Goal: Task Accomplishment & Management: Manage account settings

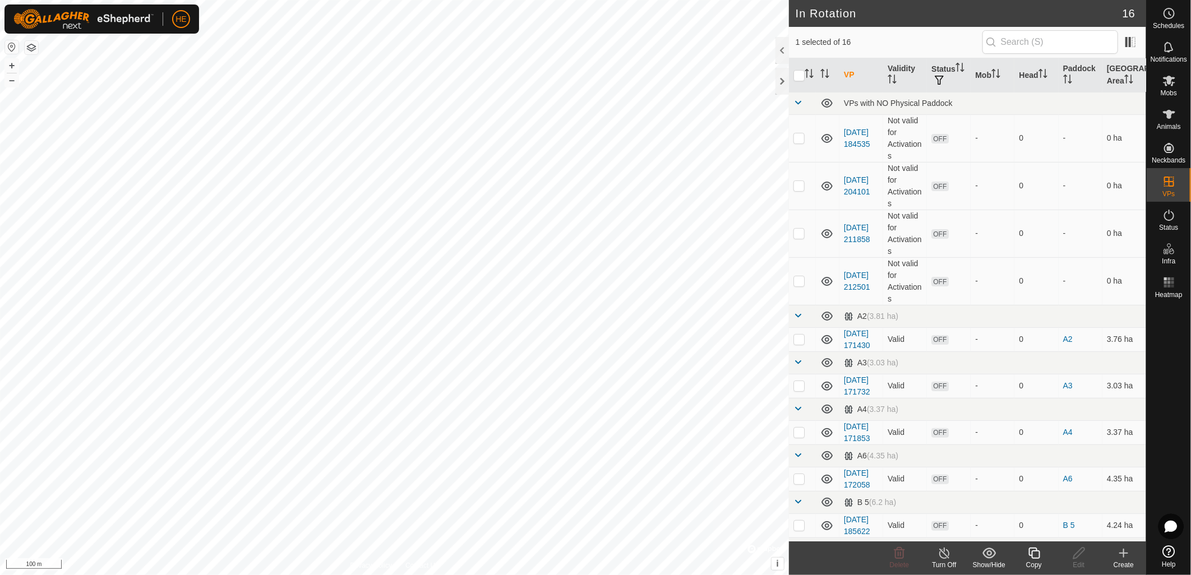
checkbox input "true"
checkbox input "false"
click at [909, 558] on delete-svg-icon at bounding box center [899, 553] width 45 height 13
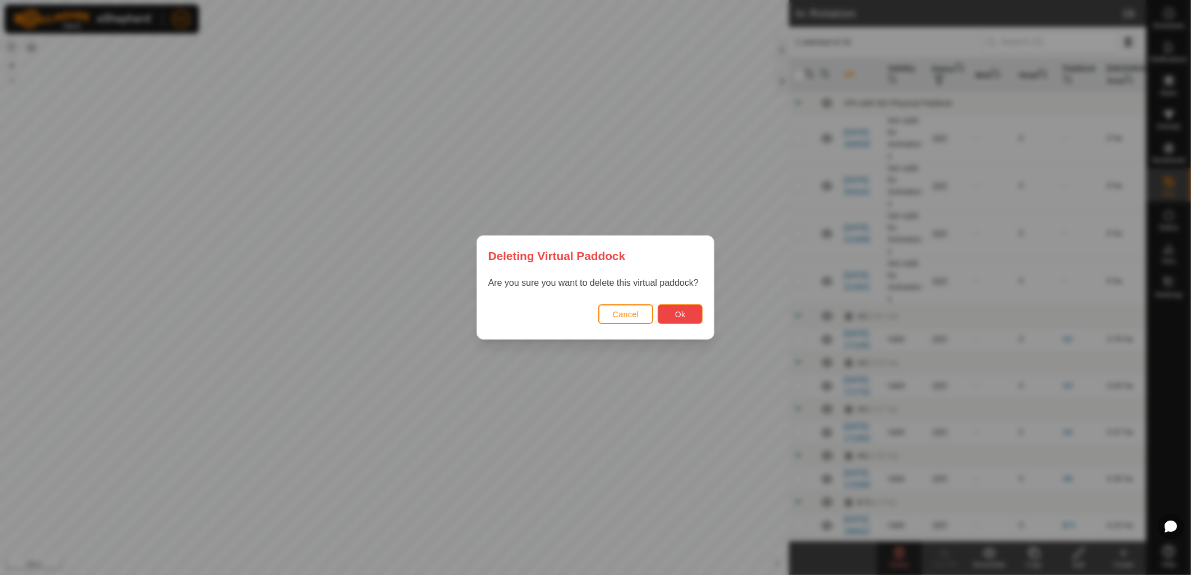
click at [673, 312] on button "Ok" at bounding box center [680, 314] width 45 height 20
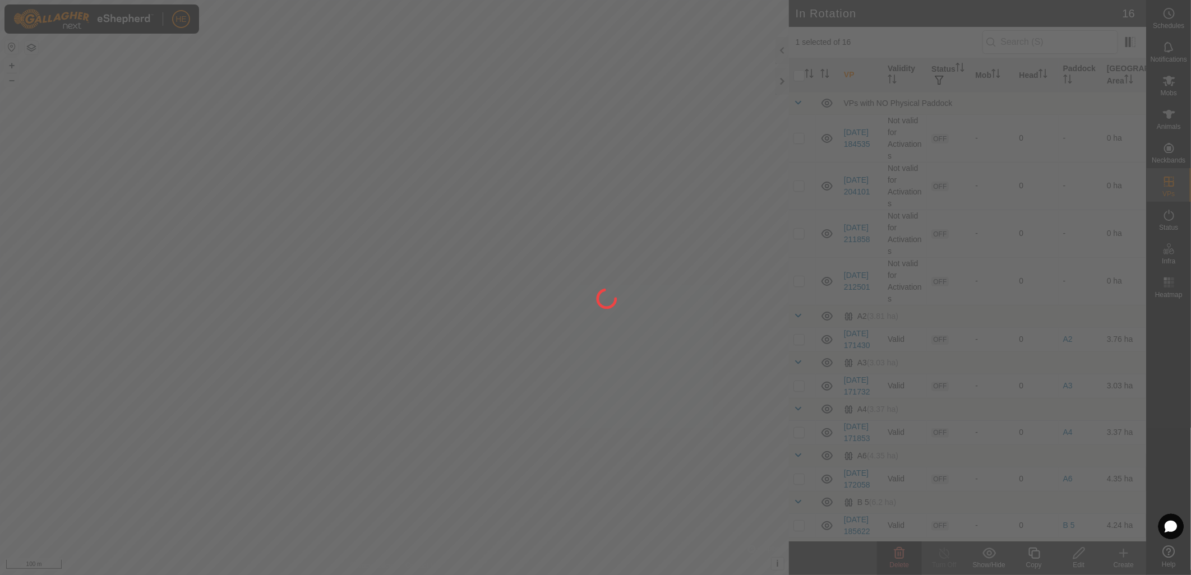
checkbox input "false"
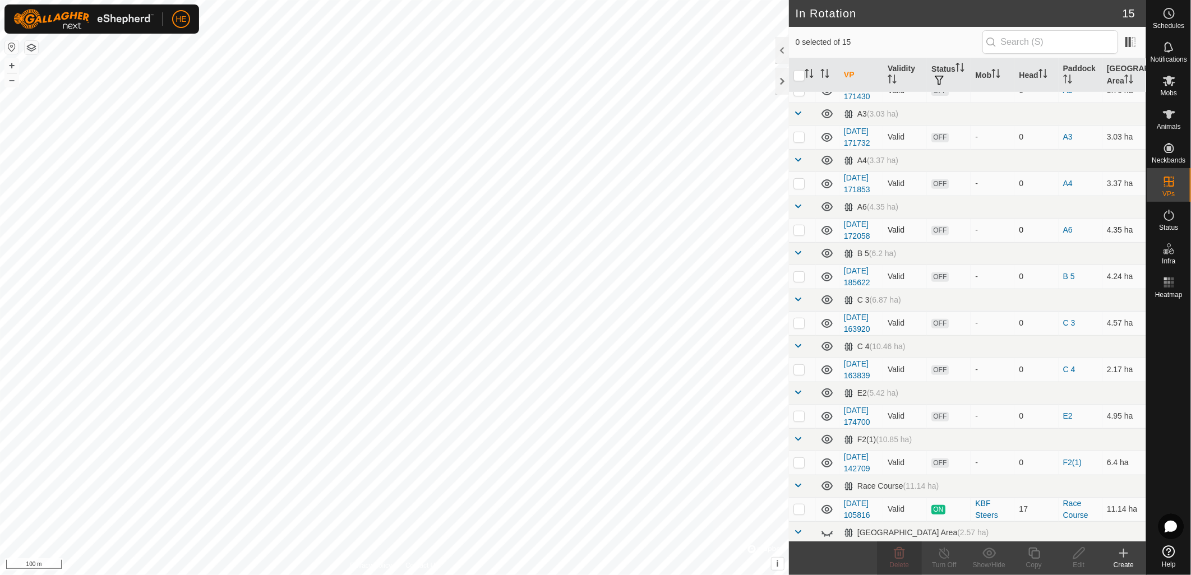
scroll to position [429, 0]
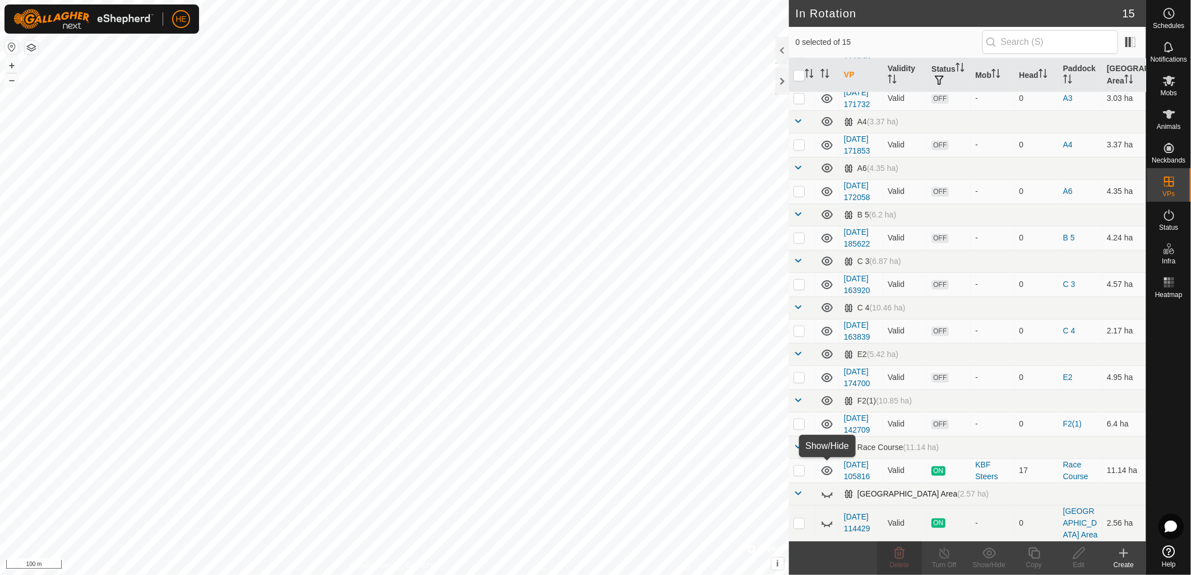
click at [827, 487] on icon at bounding box center [826, 493] width 13 height 13
click at [827, 489] on icon at bounding box center [826, 493] width 11 height 9
click at [827, 487] on icon at bounding box center [826, 493] width 13 height 13
click at [827, 489] on icon at bounding box center [826, 493] width 11 height 9
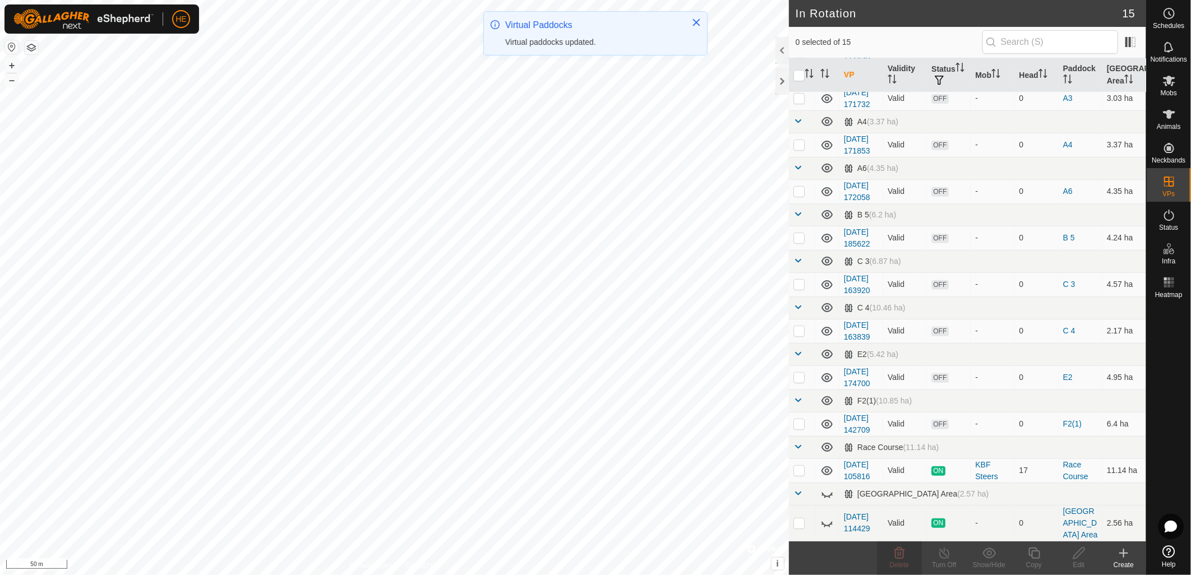
scroll to position [0, 0]
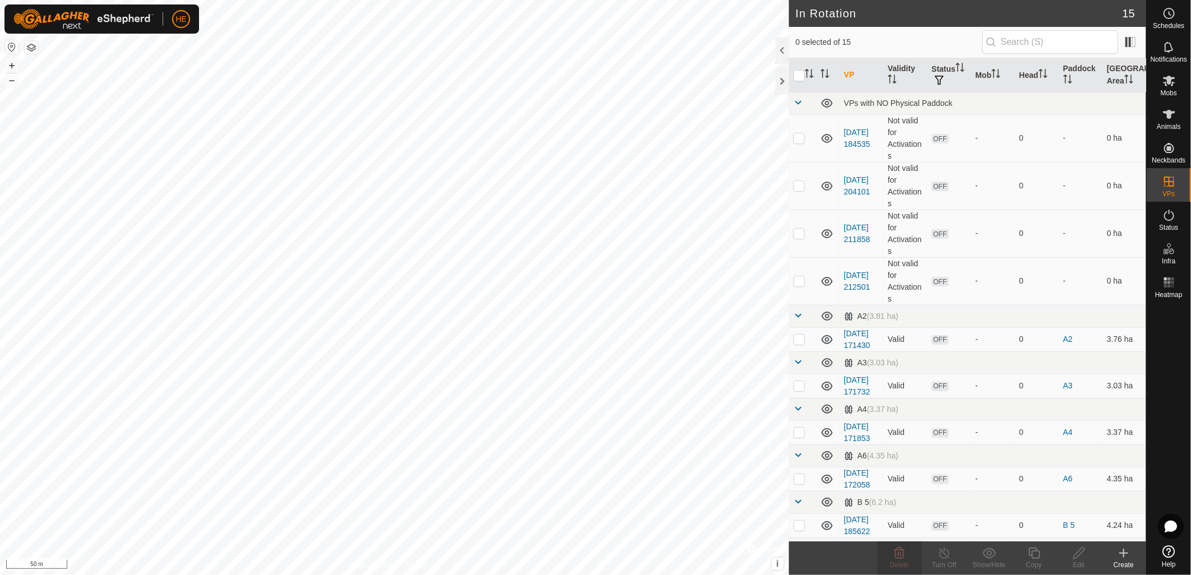
click at [1116, 557] on create-svg-icon at bounding box center [1123, 553] width 45 height 13
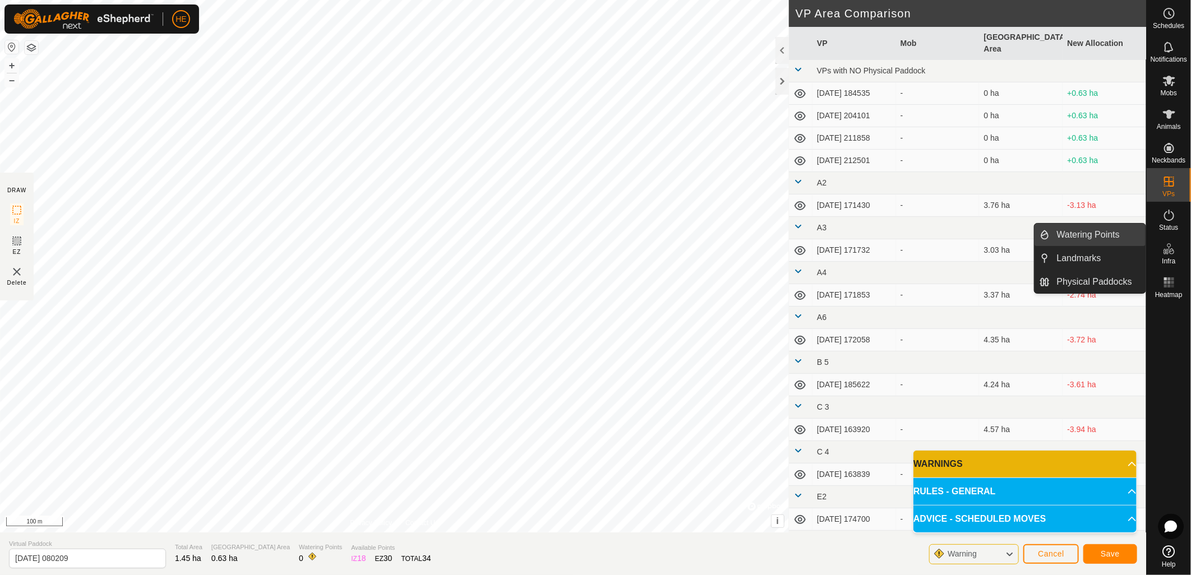
click at [1072, 239] on link "Watering Points" at bounding box center [1098, 235] width 96 height 22
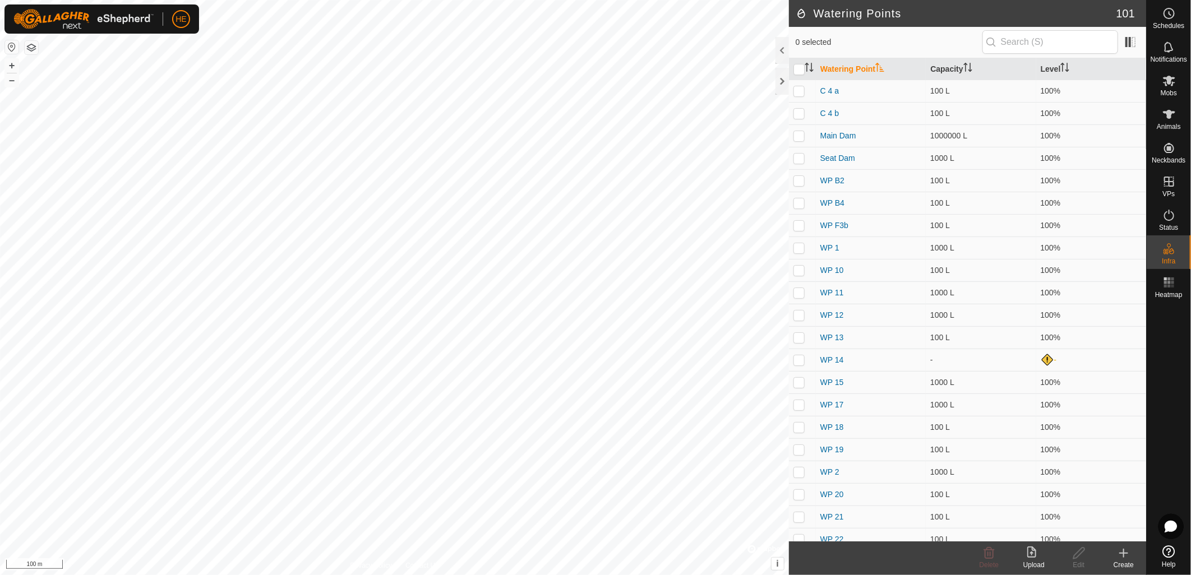
click at [1125, 561] on div "Create" at bounding box center [1123, 565] width 45 height 10
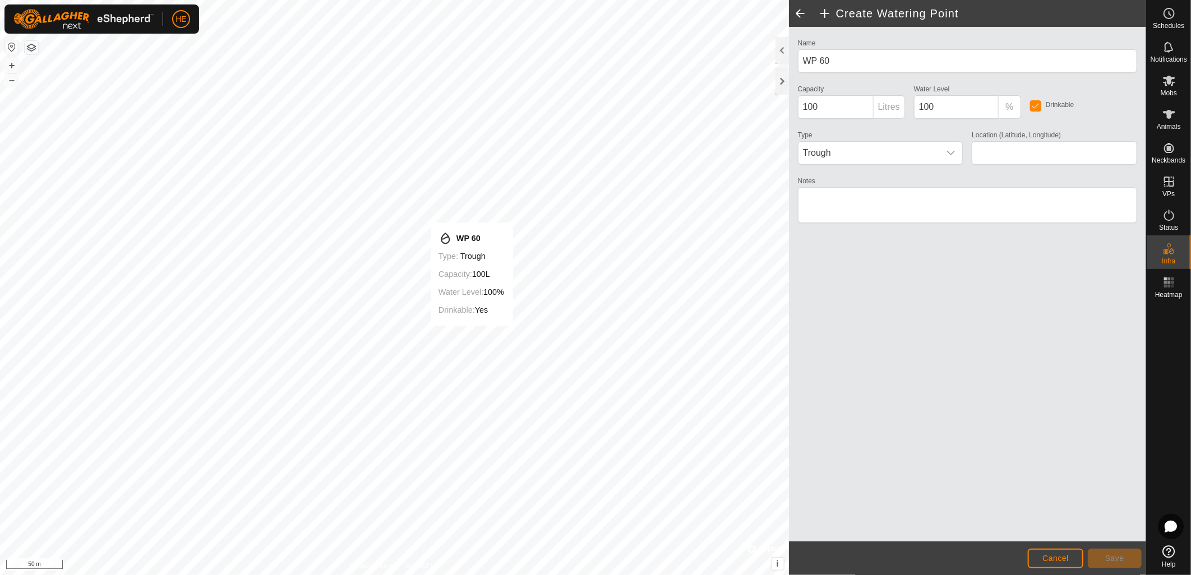
type input "-32.467884, 115.985745"
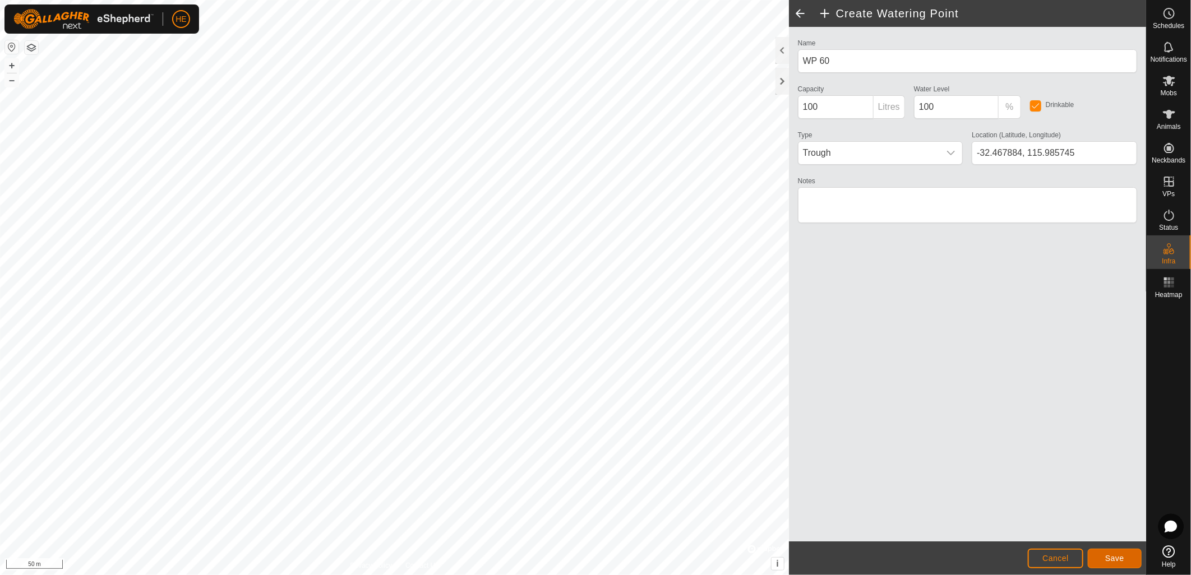
click at [1107, 559] on span "Save" at bounding box center [1114, 558] width 19 height 9
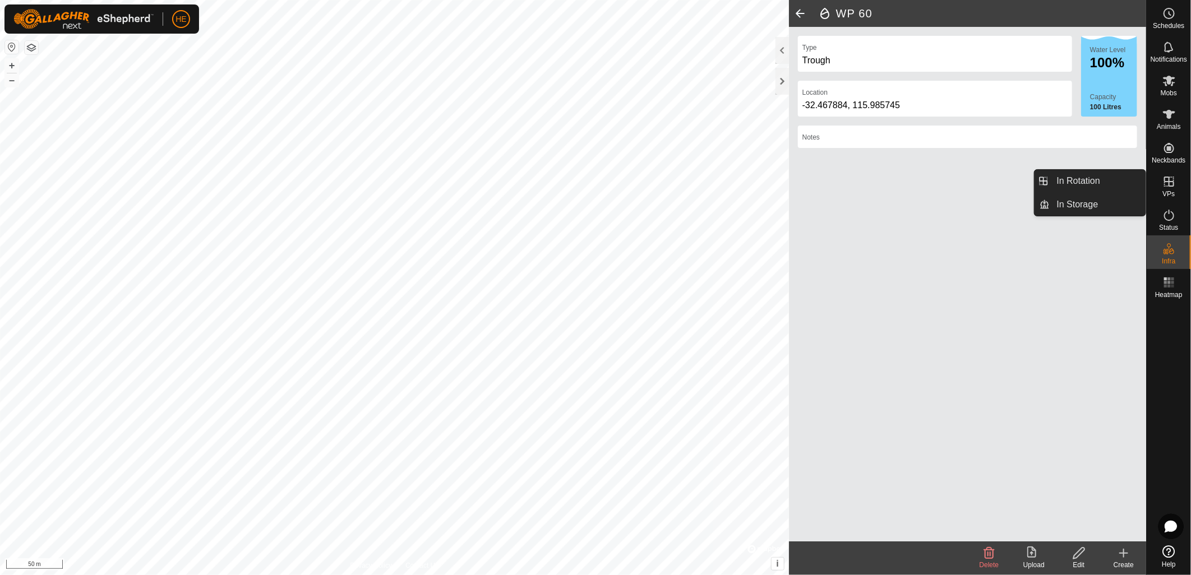
click at [1171, 193] on span "VPs" at bounding box center [1168, 194] width 12 height 7
click at [1172, 191] on span "VPs" at bounding box center [1168, 194] width 12 height 7
click at [1168, 184] on icon at bounding box center [1168, 181] width 13 height 13
click at [1120, 551] on icon at bounding box center [1123, 553] width 13 height 13
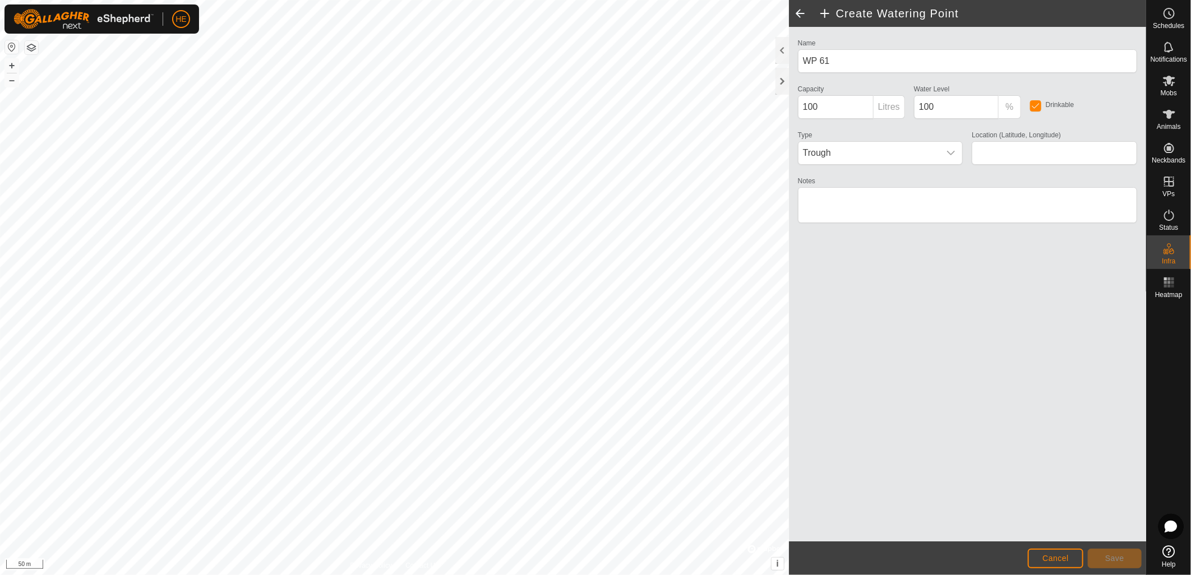
type input "-32.469700, 115.985461"
click at [1048, 556] on span "Cancel" at bounding box center [1055, 558] width 26 height 9
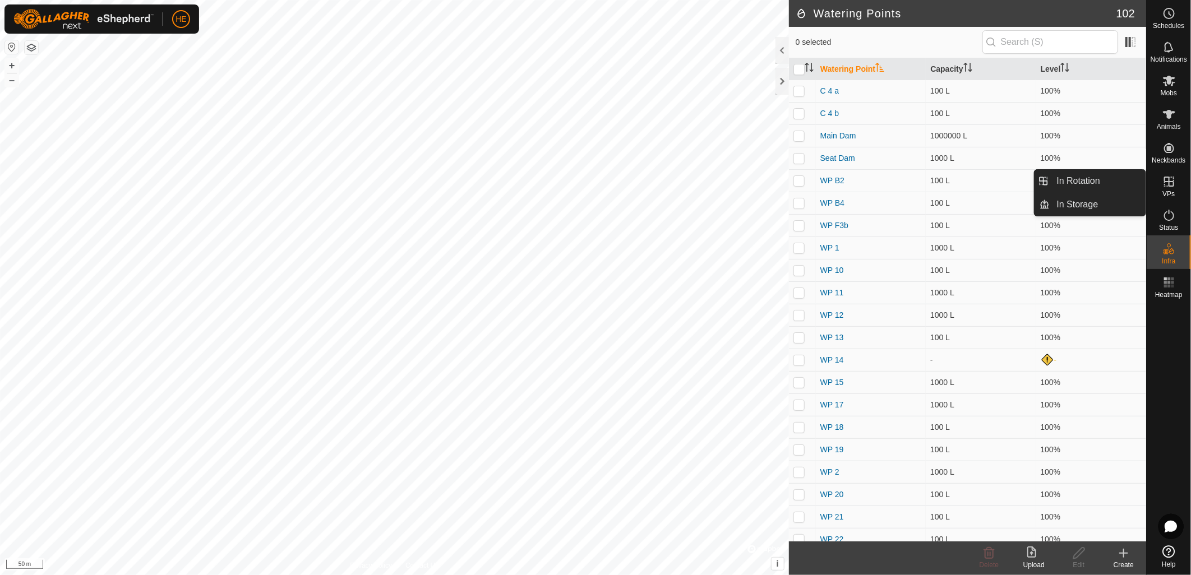
click at [1168, 187] on icon at bounding box center [1168, 181] width 13 height 13
click at [1164, 183] on icon at bounding box center [1169, 182] width 10 height 10
click at [1094, 185] on link "In Rotation" at bounding box center [1098, 181] width 96 height 22
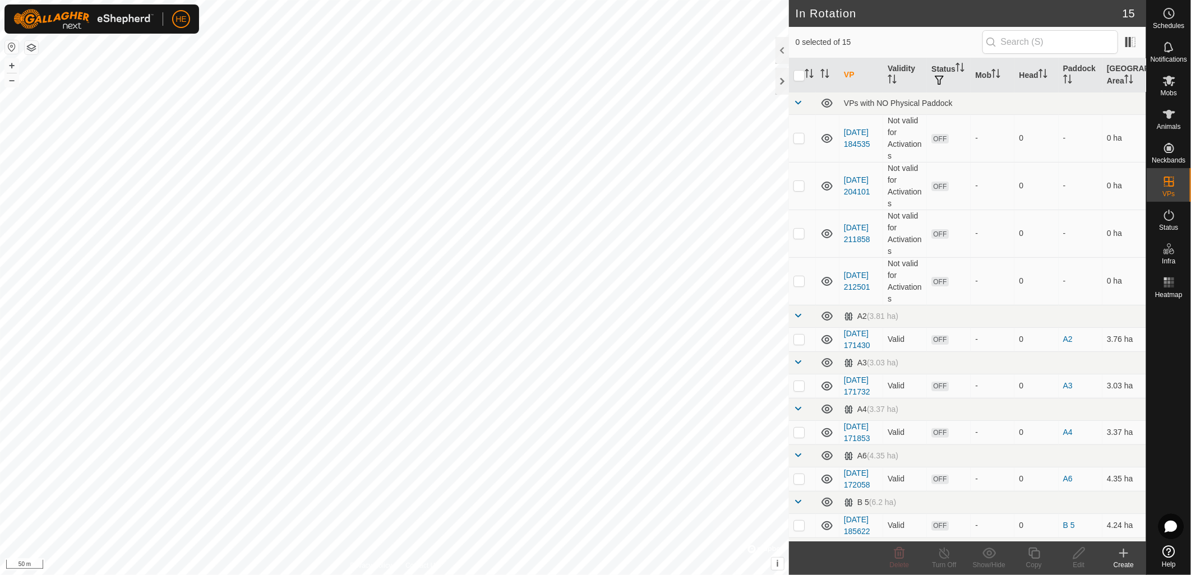
click at [1129, 561] on div "Create" at bounding box center [1123, 565] width 45 height 10
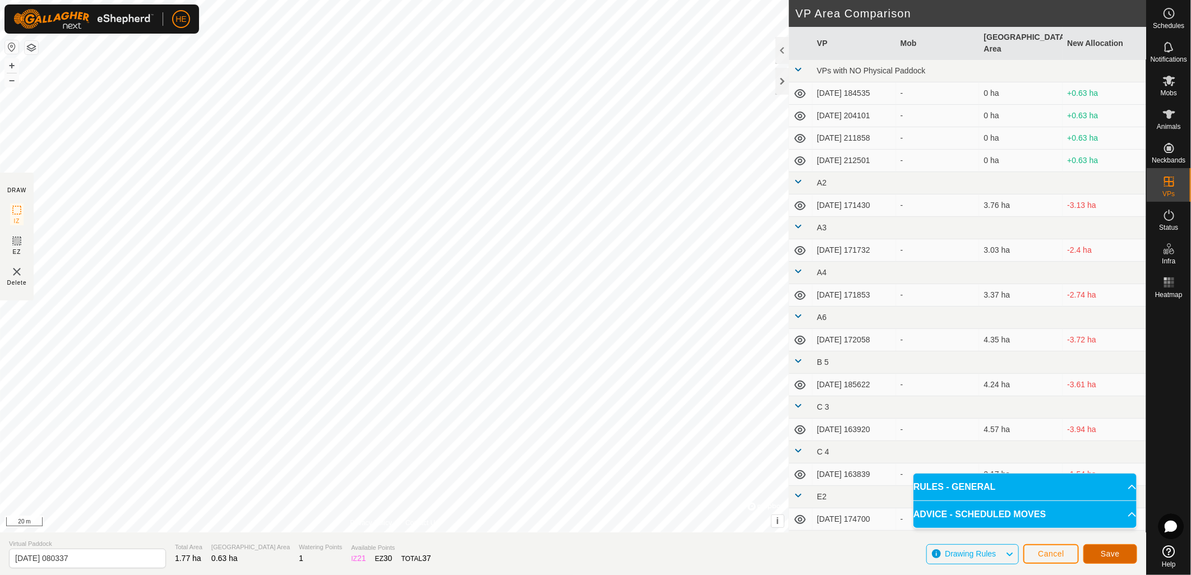
click at [1112, 558] on span "Save" at bounding box center [1109, 553] width 19 height 9
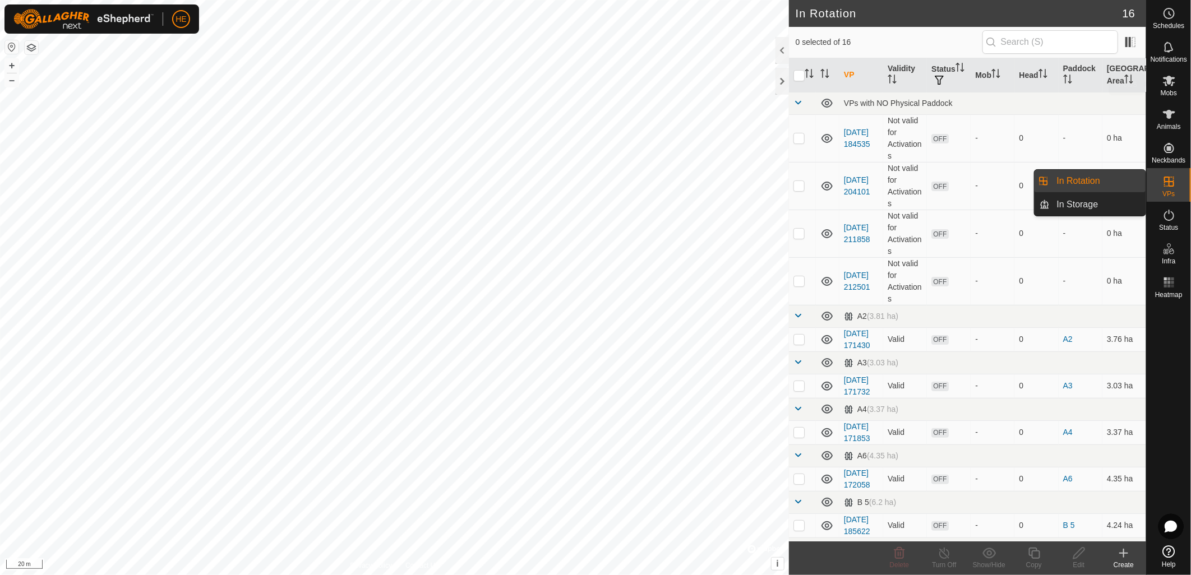
click at [1171, 94] on span "Mobs" at bounding box center [1168, 93] width 16 height 7
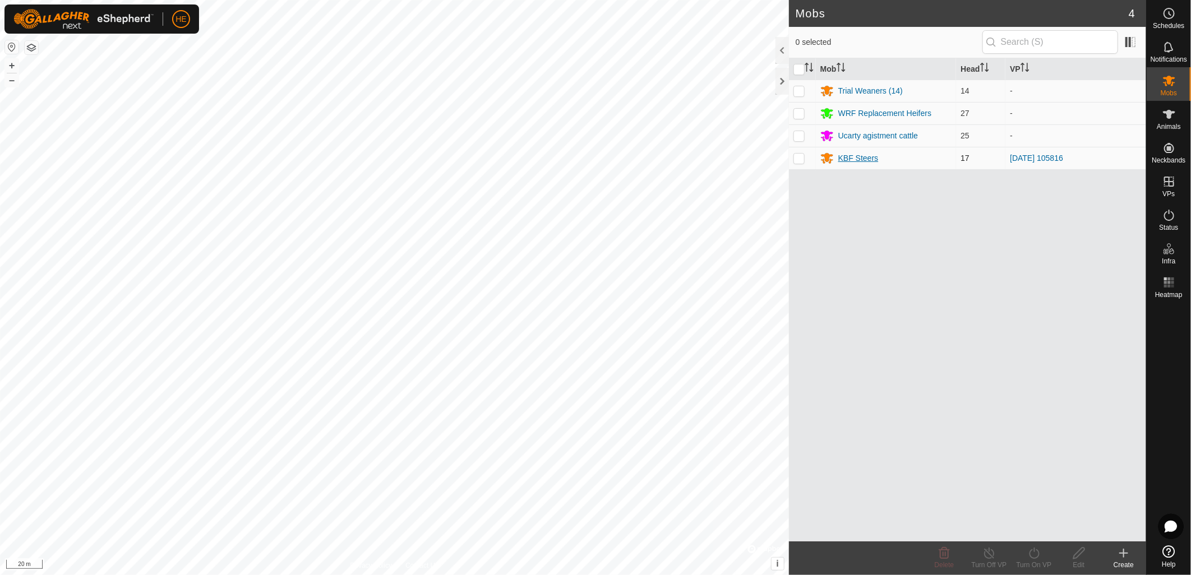
click at [872, 156] on div "KBF Steers" at bounding box center [858, 158] width 40 height 12
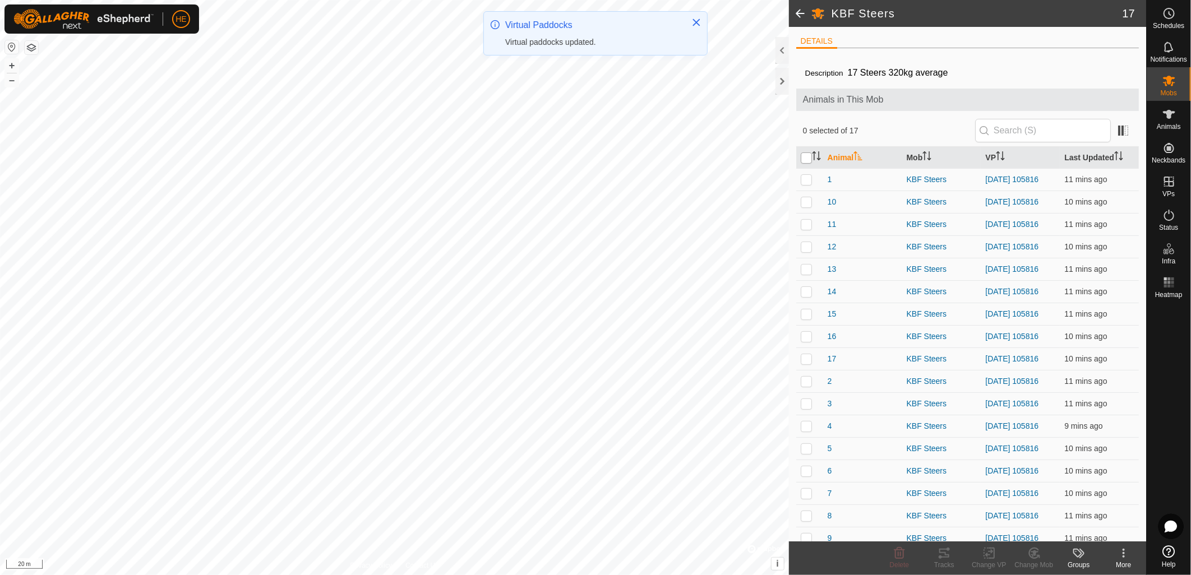
click at [802, 158] on input "checkbox" at bounding box center [806, 157] width 11 height 11
checkbox input "true"
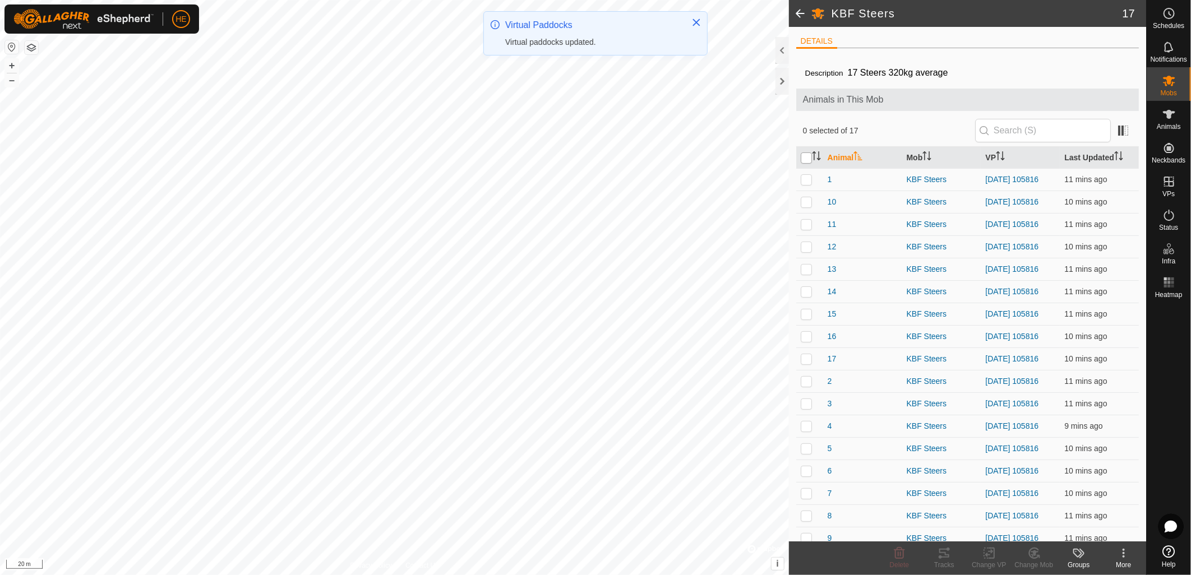
checkbox input "true"
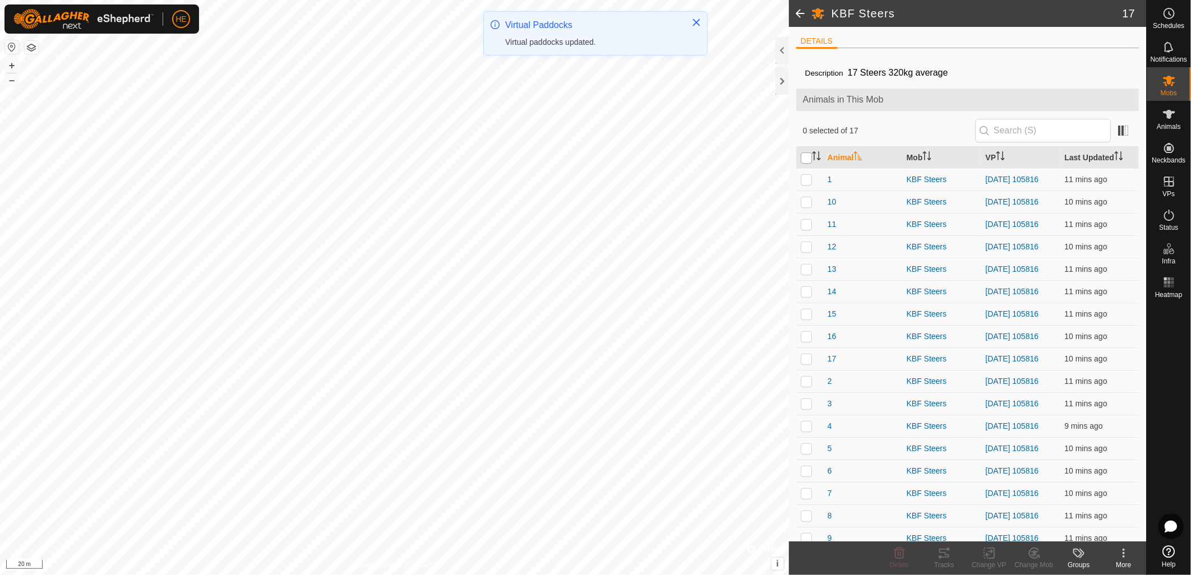
checkbox input "true"
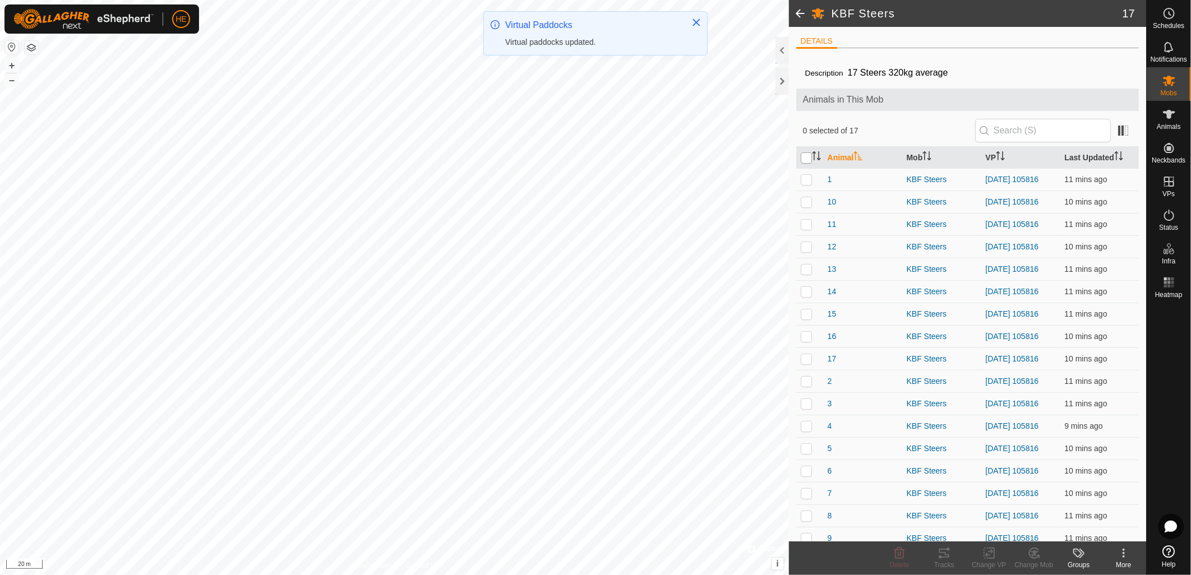
checkbox input "true"
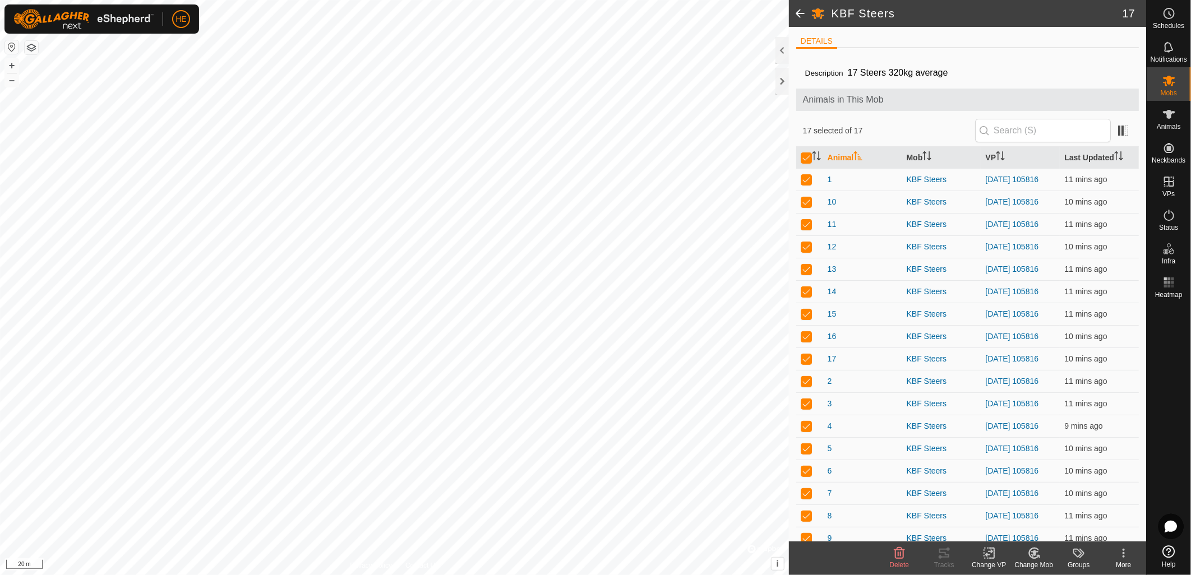
click at [995, 559] on icon at bounding box center [989, 553] width 14 height 13
click at [998, 508] on link "Choose VP..." at bounding box center [1022, 505] width 111 height 22
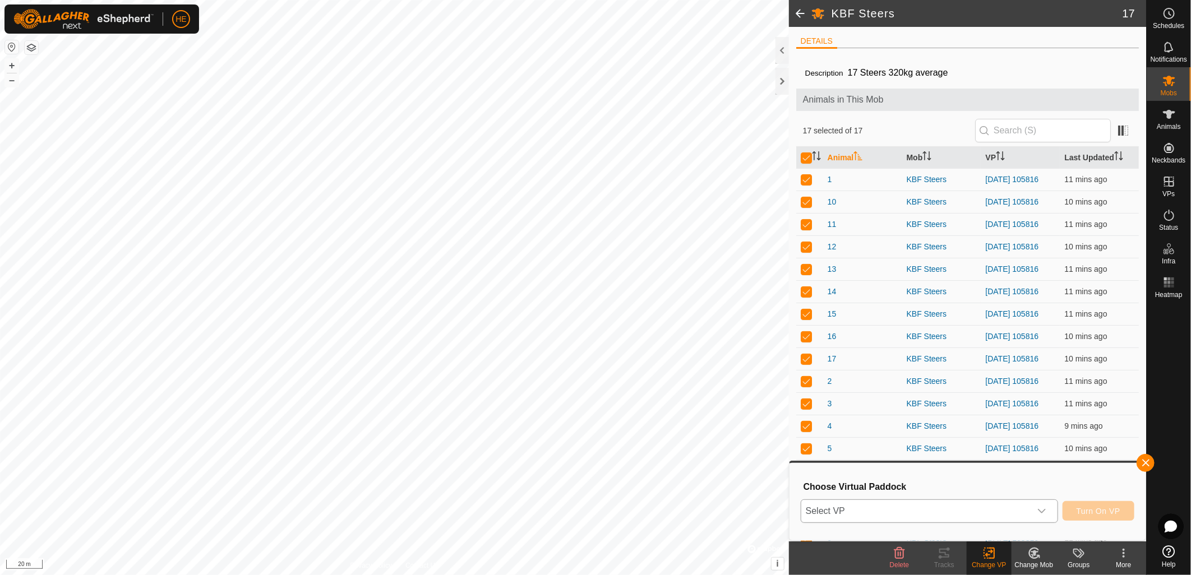
click at [963, 512] on span "Select VP" at bounding box center [915, 511] width 229 height 22
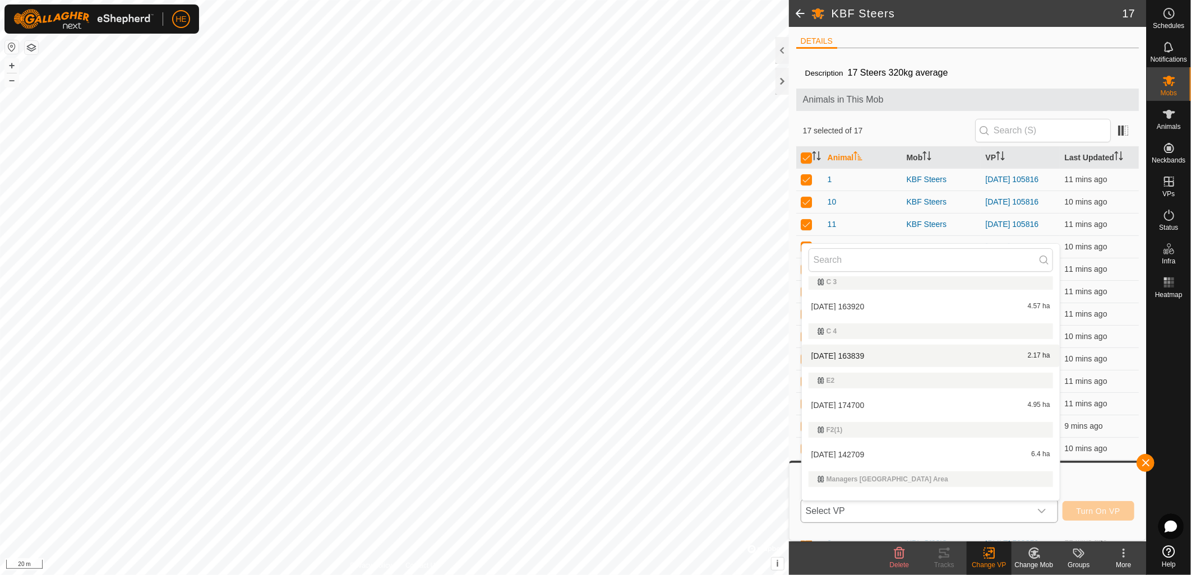
scroll to position [485, 0]
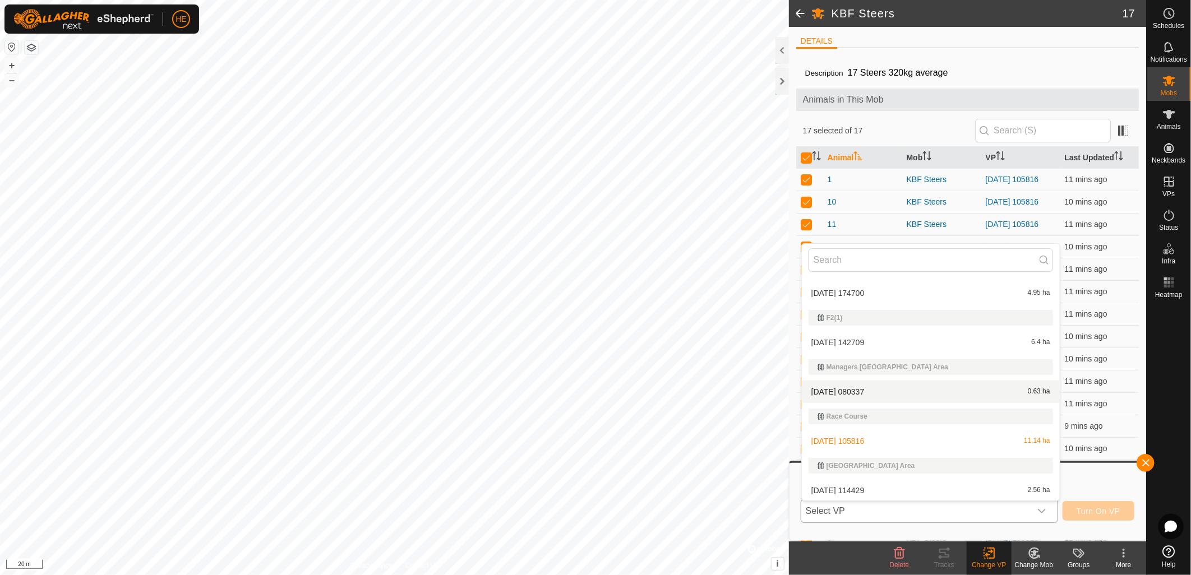
click at [854, 386] on li "[DATE] 080337 0.63 ha" at bounding box center [931, 392] width 258 height 22
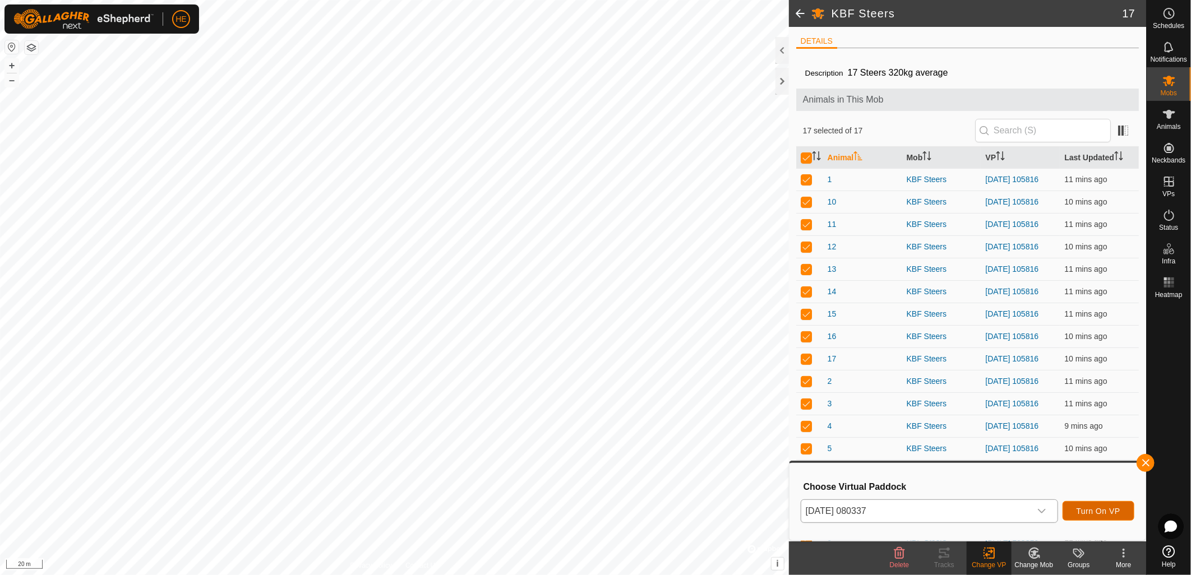
click at [1097, 511] on span "Turn On VP" at bounding box center [1098, 511] width 44 height 9
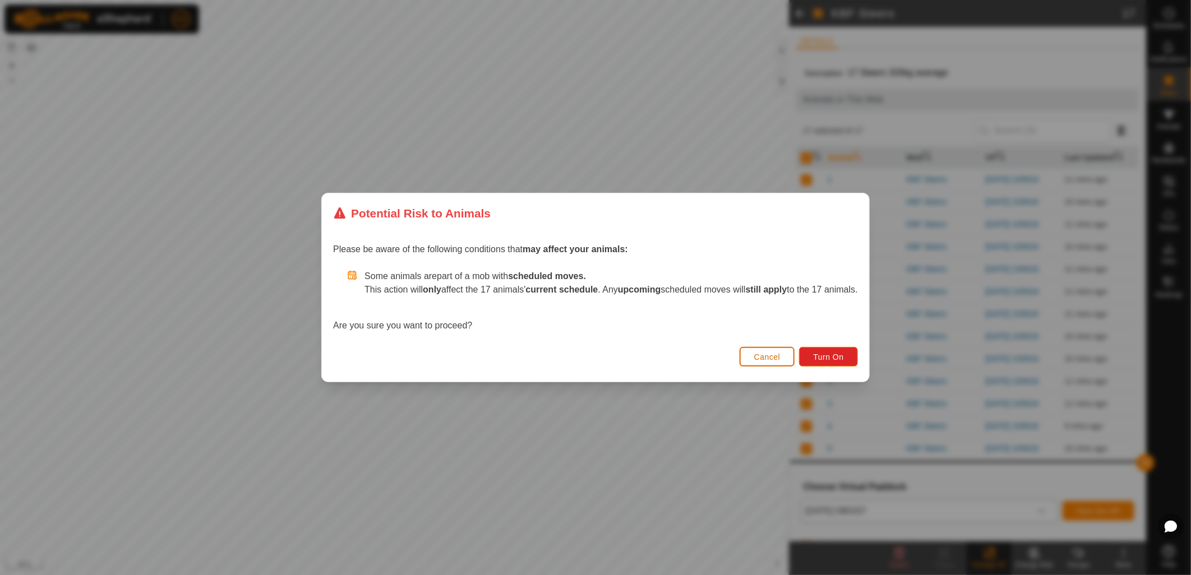
click at [780, 359] on span "Cancel" at bounding box center [767, 357] width 26 height 9
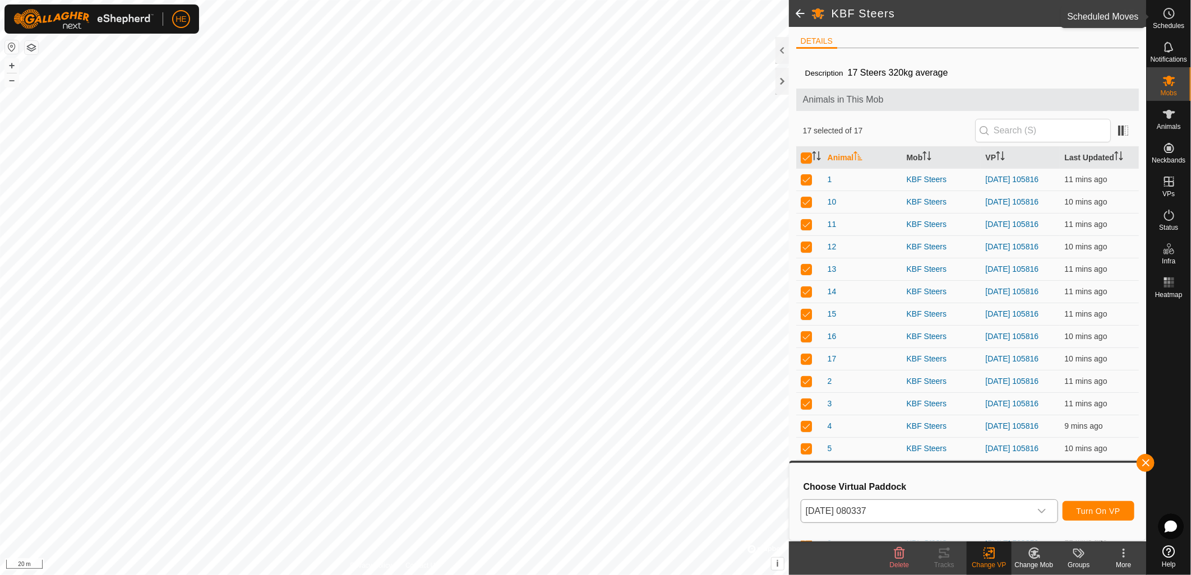
click at [1173, 19] on icon at bounding box center [1168, 13] width 13 height 13
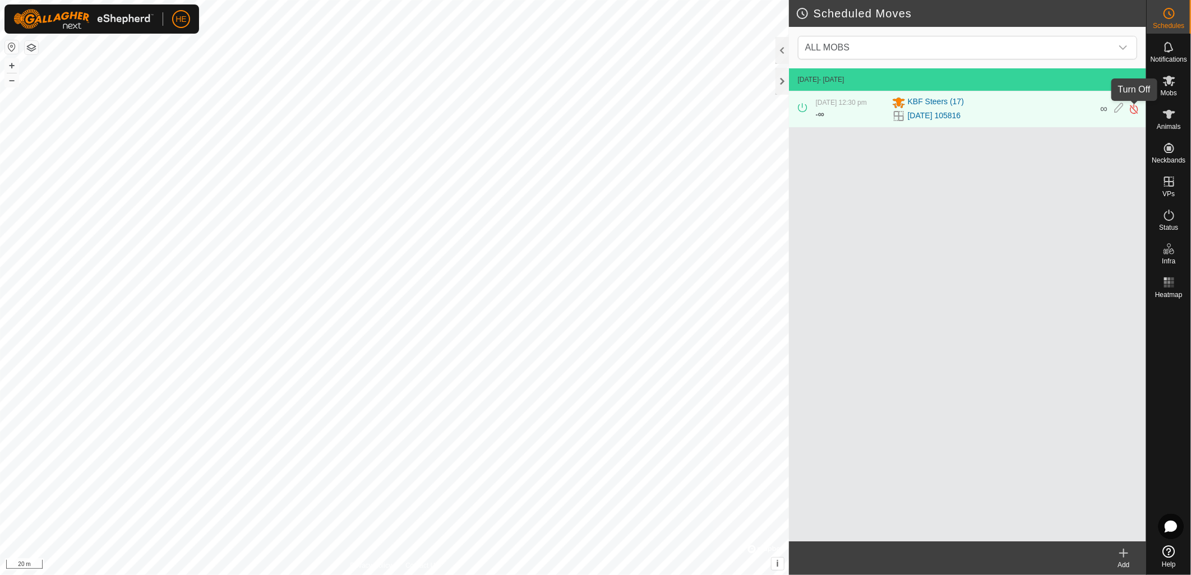
click at [1135, 112] on img at bounding box center [1134, 109] width 11 height 12
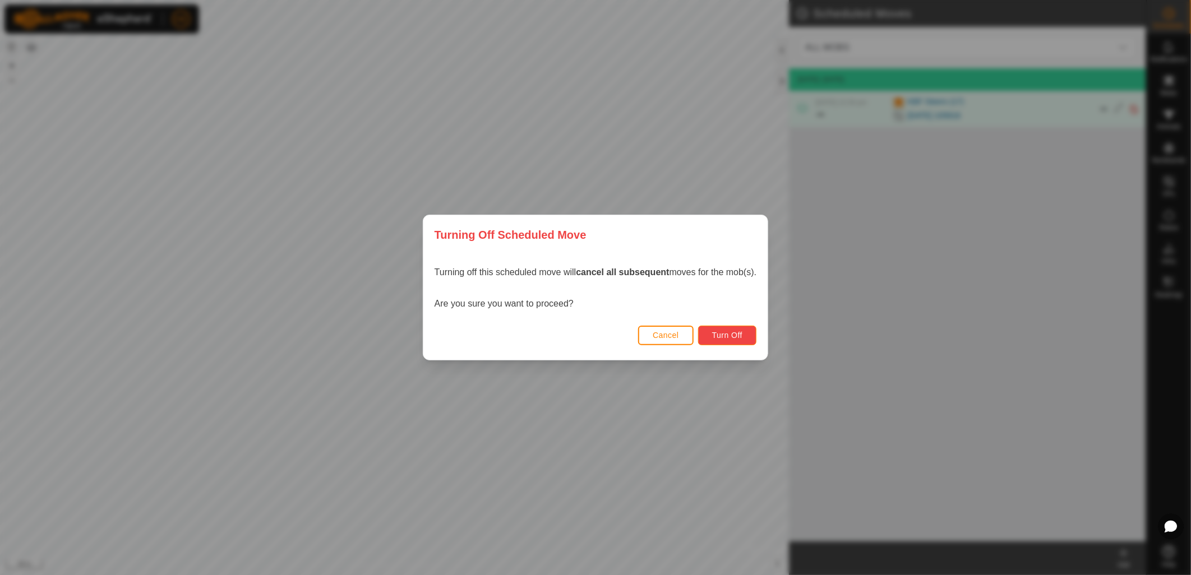
click at [746, 337] on button "Turn Off" at bounding box center [727, 336] width 59 height 20
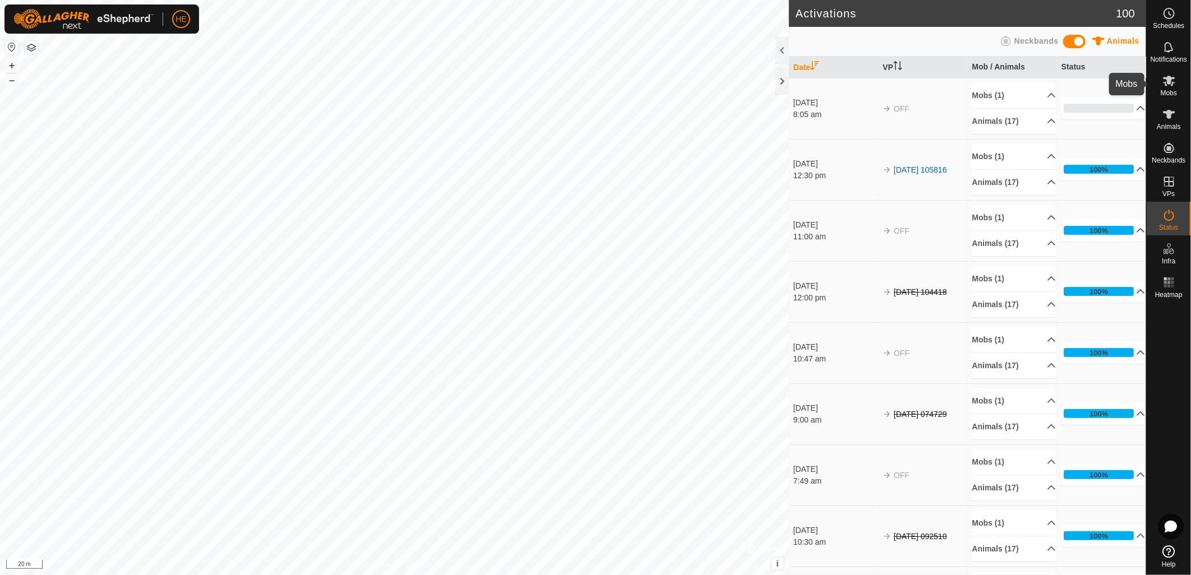
click at [1169, 85] on icon at bounding box center [1168, 80] width 13 height 13
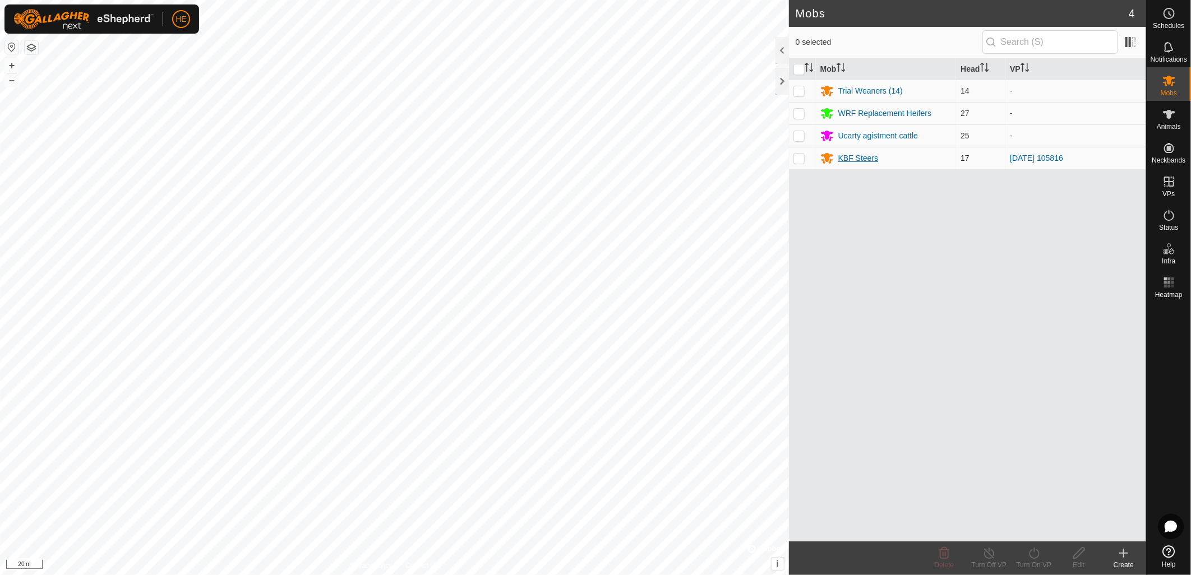
click at [843, 160] on div "KBF Steers" at bounding box center [858, 158] width 40 height 12
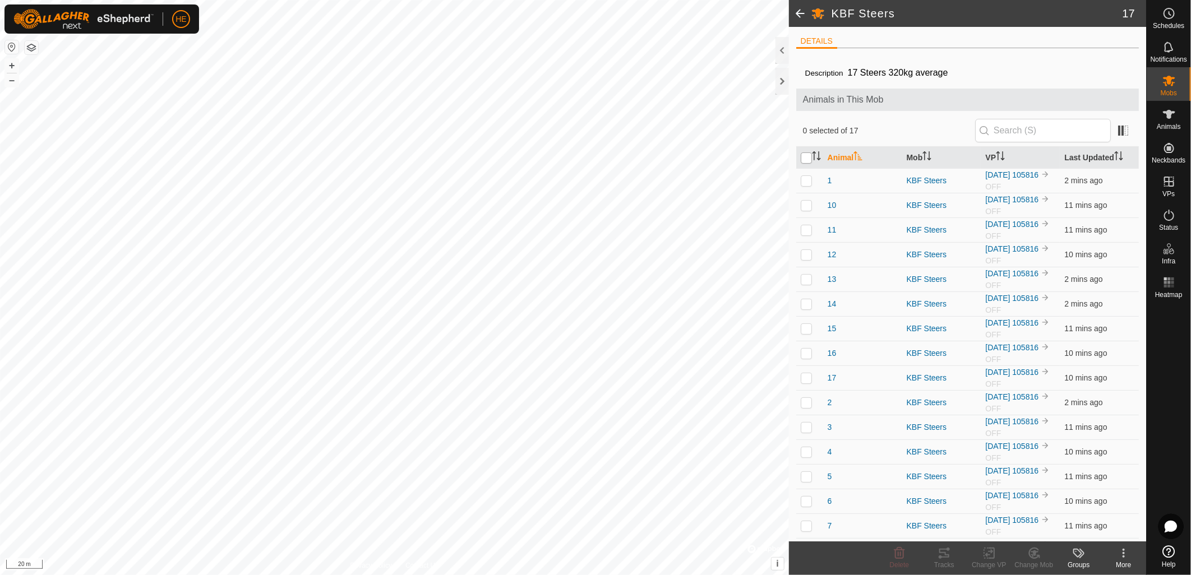
click at [805, 158] on input "checkbox" at bounding box center [806, 157] width 11 height 11
checkbox input "true"
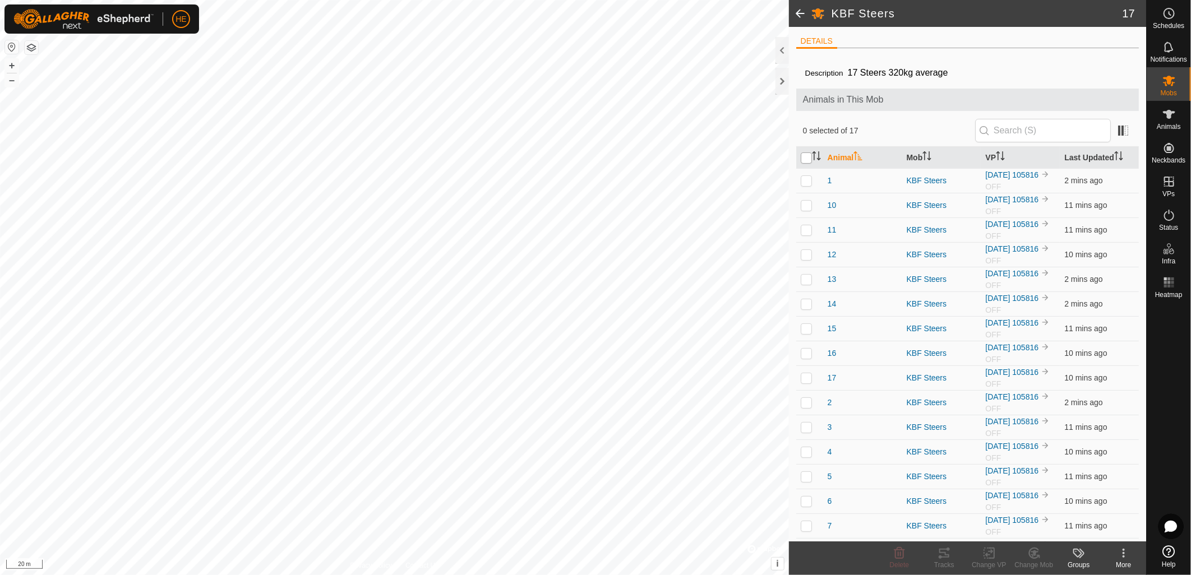
checkbox input "true"
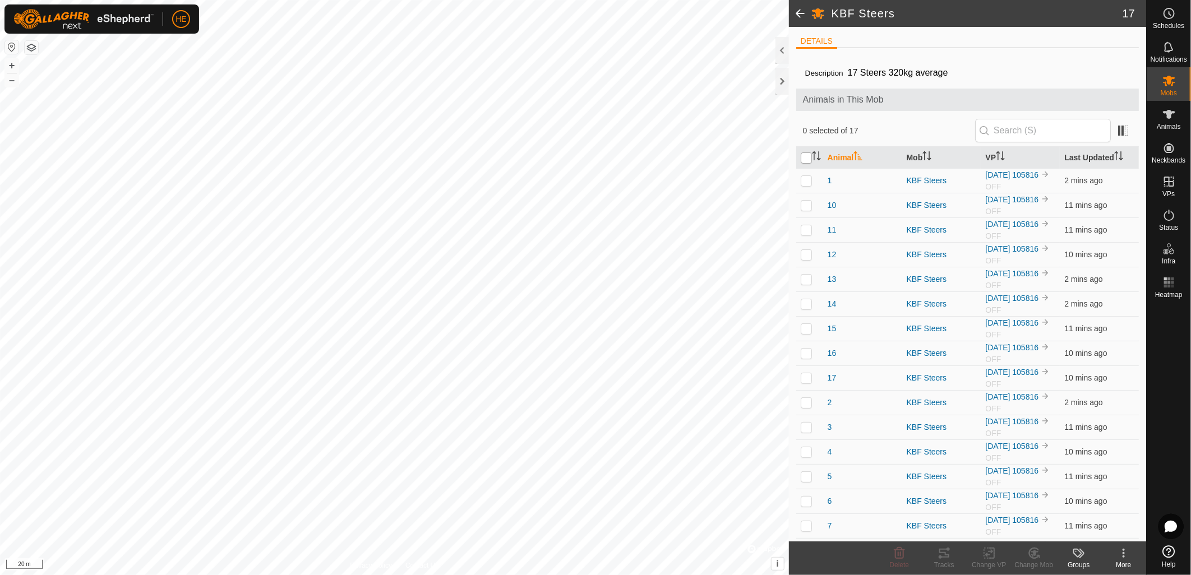
checkbox input "true"
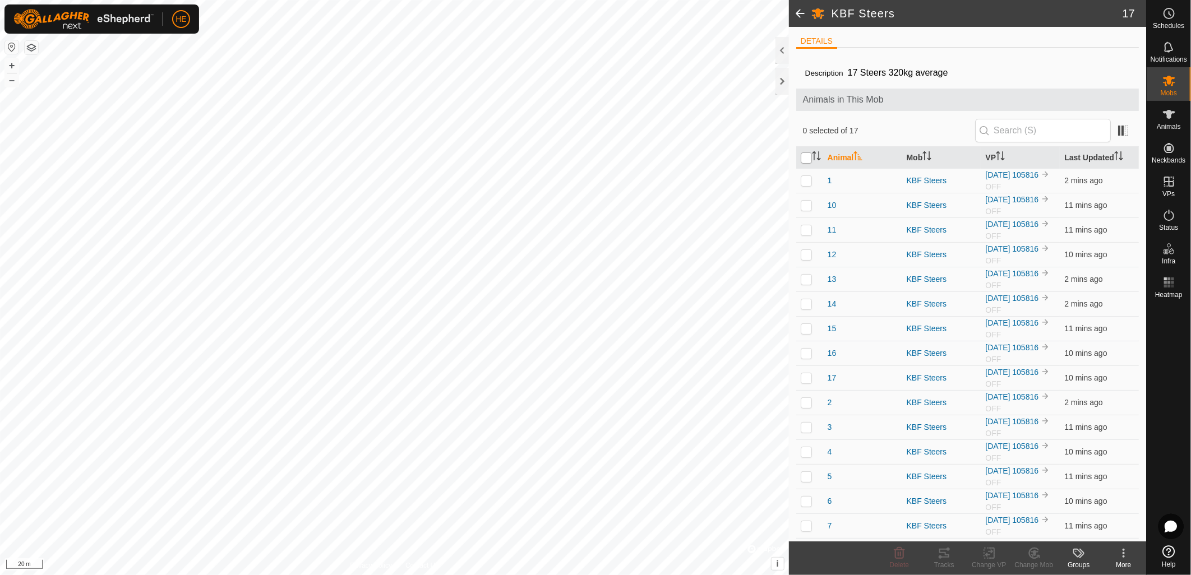
checkbox input "true"
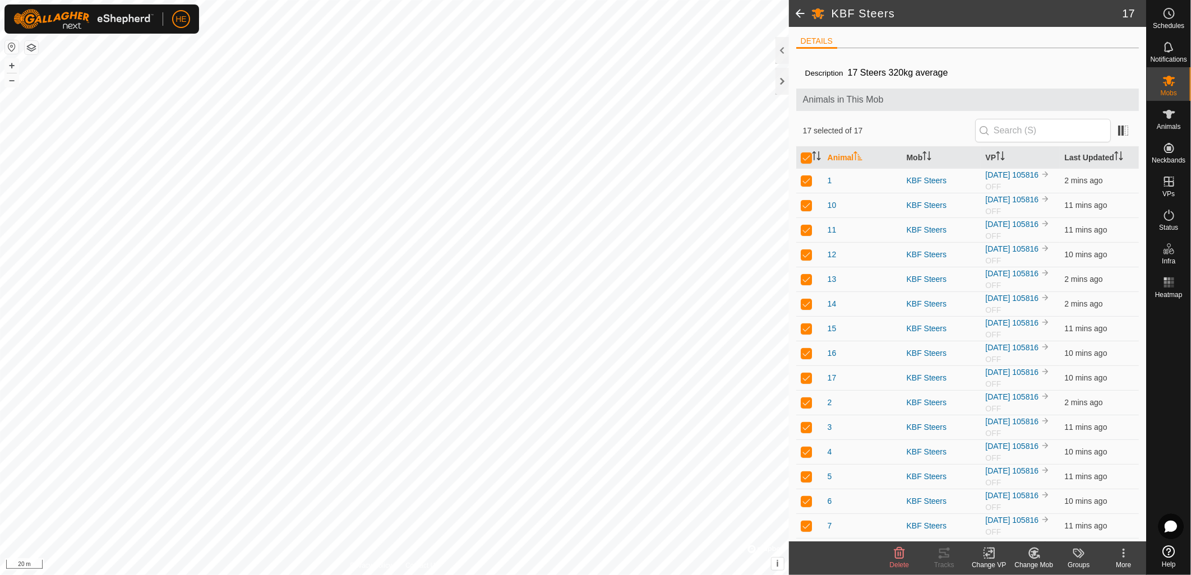
click at [986, 559] on icon at bounding box center [989, 553] width 14 height 13
click at [1011, 506] on link "Choose VP..." at bounding box center [1022, 505] width 111 height 22
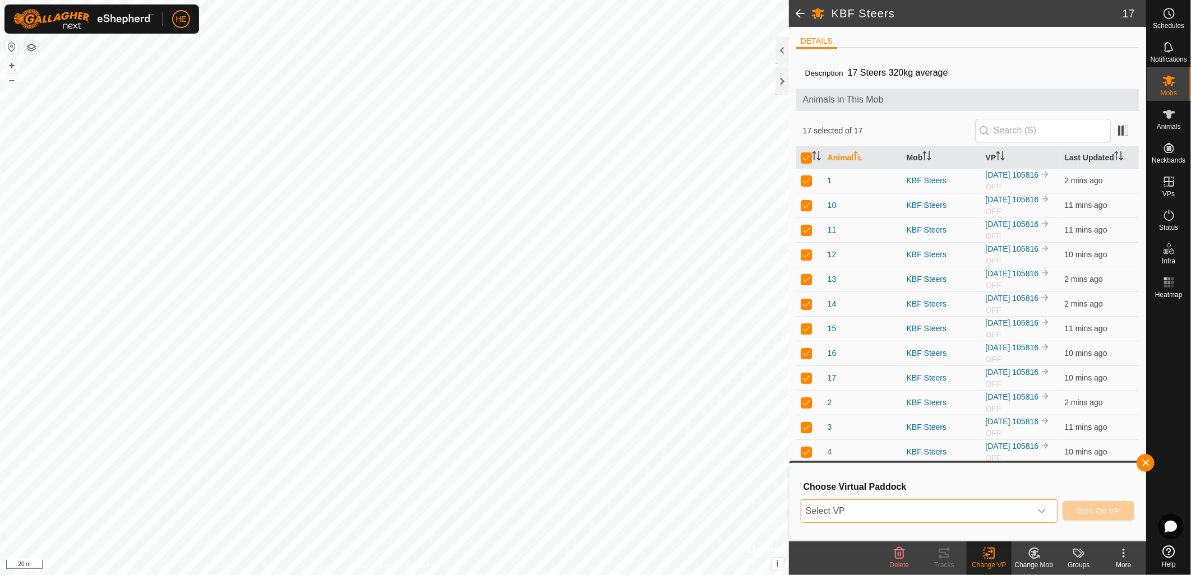
click at [904, 510] on span "Select VP" at bounding box center [915, 511] width 229 height 22
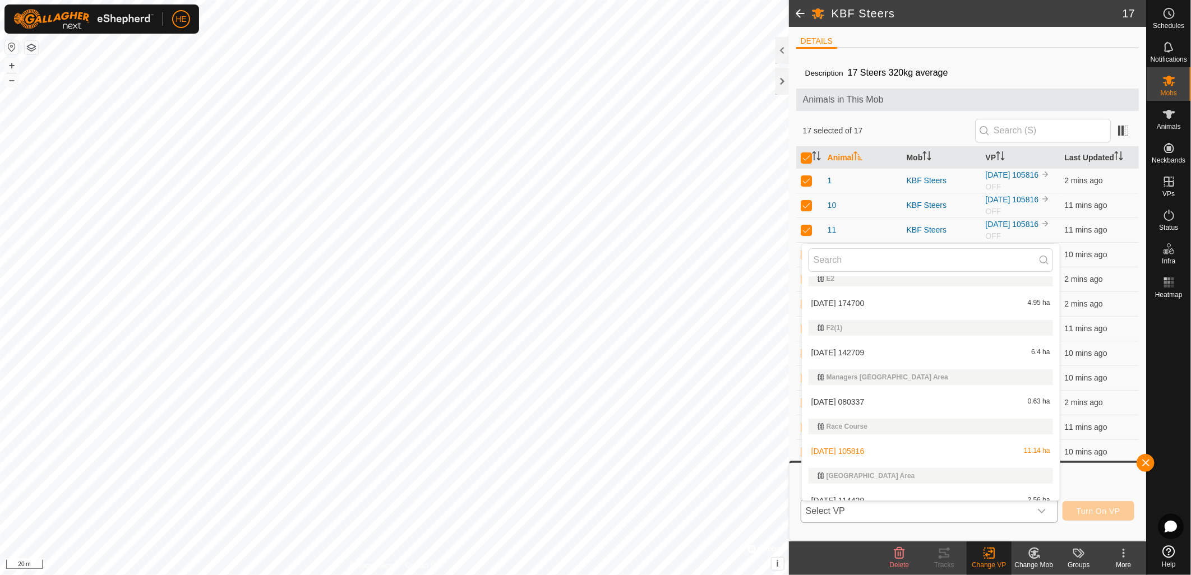
scroll to position [485, 0]
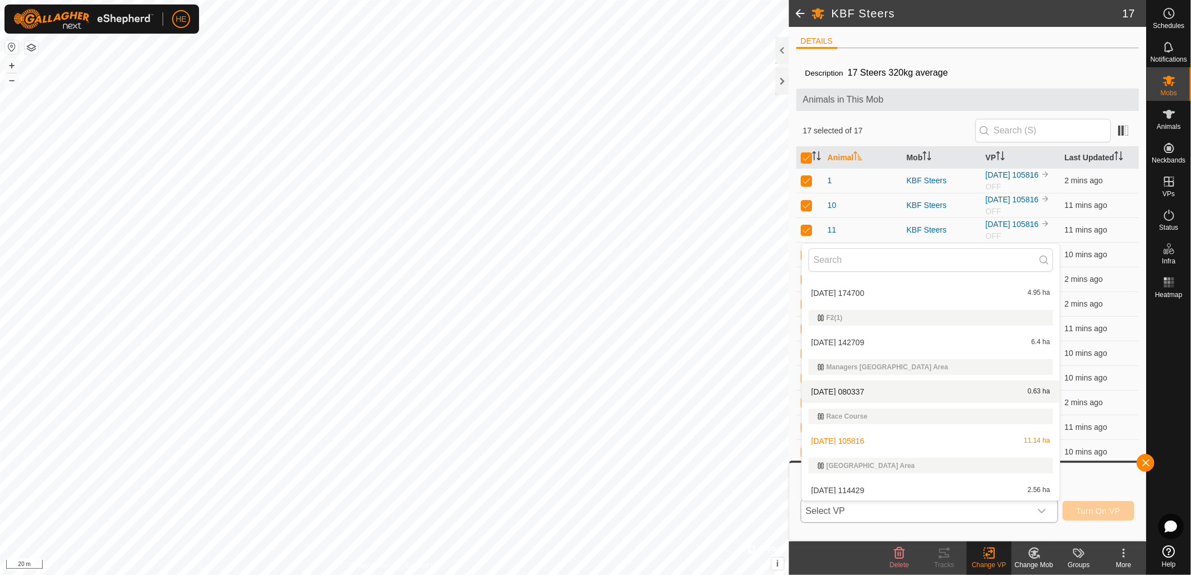
click at [864, 385] on li "[DATE] 080337 0.63 ha" at bounding box center [931, 392] width 258 height 22
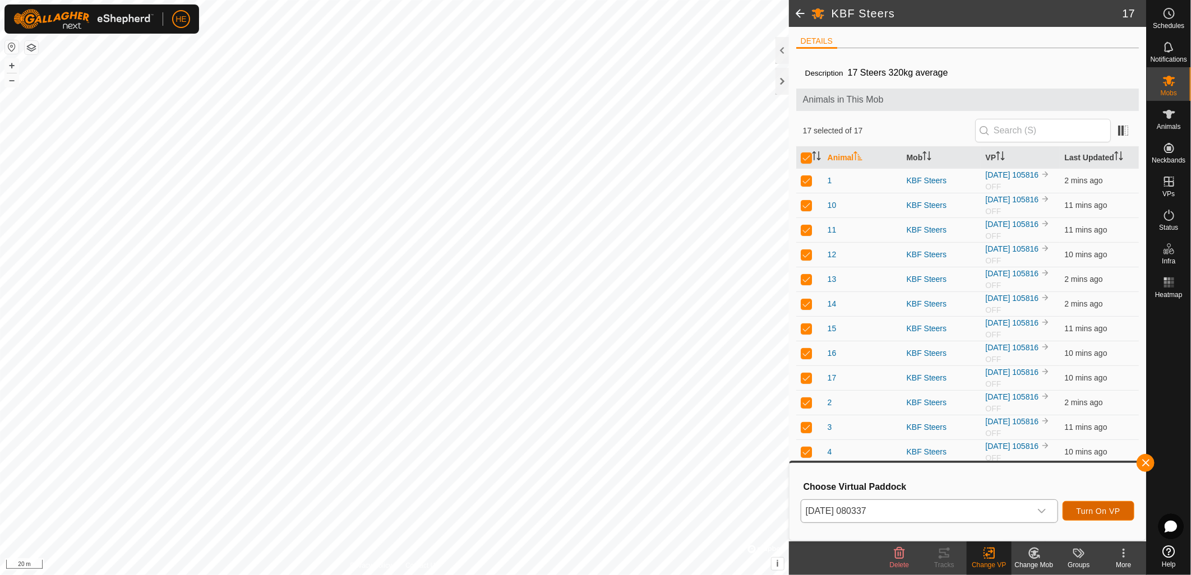
click at [1086, 510] on span "Turn On VP" at bounding box center [1098, 511] width 44 height 9
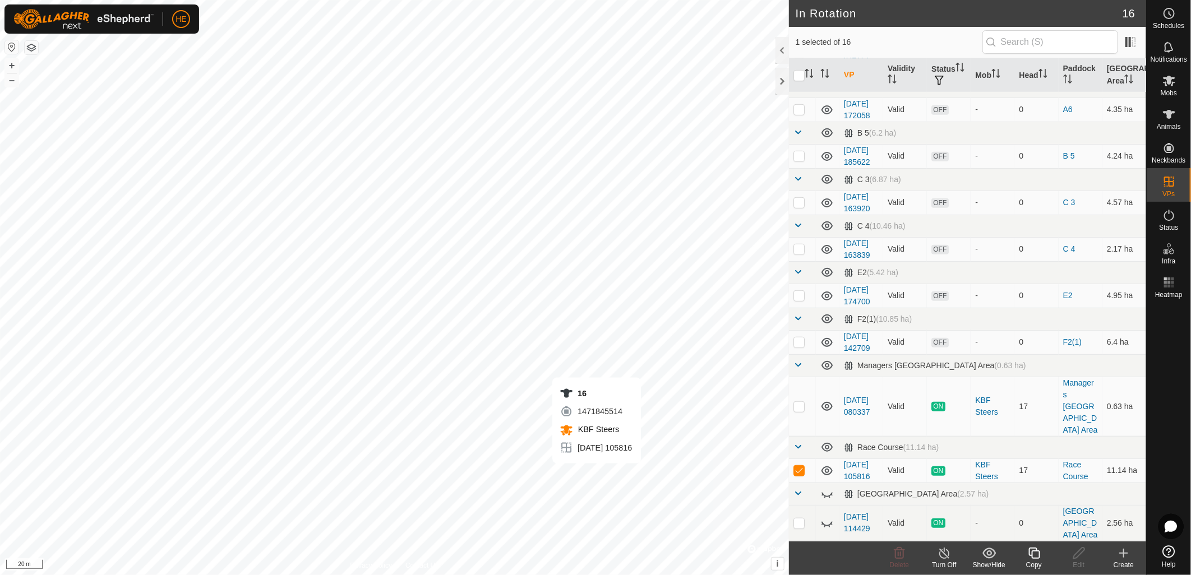
scroll to position [499, 0]
click at [949, 557] on icon at bounding box center [944, 553] width 14 height 13
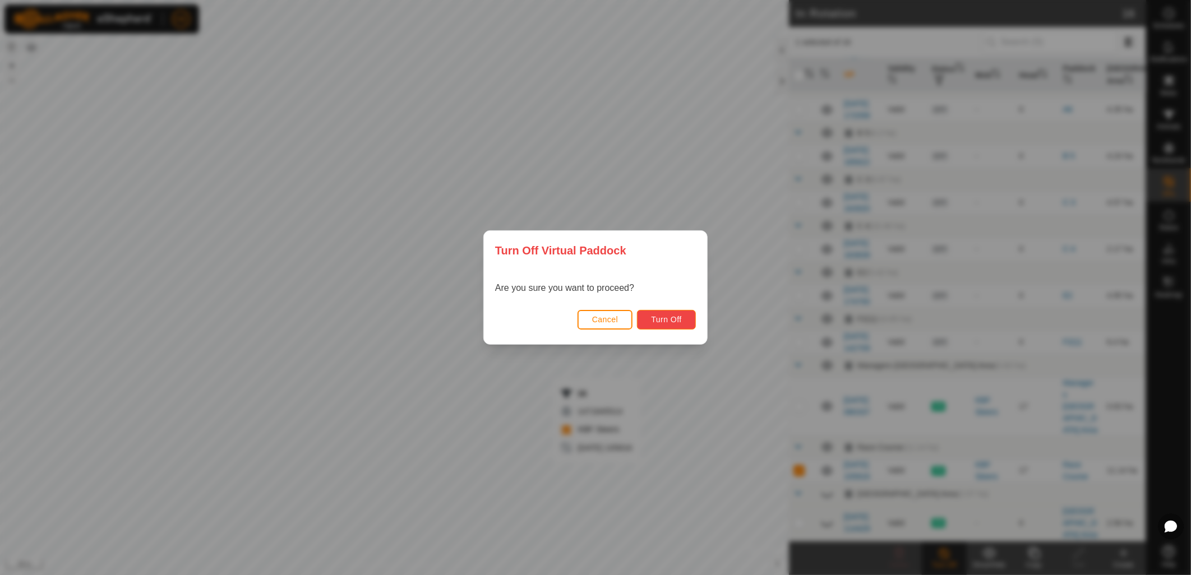
click at [663, 322] on span "Turn Off" at bounding box center [666, 319] width 31 height 9
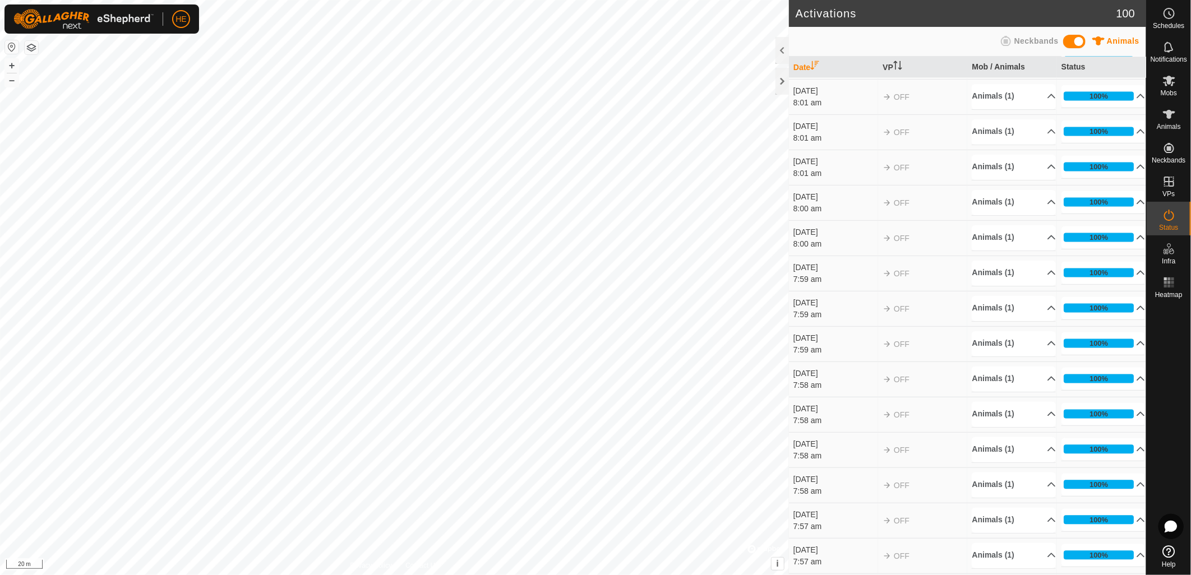
scroll to position [1308, 0]
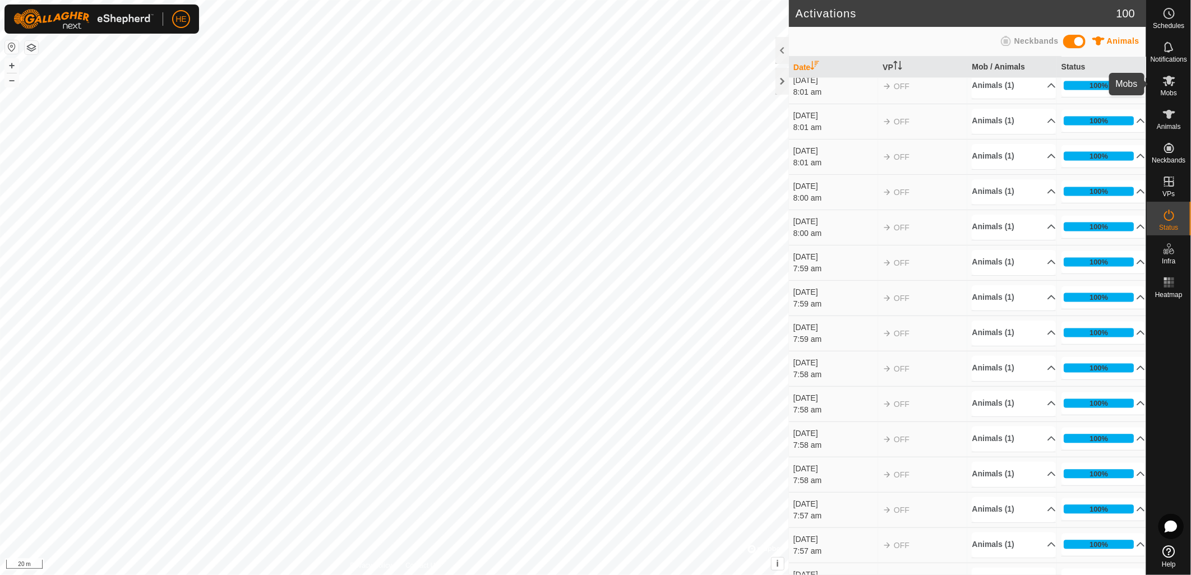
click at [1172, 87] on es-mob-svg-icon at bounding box center [1169, 81] width 20 height 18
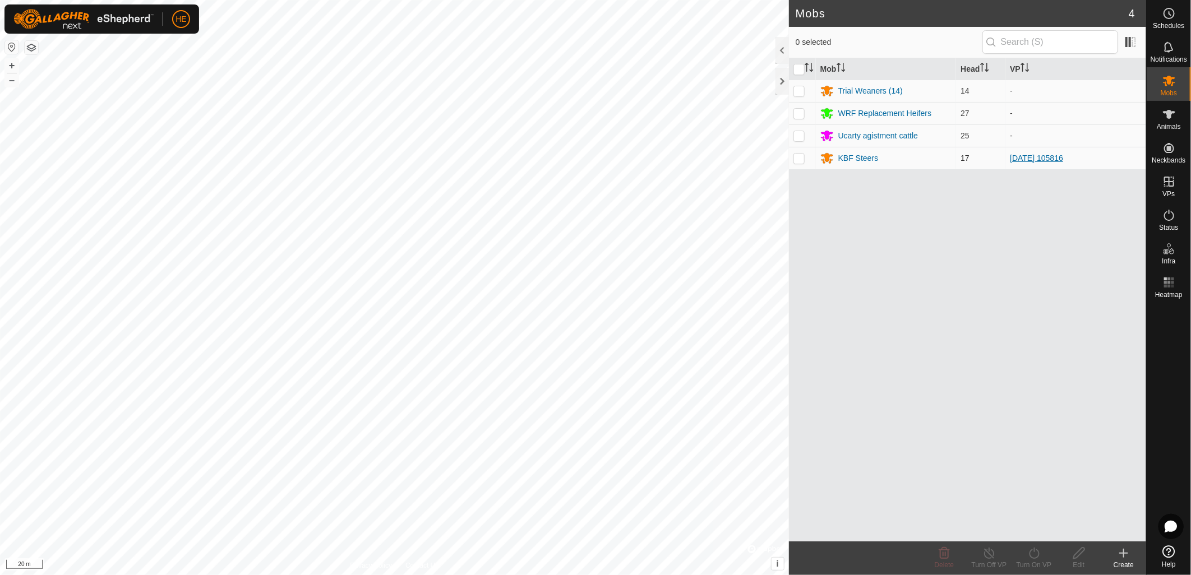
click at [1036, 158] on link "[DATE] 105816" at bounding box center [1036, 158] width 53 height 9
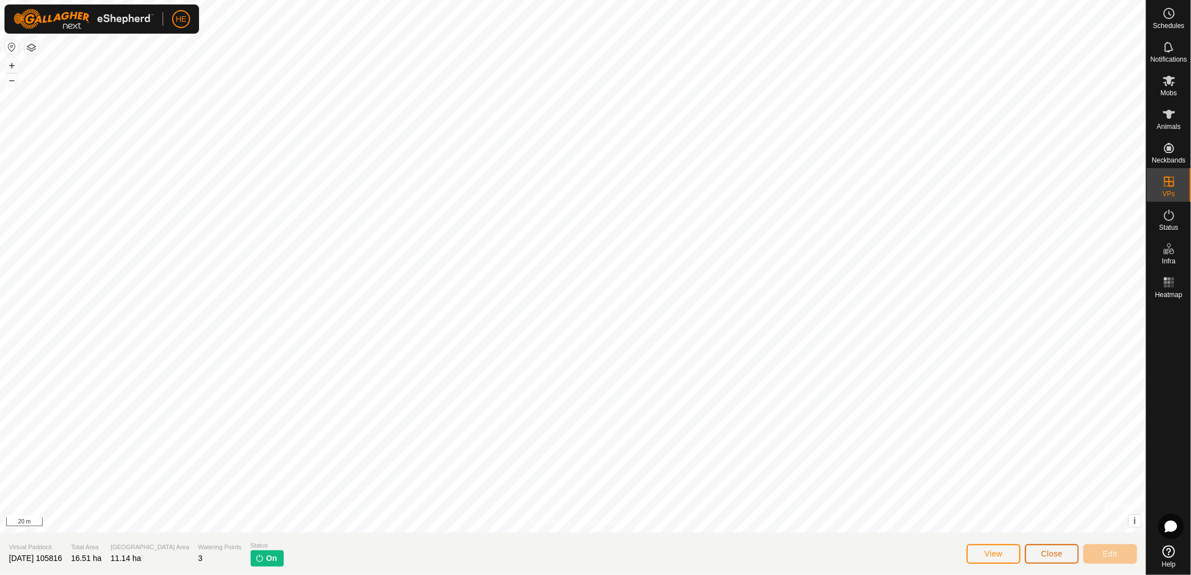
click at [1042, 552] on span "Close" at bounding box center [1051, 553] width 21 height 9
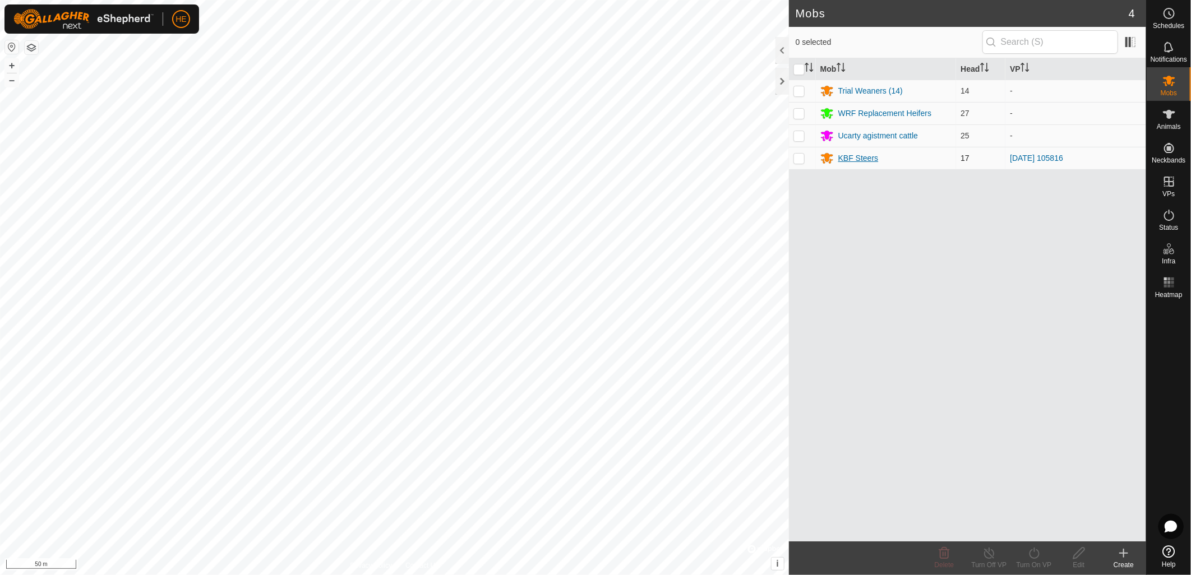
click at [853, 156] on div "KBF Steers" at bounding box center [858, 158] width 40 height 12
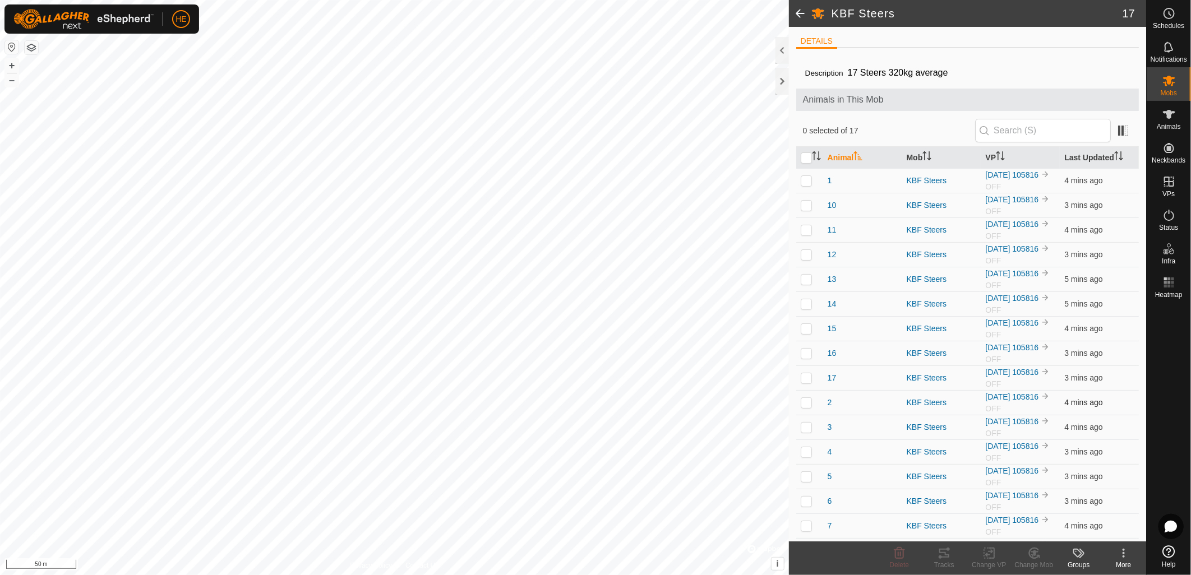
scroll to position [52, 0]
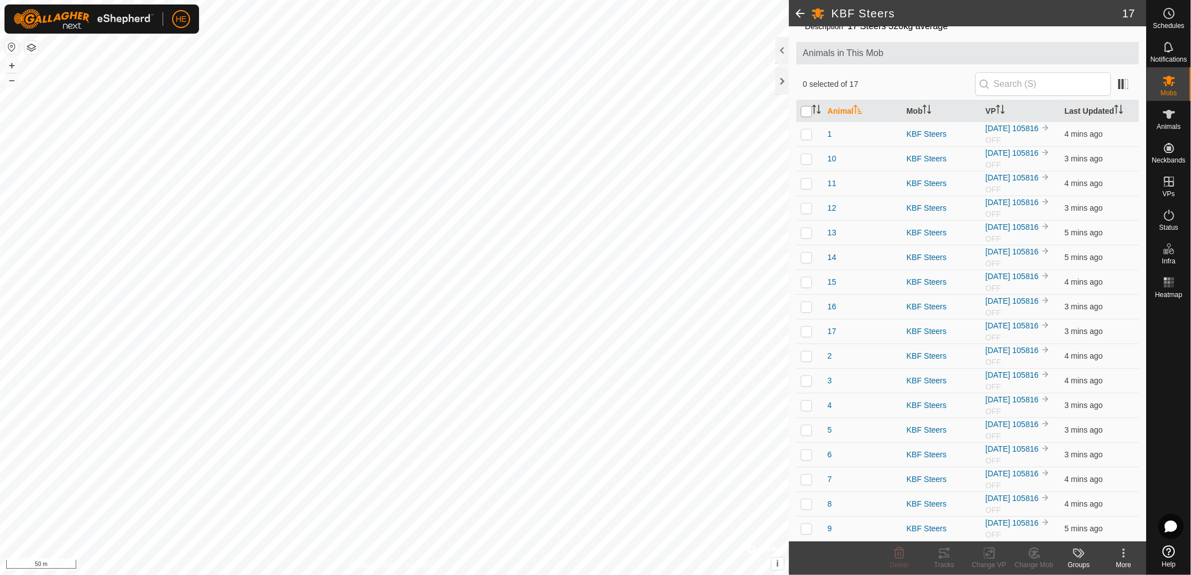
click at [808, 108] on input "checkbox" at bounding box center [806, 111] width 11 height 11
checkbox input "true"
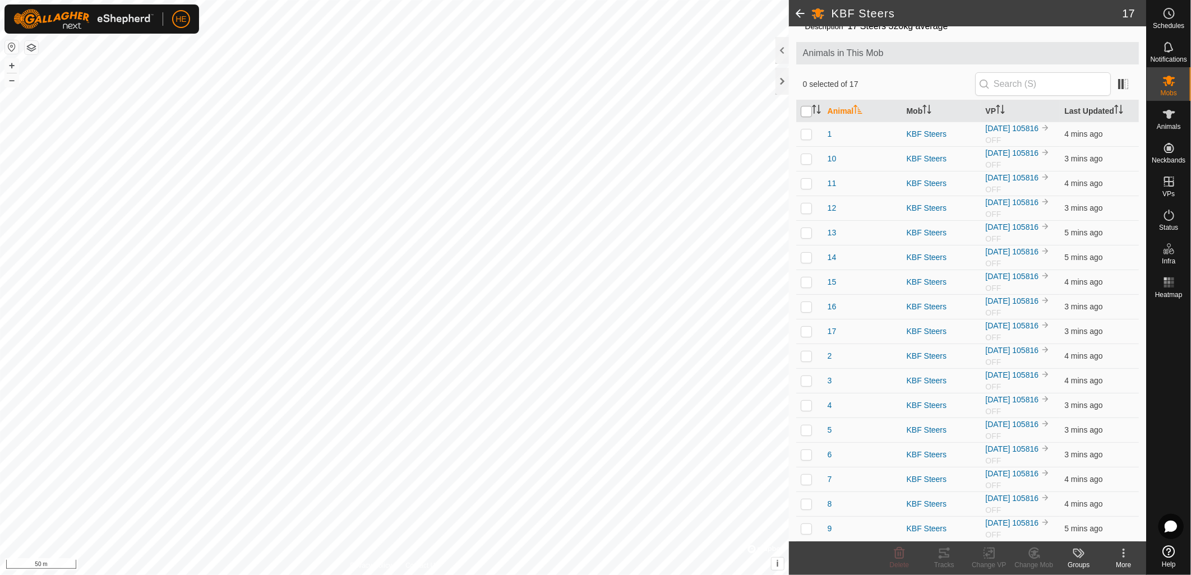
checkbox input "true"
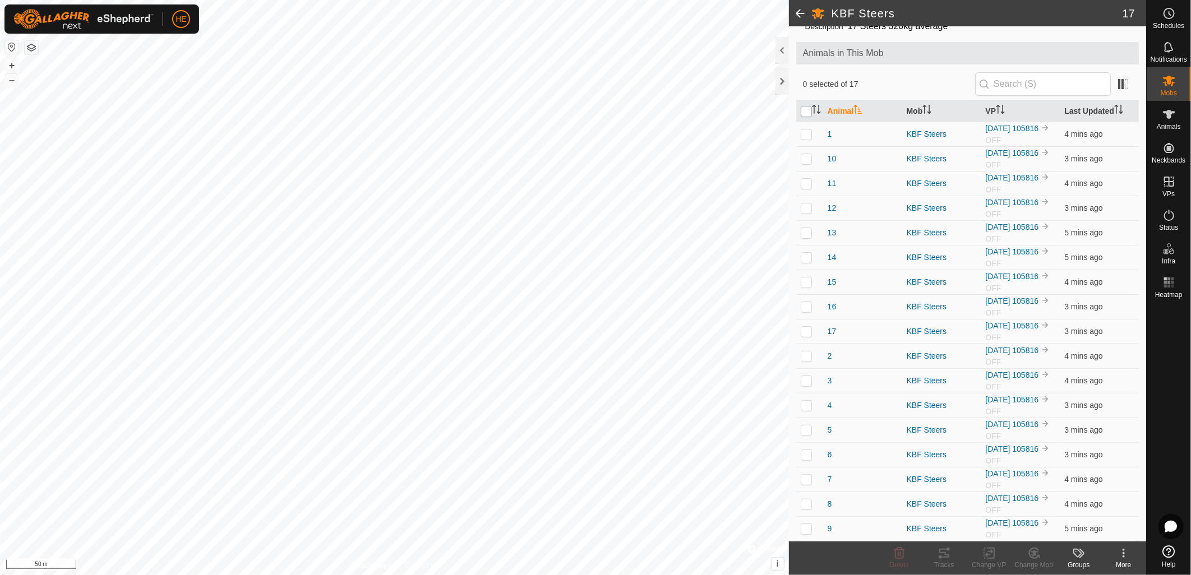
checkbox input "true"
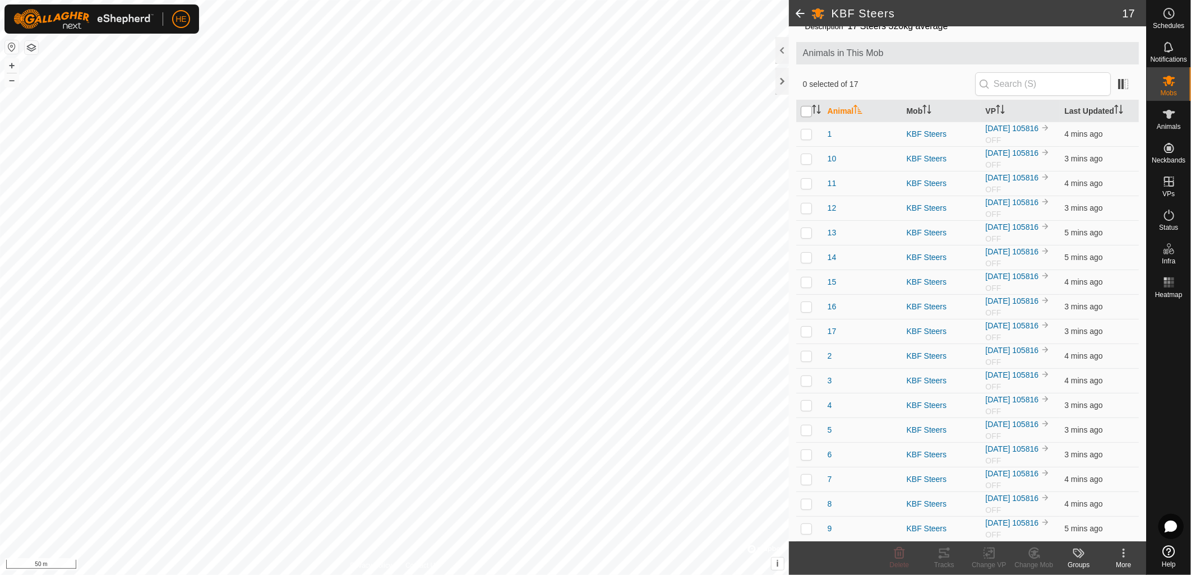
checkbox input "true"
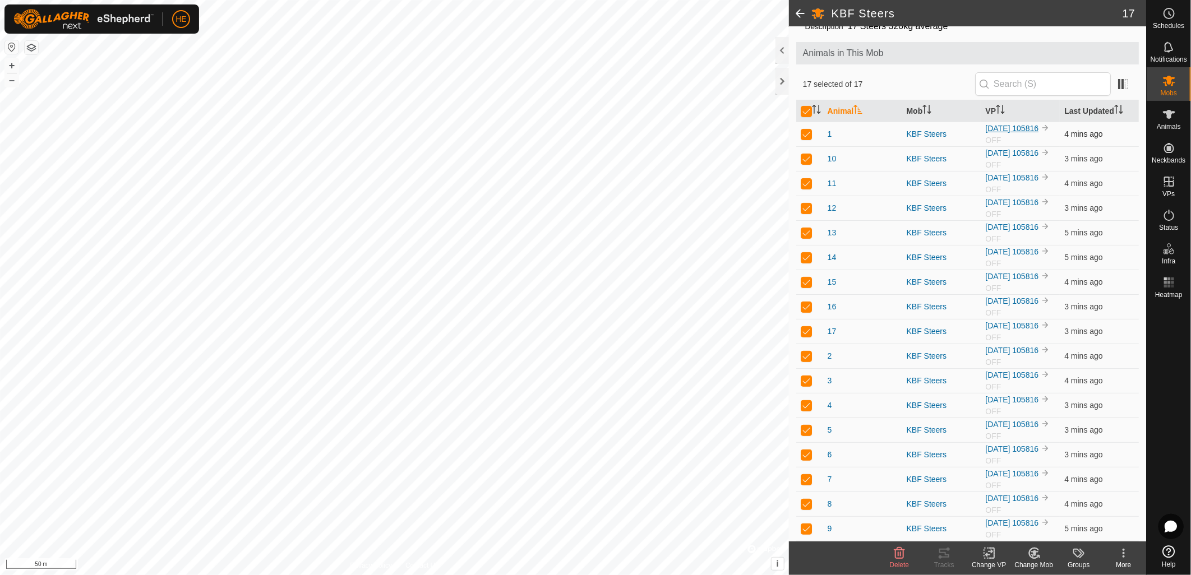
click at [998, 124] on link "[DATE] 105816" at bounding box center [1011, 128] width 53 height 9
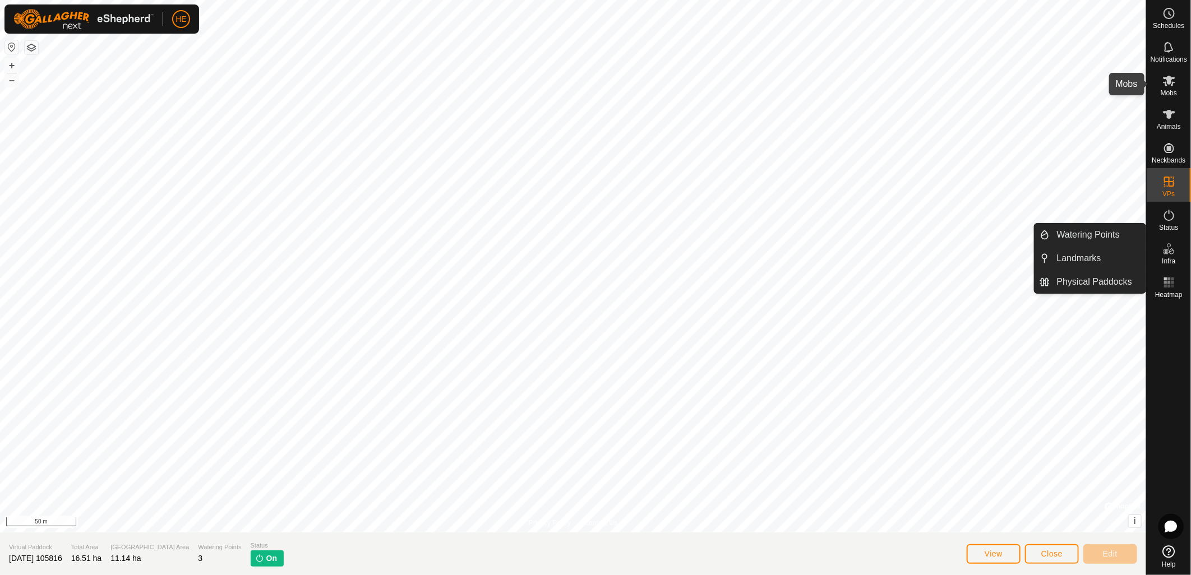
click at [1172, 90] on span "Mobs" at bounding box center [1168, 93] width 16 height 7
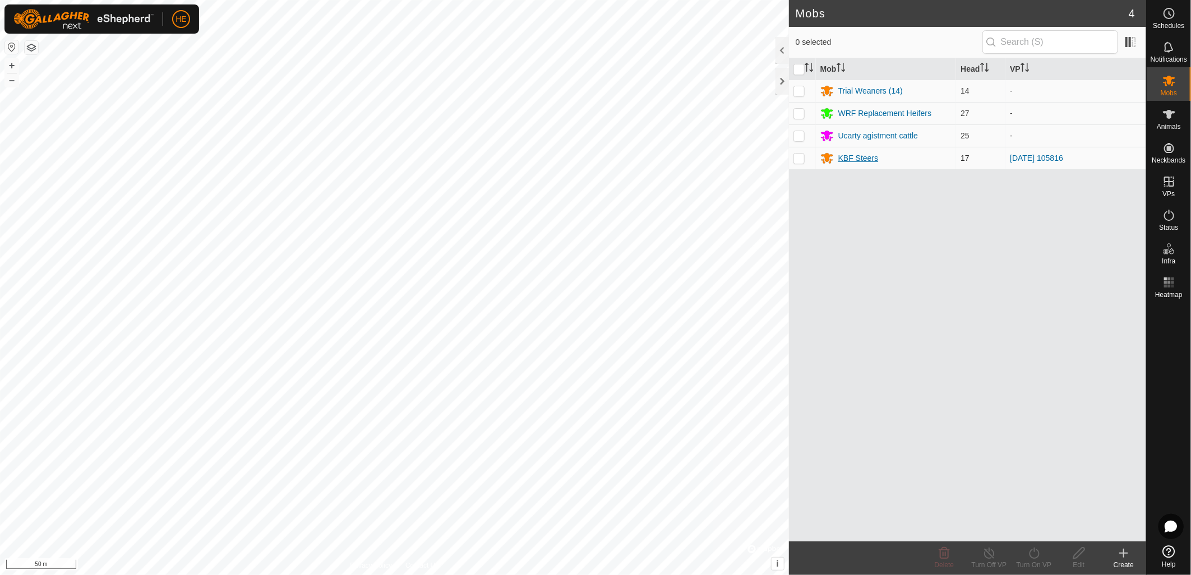
click at [847, 159] on div "KBF Steers" at bounding box center [858, 158] width 40 height 12
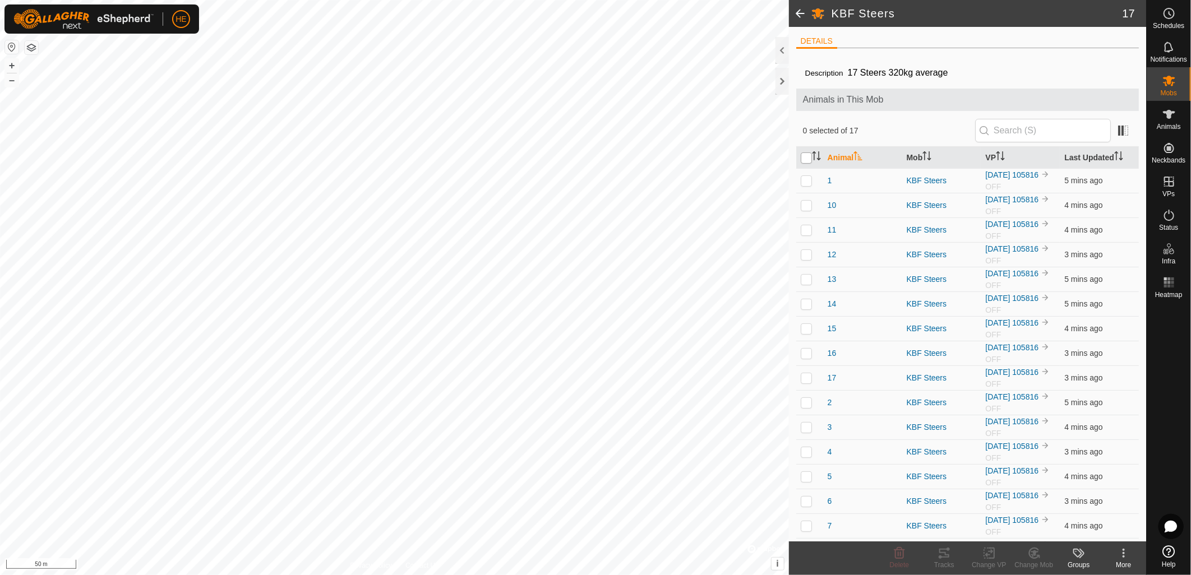
click at [801, 161] on input "checkbox" at bounding box center [806, 157] width 11 height 11
checkbox input "true"
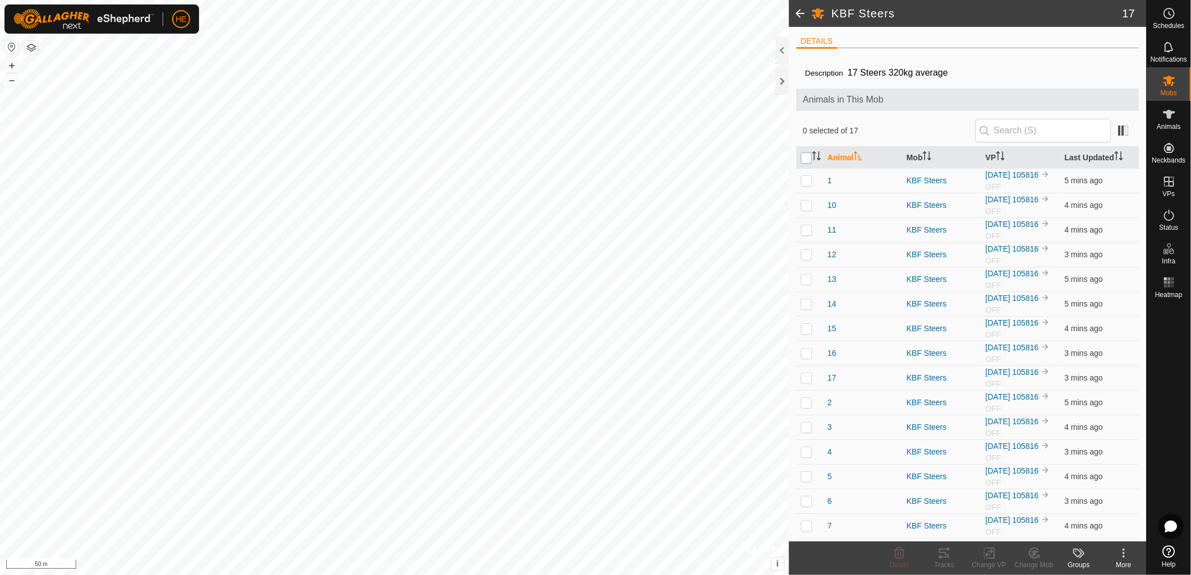
checkbox input "true"
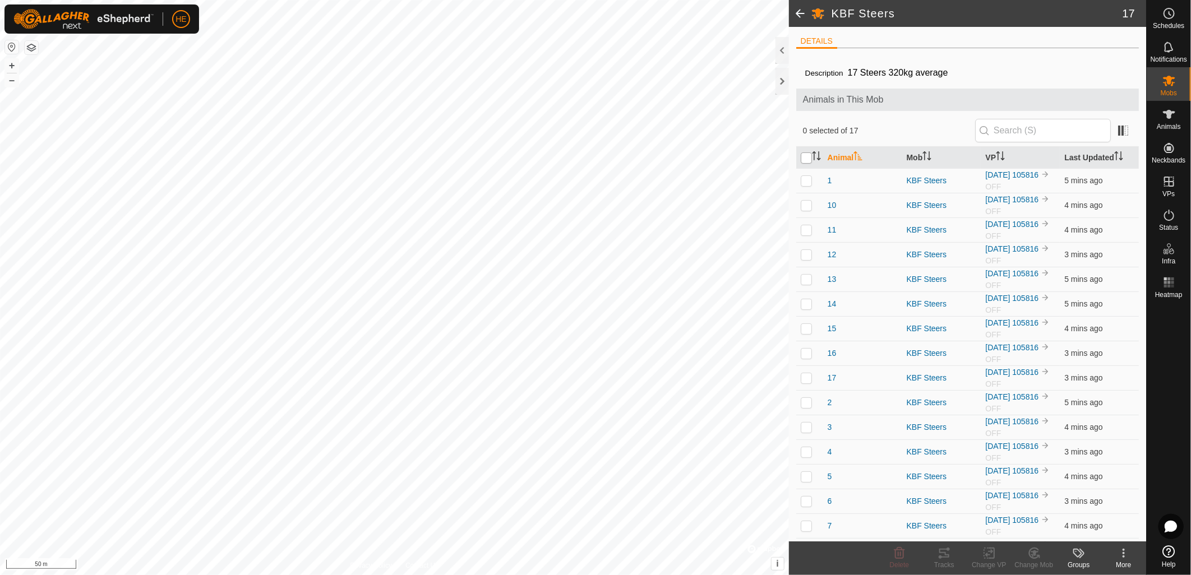
checkbox input "true"
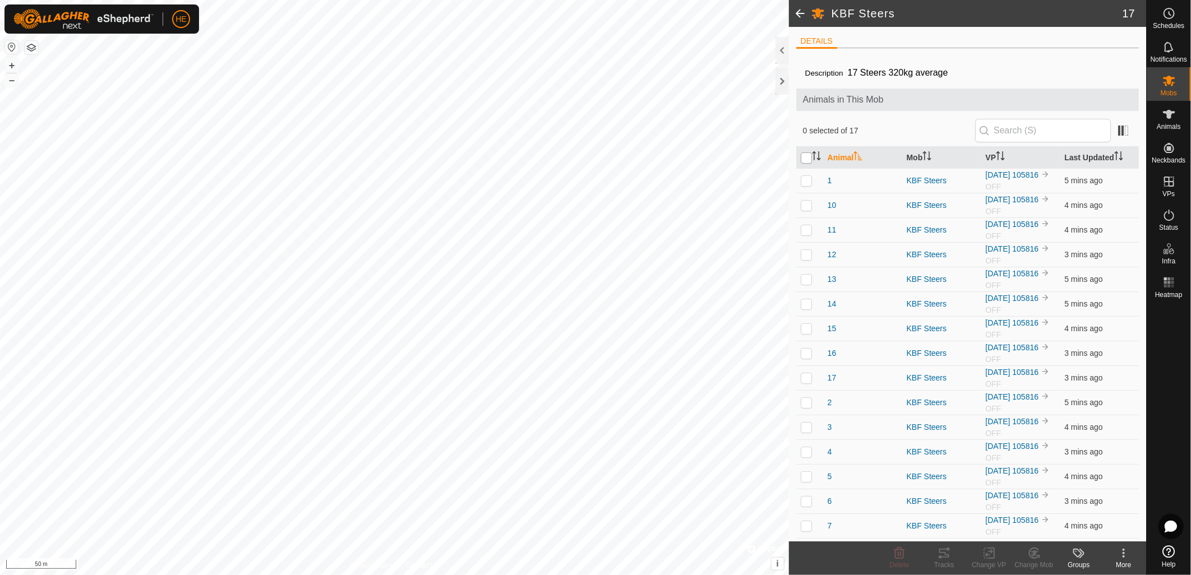
checkbox input "true"
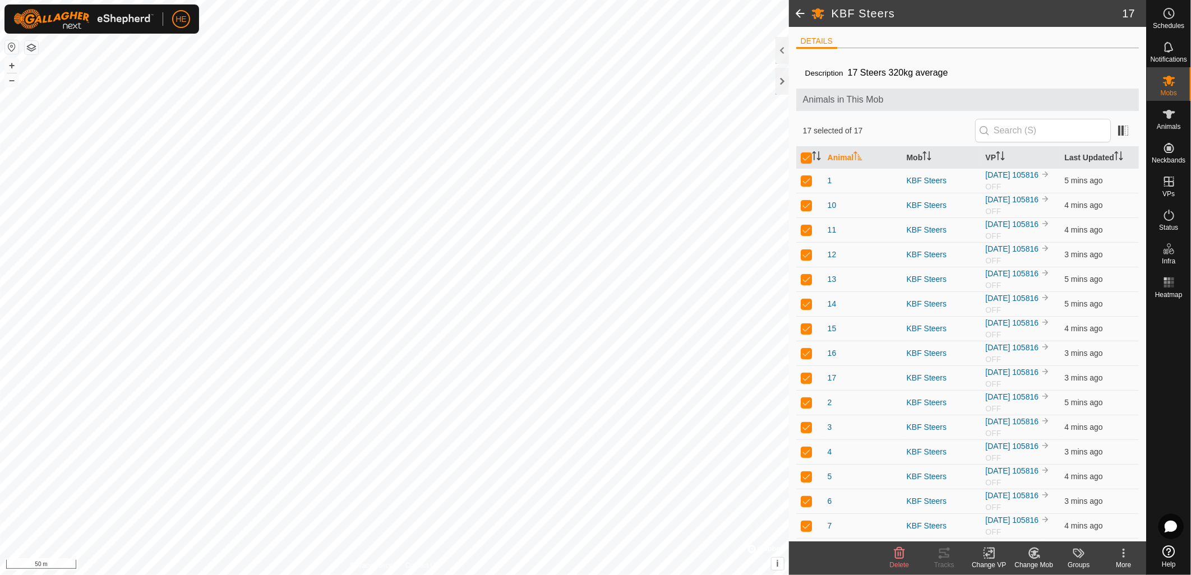
click at [995, 562] on div "Change VP" at bounding box center [989, 565] width 45 height 10
click at [997, 531] on link "Turn Off VP" at bounding box center [1022, 529] width 111 height 22
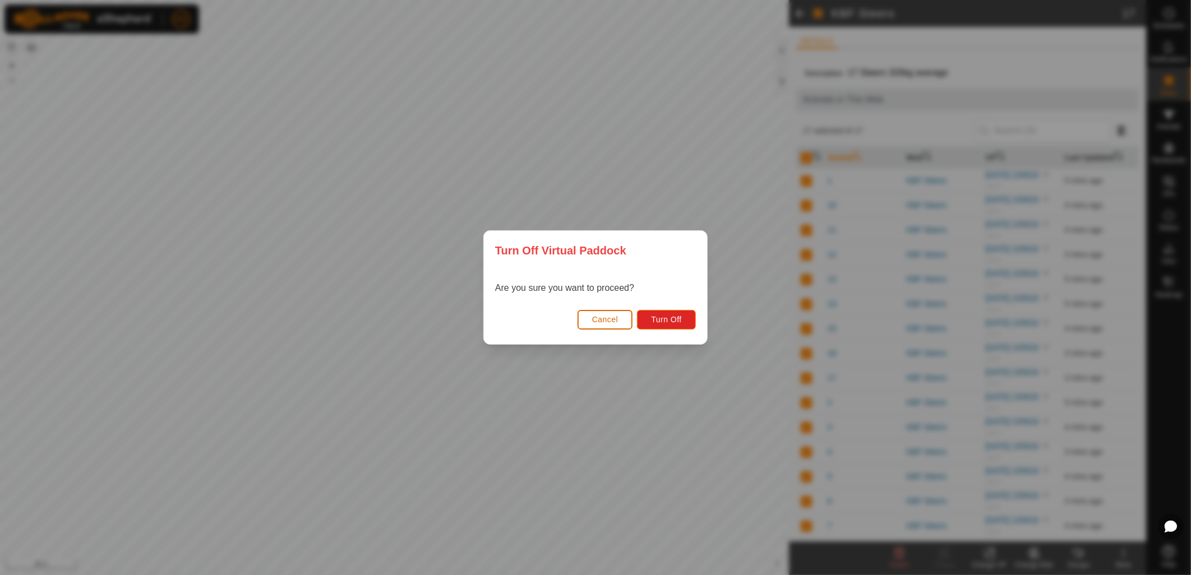
click at [625, 325] on button "Cancel" at bounding box center [605, 320] width 56 height 20
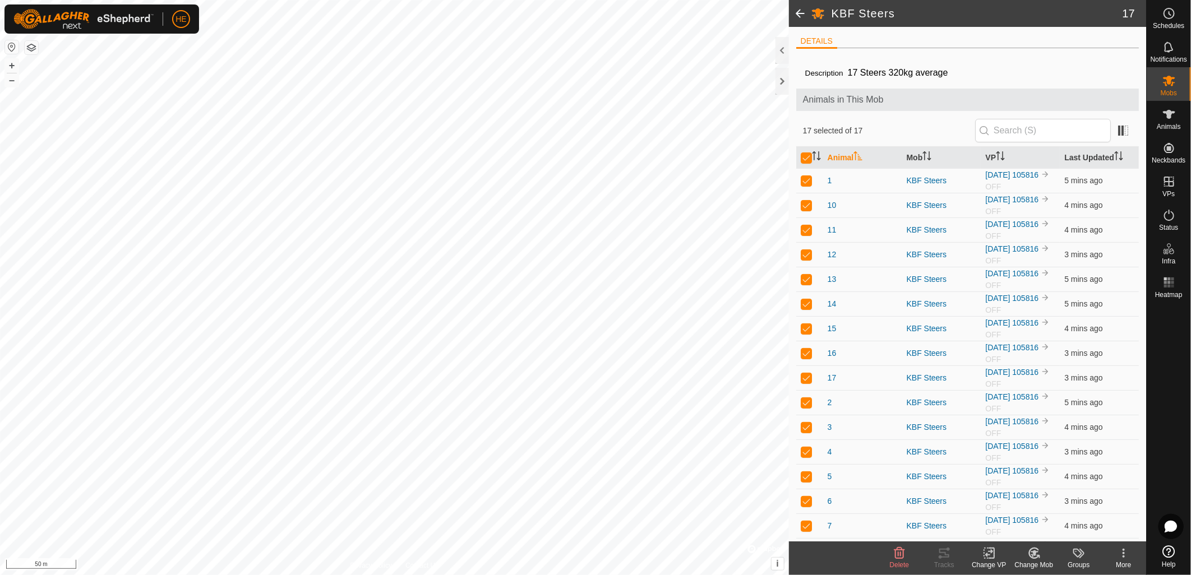
click at [995, 557] on icon at bounding box center [989, 553] width 14 height 13
click at [998, 506] on link "Choose VP..." at bounding box center [1022, 505] width 111 height 22
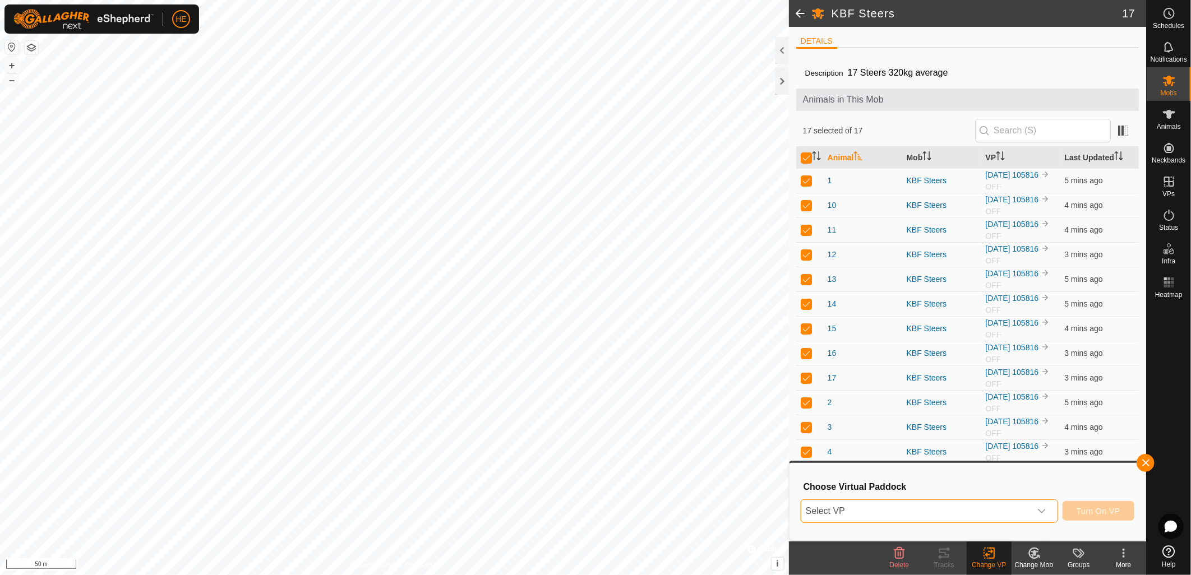
click at [952, 506] on span "Select VP" at bounding box center [915, 511] width 229 height 22
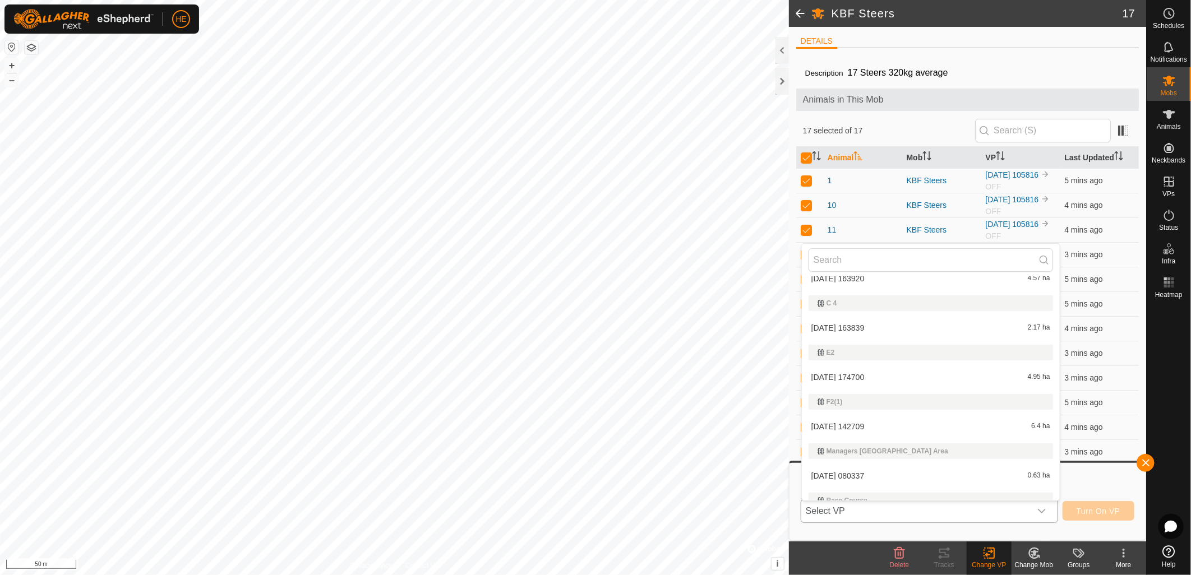
scroll to position [485, 0]
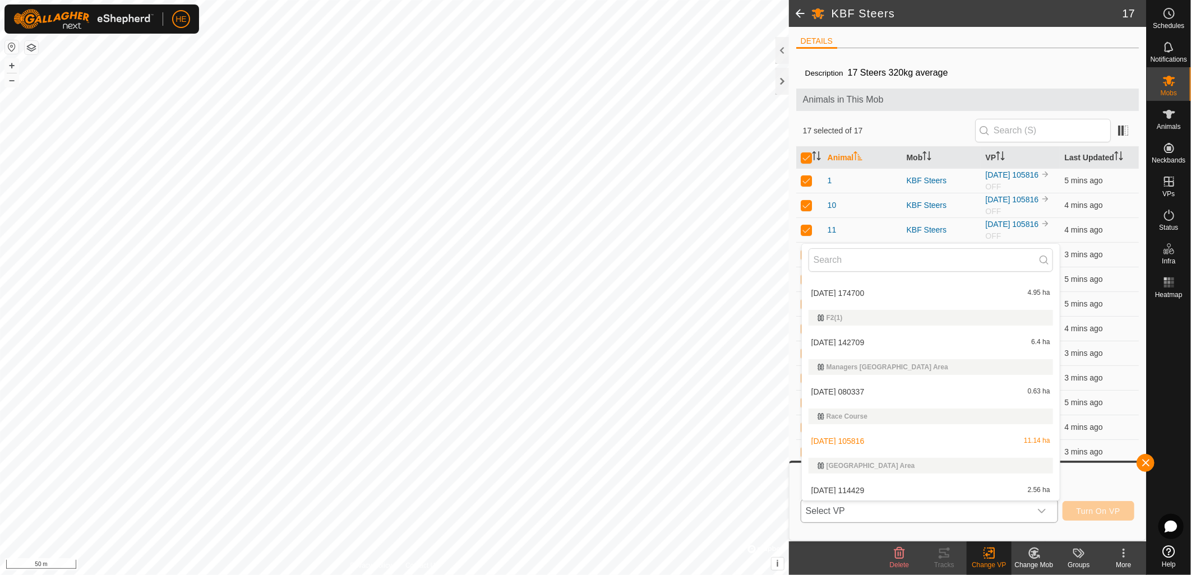
click at [925, 390] on li "[DATE] 080337 0.63 ha" at bounding box center [931, 392] width 258 height 22
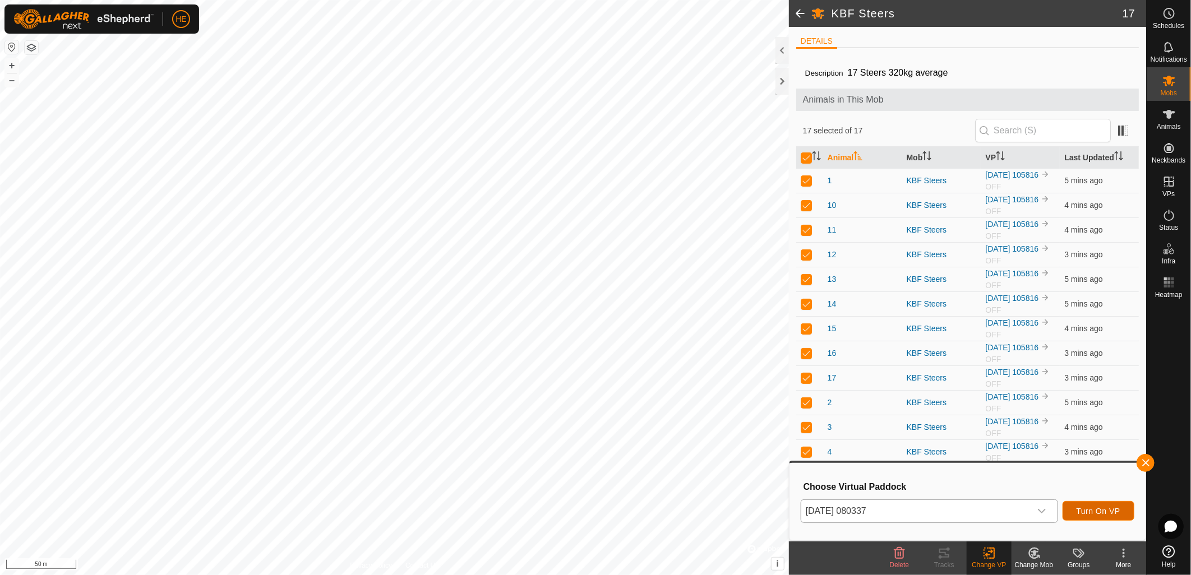
click at [1113, 514] on span "Turn On VP" at bounding box center [1098, 511] width 44 height 9
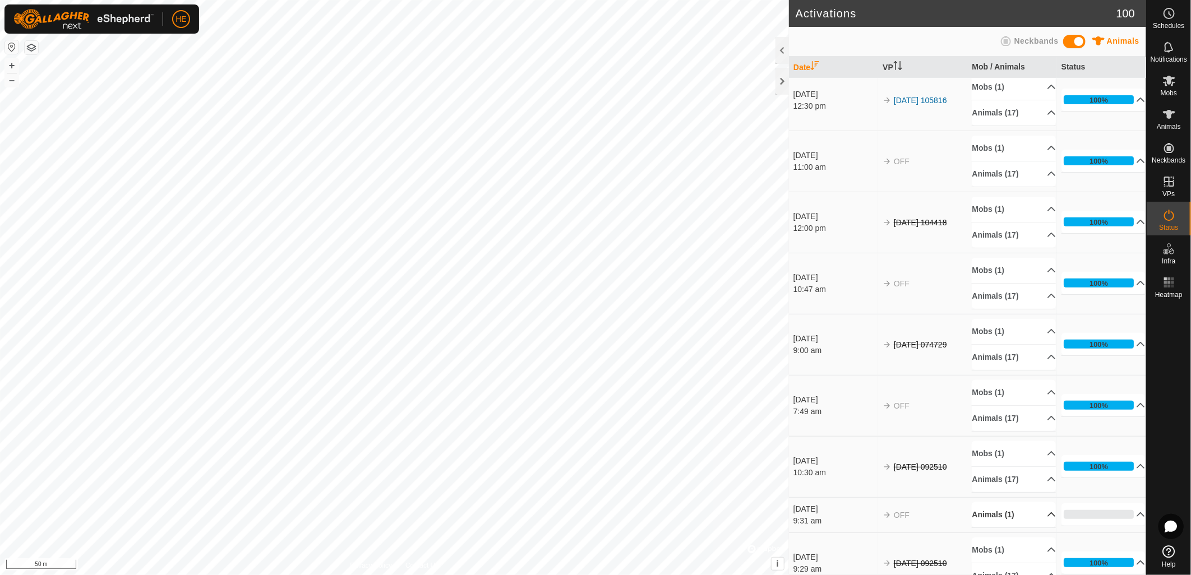
scroll to position [249, 0]
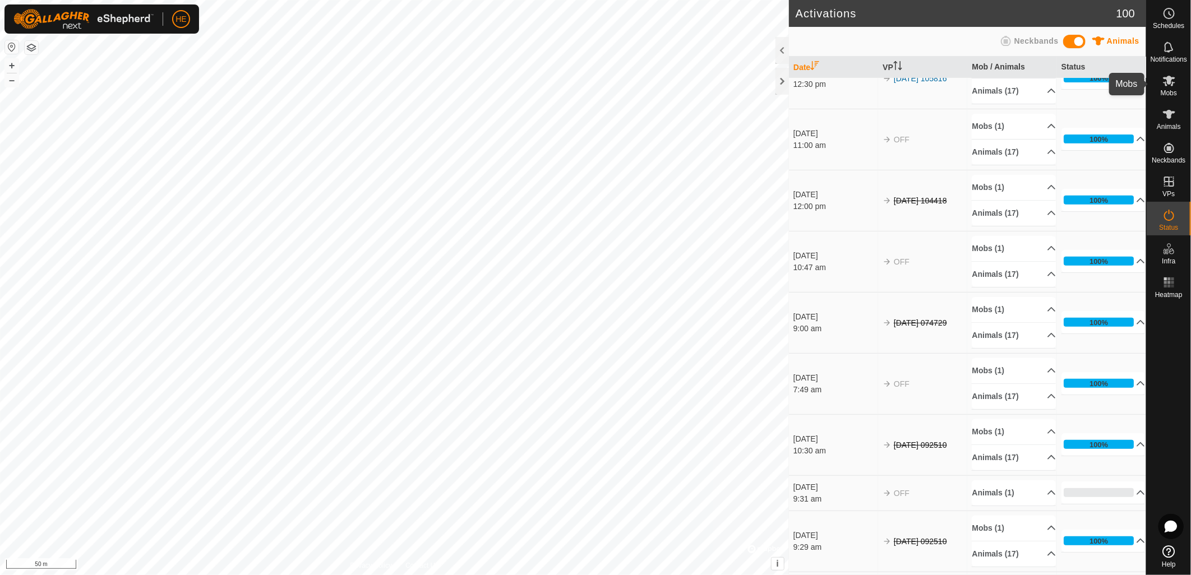
click at [1168, 87] on es-mob-svg-icon at bounding box center [1169, 81] width 20 height 18
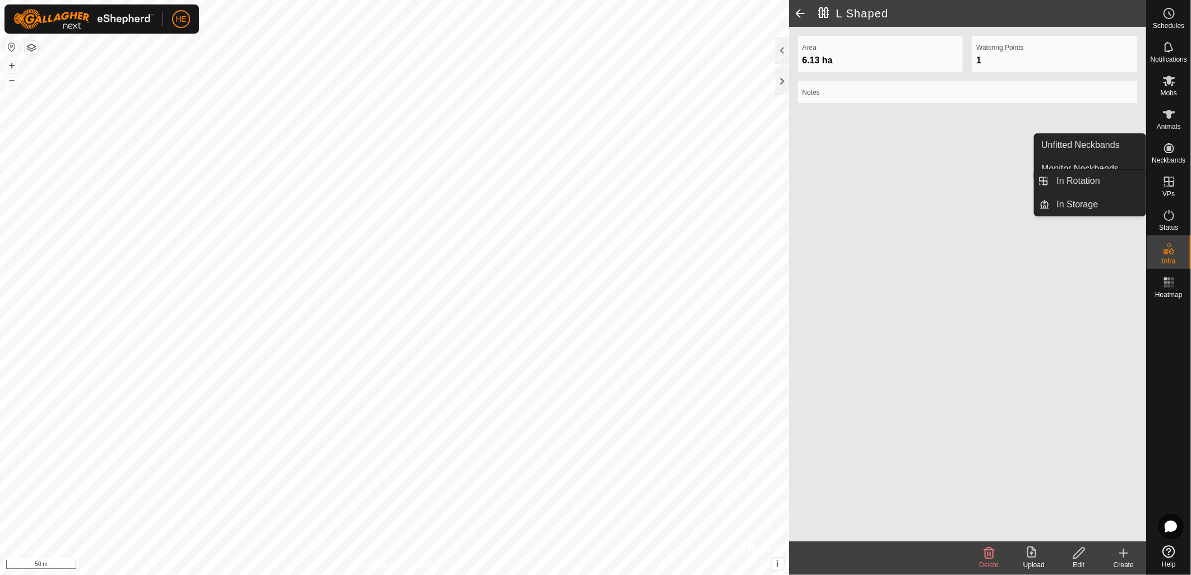
click at [1172, 184] on icon at bounding box center [1168, 181] width 13 height 13
click at [1099, 180] on link "In Rotation" at bounding box center [1098, 181] width 96 height 22
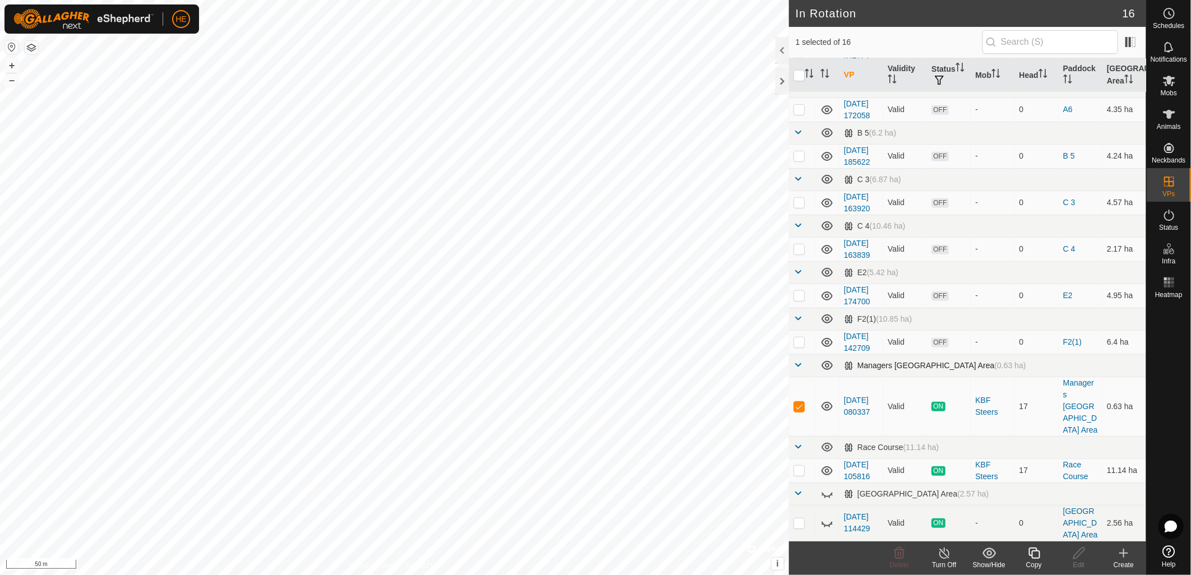
scroll to position [499, 0]
click at [797, 466] on p-checkbox at bounding box center [798, 470] width 11 height 9
checkbox input "true"
click at [802, 382] on td at bounding box center [802, 406] width 27 height 59
checkbox input "false"
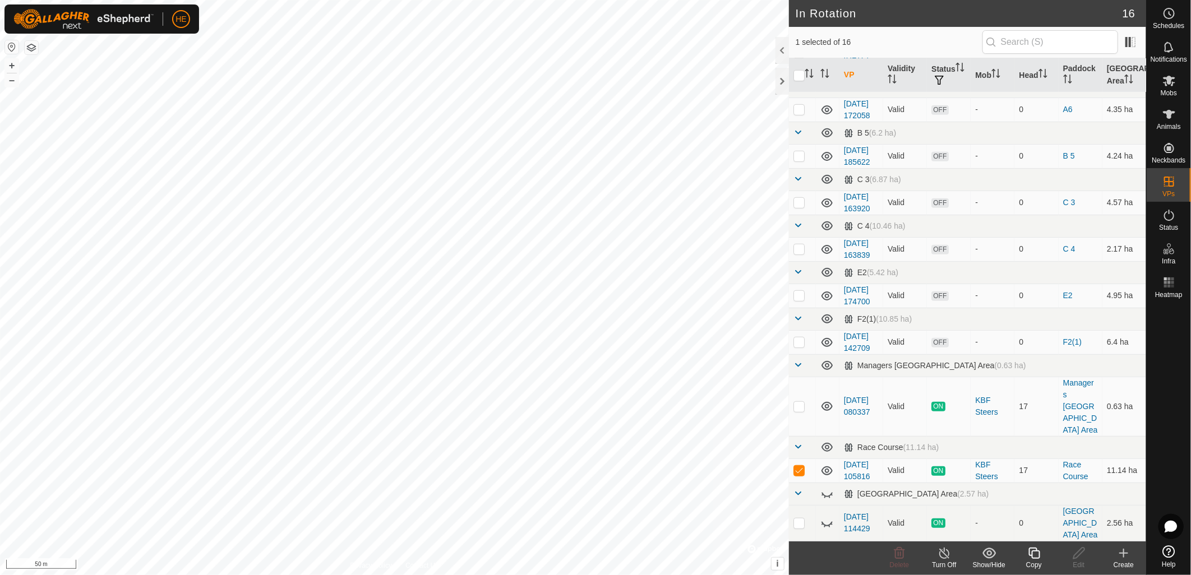
click at [940, 554] on icon at bounding box center [944, 553] width 10 height 11
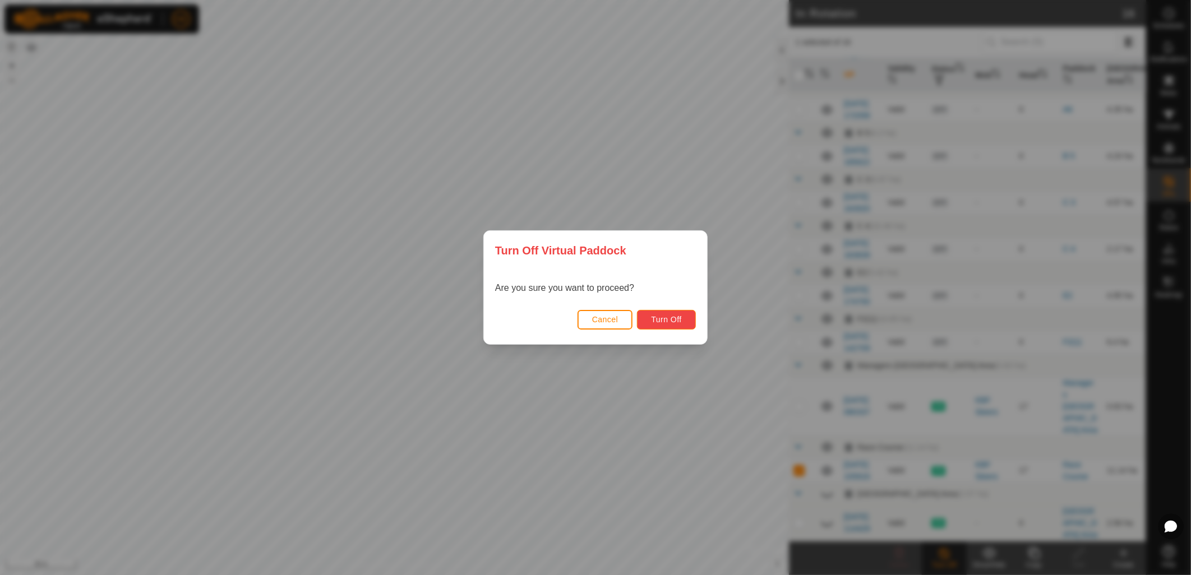
click at [653, 327] on button "Turn Off" at bounding box center [666, 320] width 59 height 20
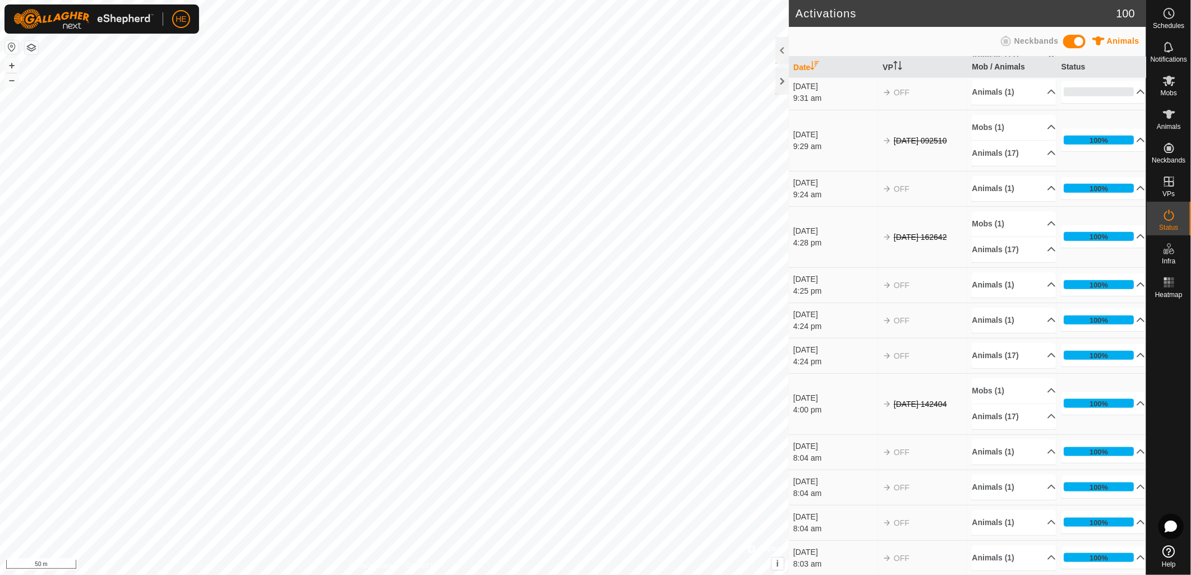
scroll to position [934, 0]
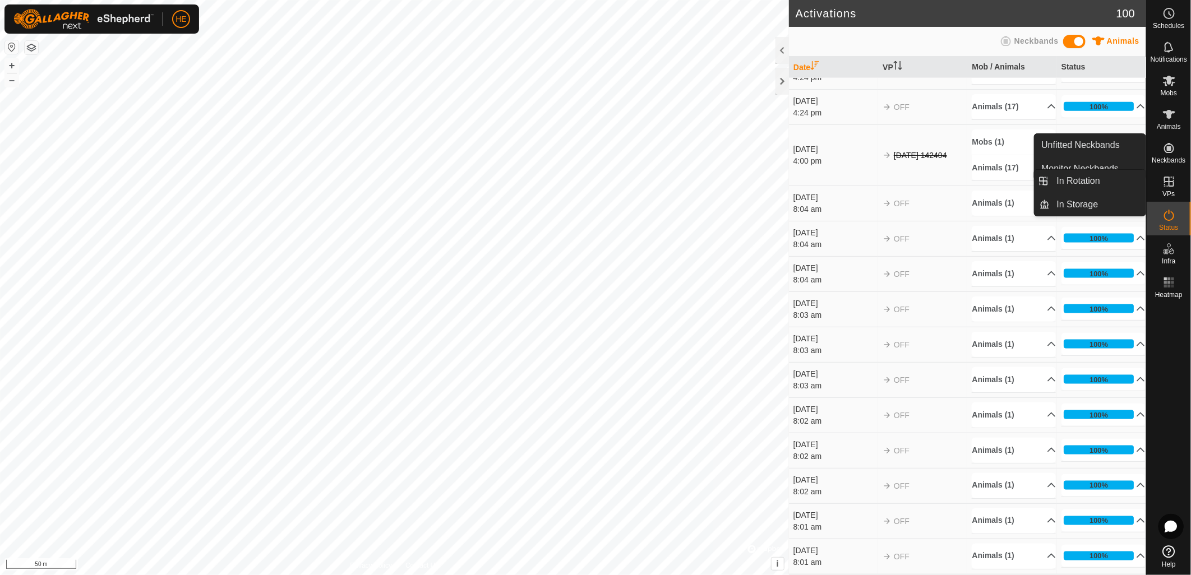
click at [1170, 186] on icon at bounding box center [1169, 182] width 10 height 10
click at [1112, 183] on link "In Rotation" at bounding box center [1098, 181] width 96 height 22
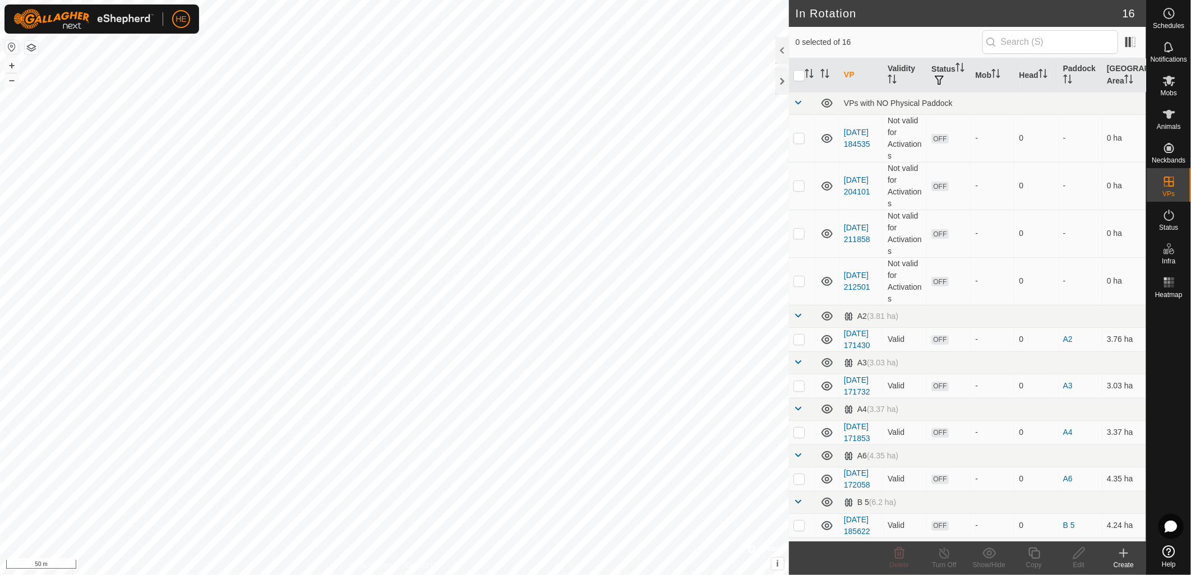
scroll to position [499, 0]
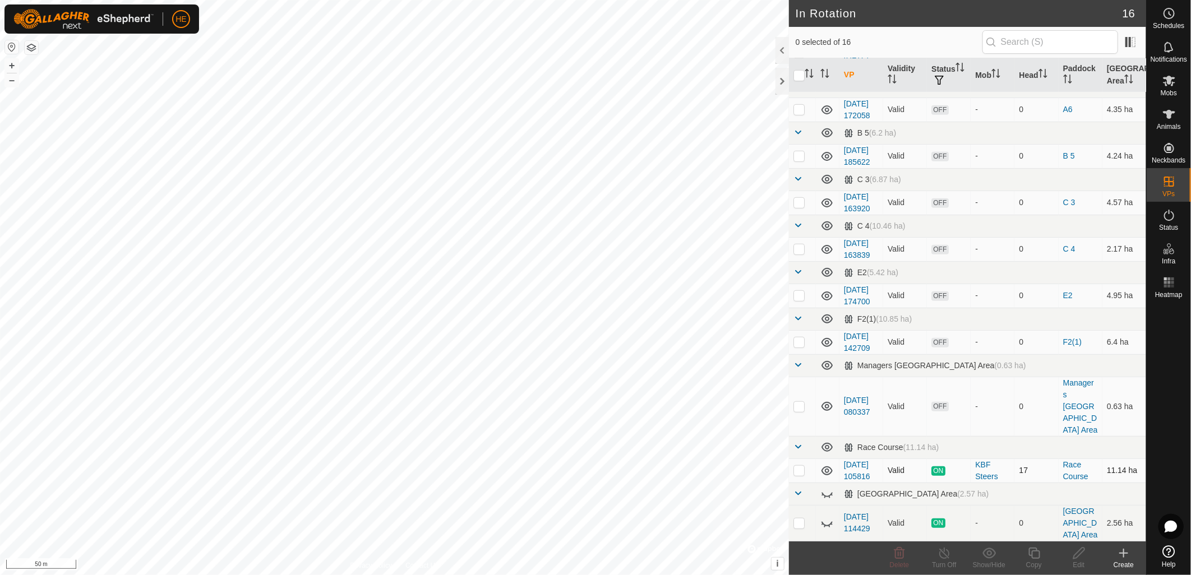
click at [798, 466] on p-checkbox at bounding box center [798, 470] width 11 height 9
checkbox input "true"
click at [945, 555] on line at bounding box center [944, 553] width 9 height 9
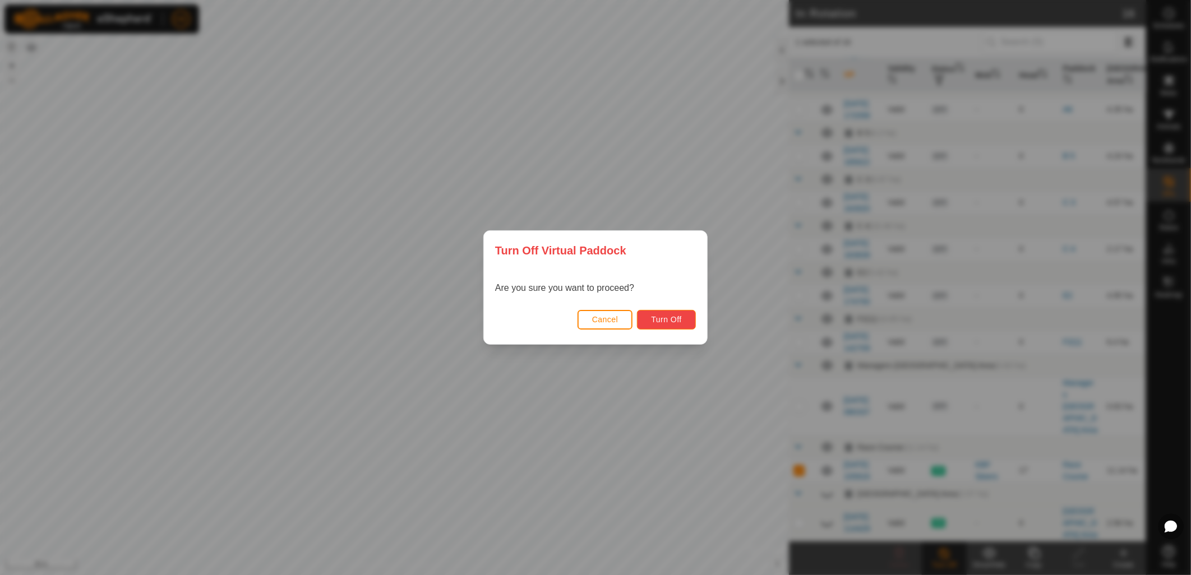
click at [677, 320] on span "Turn Off" at bounding box center [666, 319] width 31 height 9
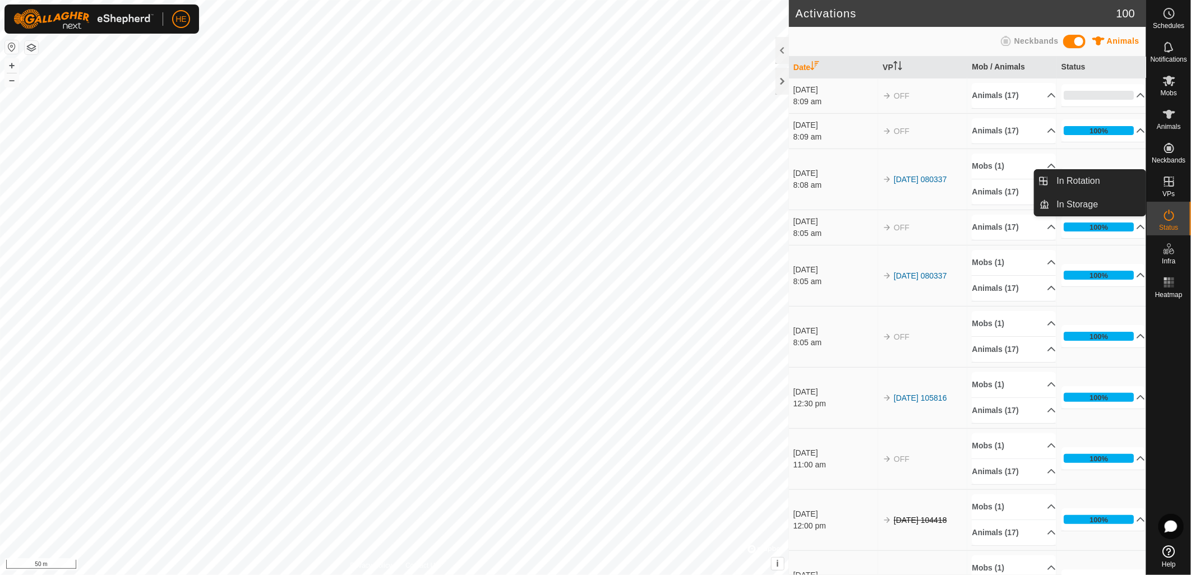
click at [1169, 191] on span "VPs" at bounding box center [1168, 194] width 12 height 7
click at [1173, 82] on icon at bounding box center [1169, 81] width 12 height 11
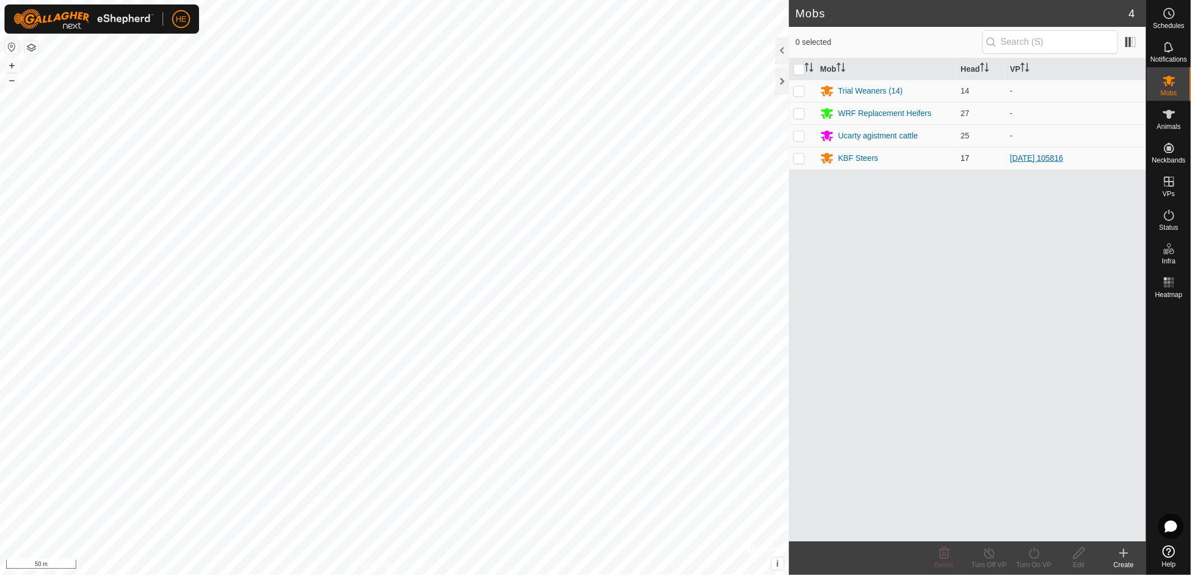
click at [1061, 158] on link "[DATE] 105816" at bounding box center [1036, 158] width 53 height 9
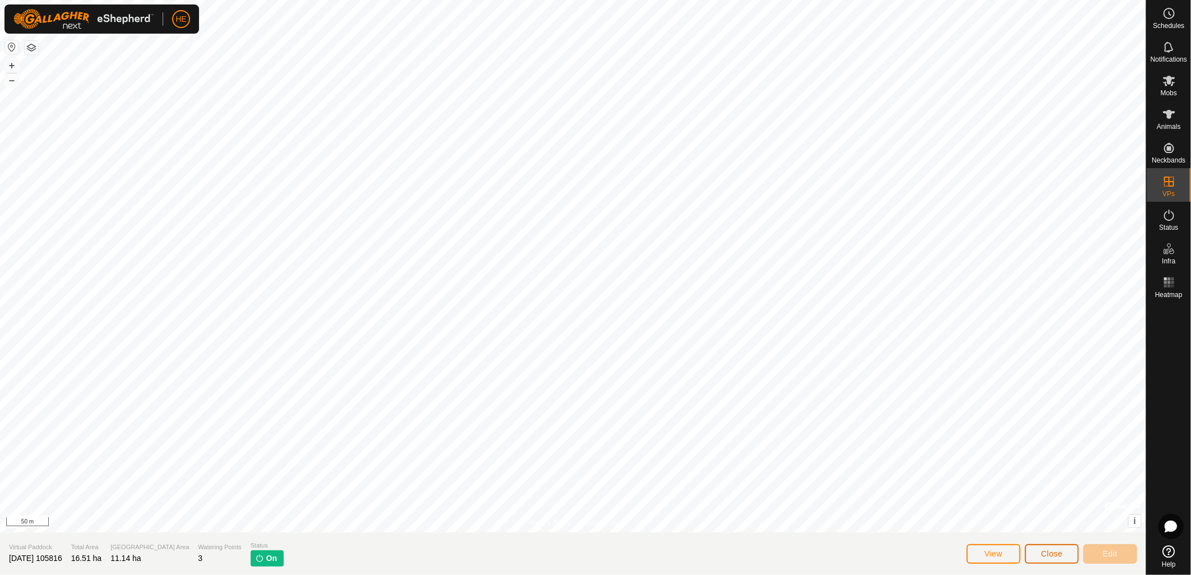
click at [1054, 557] on span "Close" at bounding box center [1051, 553] width 21 height 9
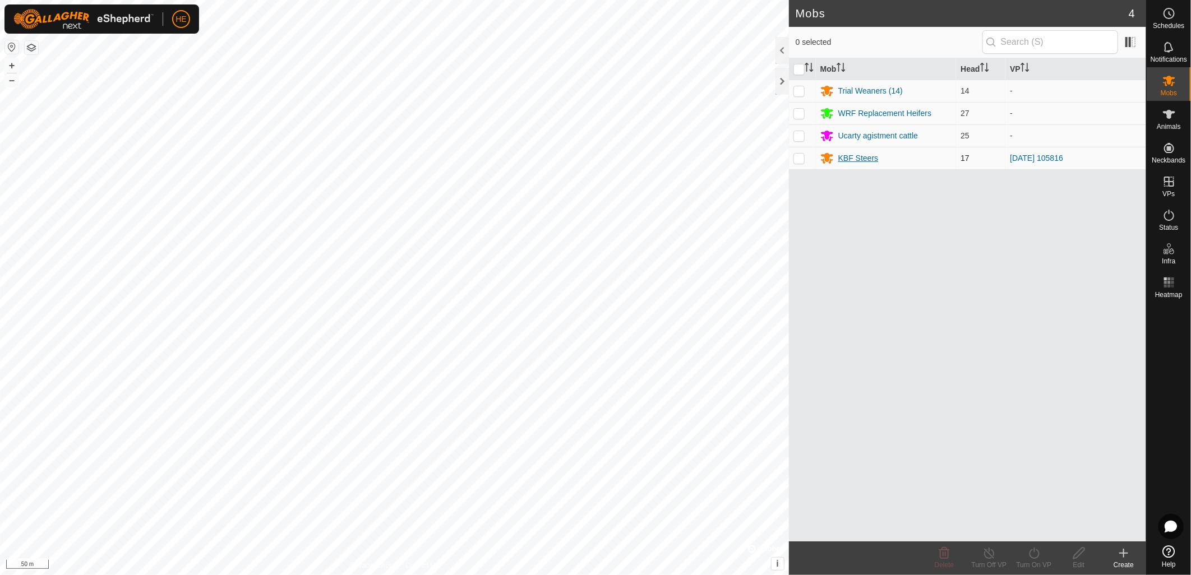
click at [843, 155] on div "KBF Steers" at bounding box center [858, 158] width 40 height 12
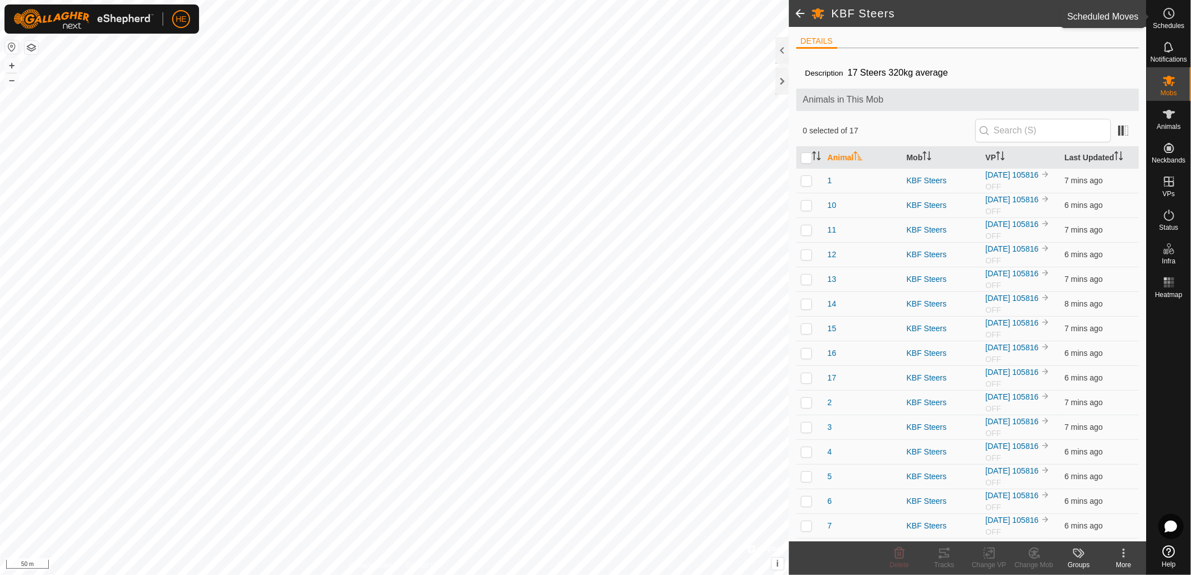
click at [1177, 22] on span "Schedules" at bounding box center [1168, 25] width 31 height 7
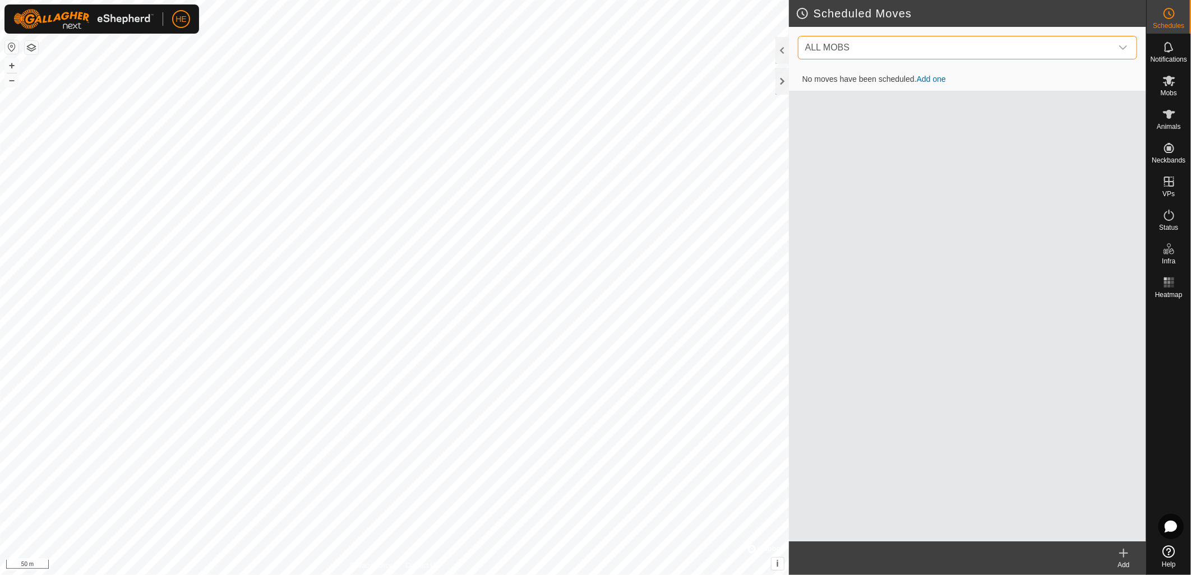
click at [869, 50] on span "ALL MOBS" at bounding box center [956, 47] width 311 height 22
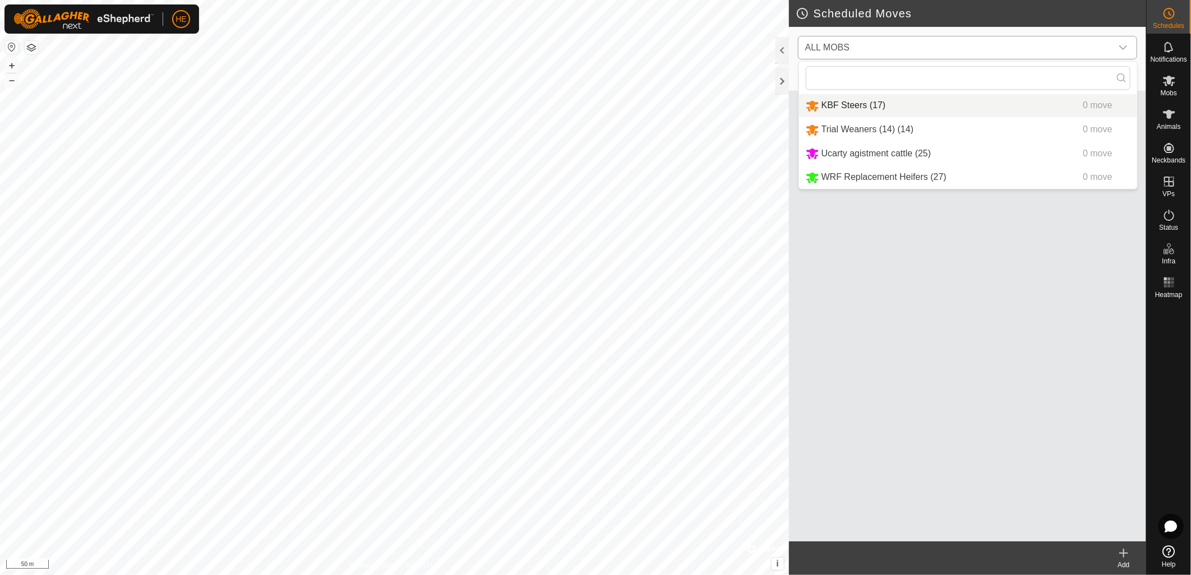
click at [864, 104] on li "KBF Steers (17) 0 move" at bounding box center [968, 105] width 338 height 23
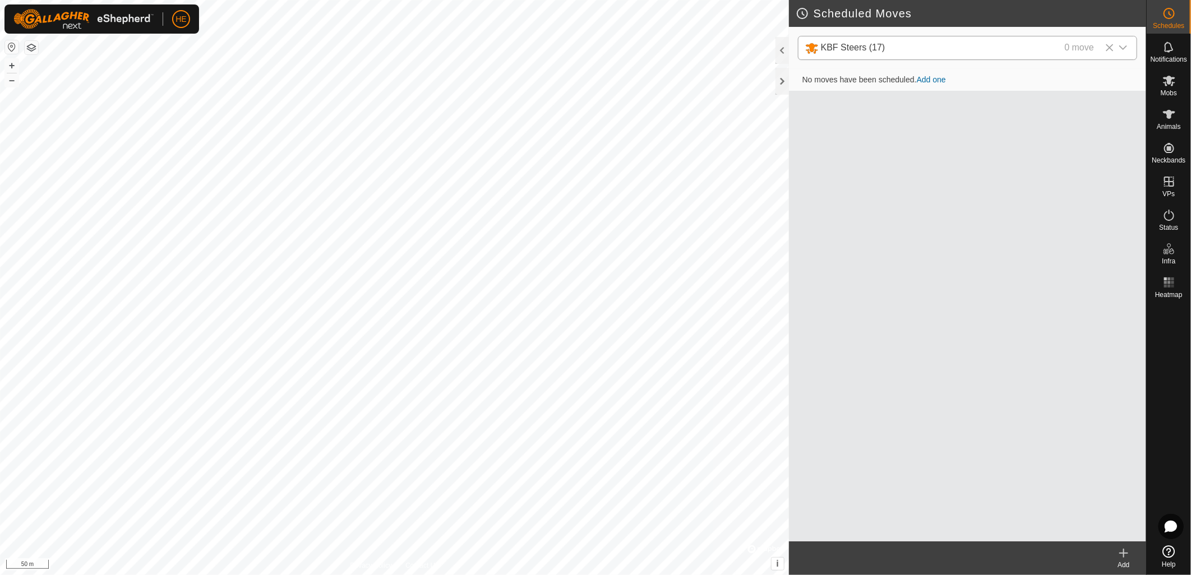
click at [927, 80] on link "Add one" at bounding box center [931, 79] width 29 height 9
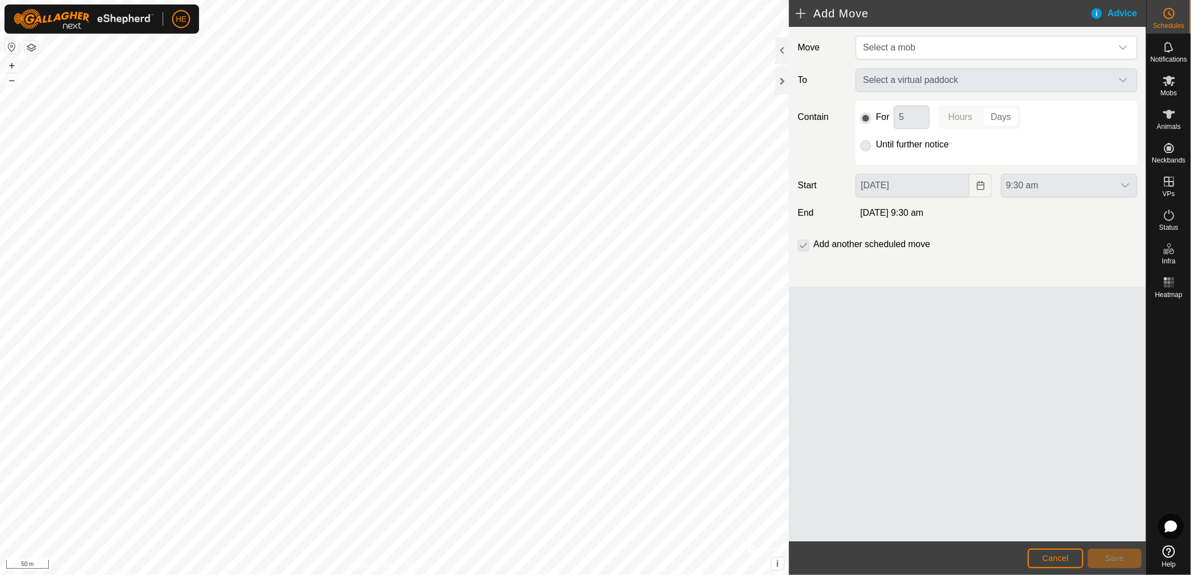
click at [886, 73] on div "Select a virtual paddock" at bounding box center [996, 80] width 290 height 24
click at [900, 52] on span "Select a mob" at bounding box center [889, 48] width 52 height 10
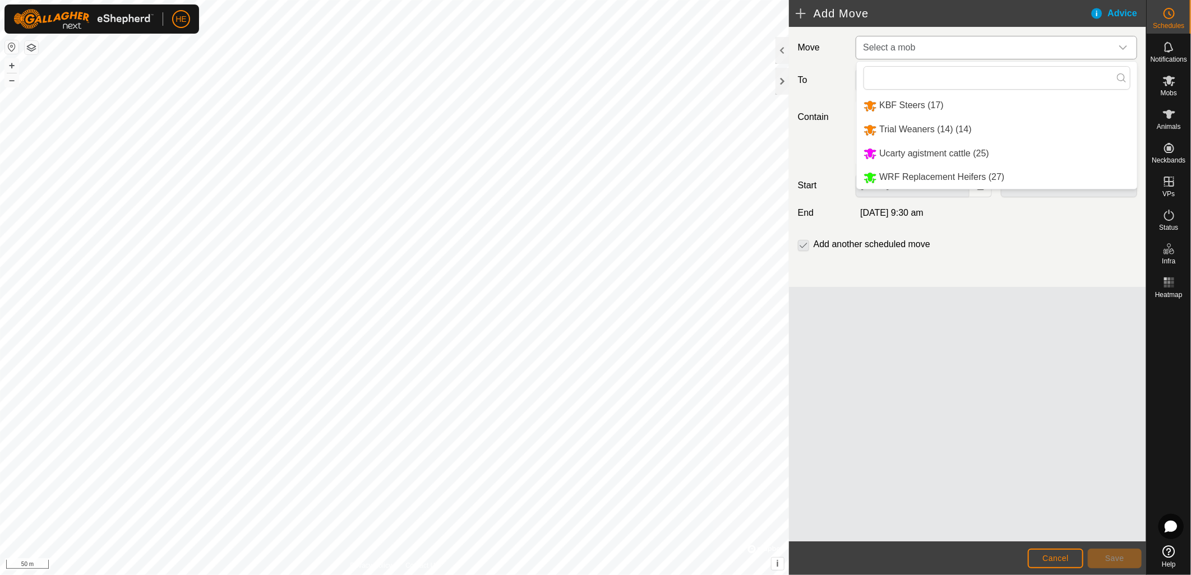
click at [900, 108] on li "KBF Steers (17)" at bounding box center [997, 105] width 280 height 23
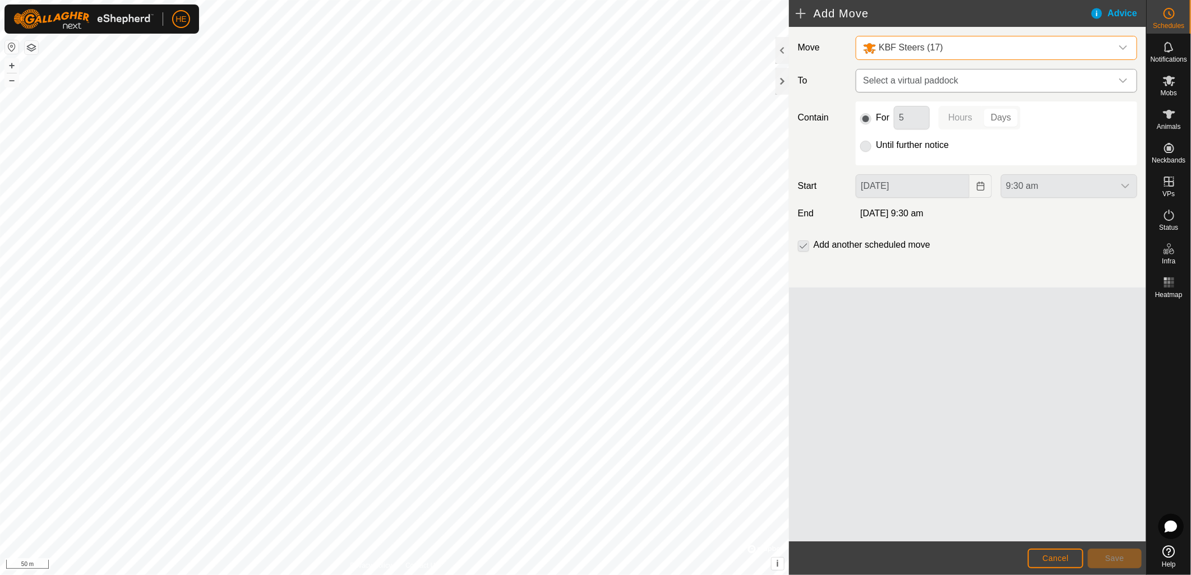
click at [914, 78] on span "Select a virtual paddock" at bounding box center [984, 81] width 253 height 22
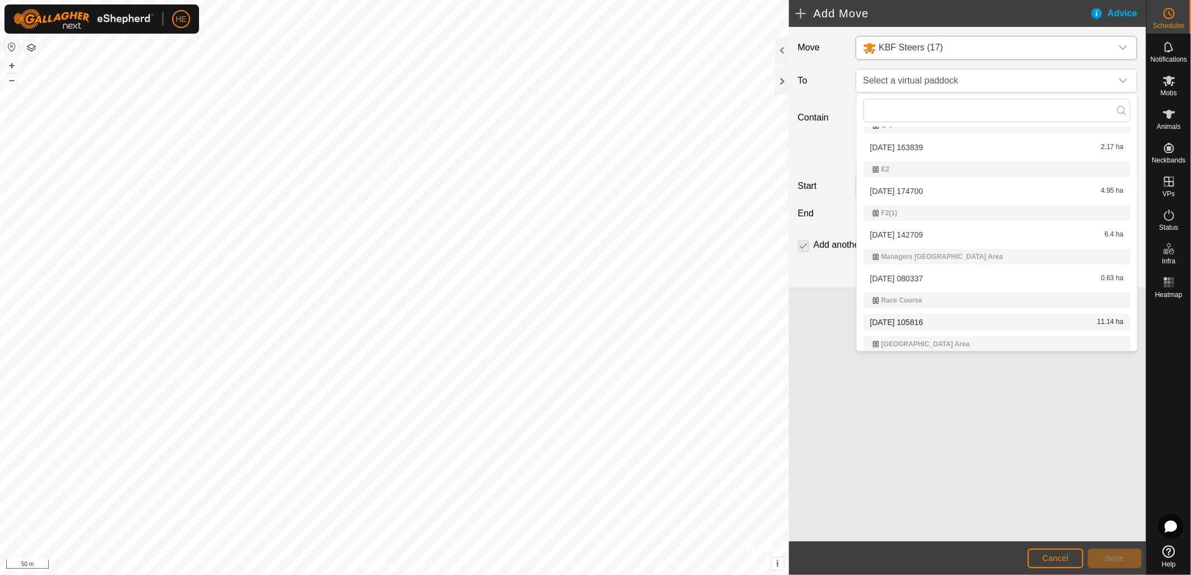
scroll to position [396, 0]
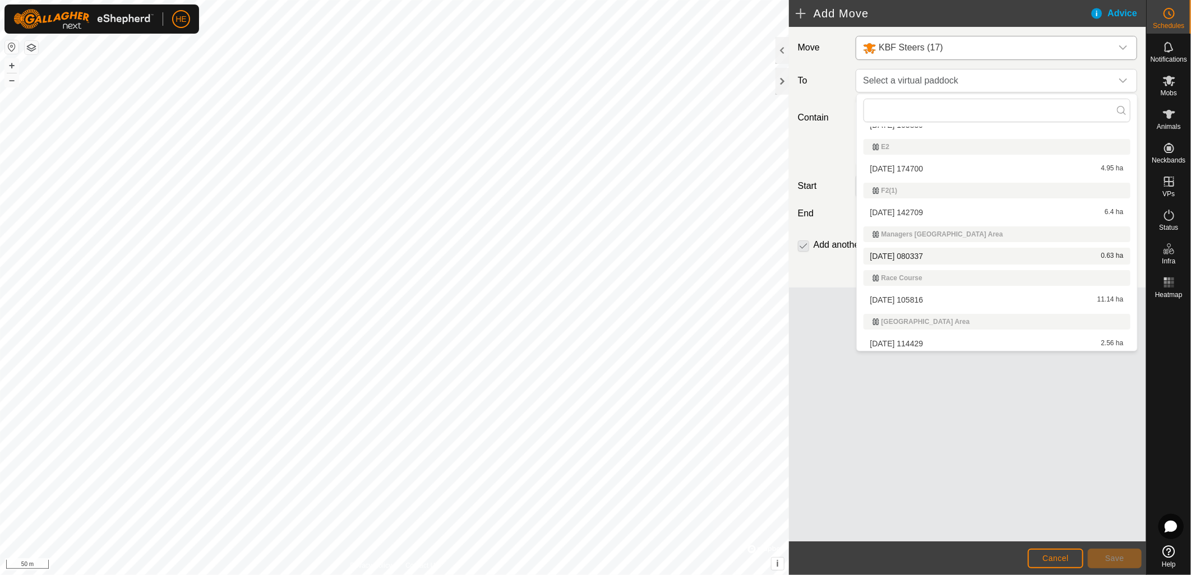
click at [886, 255] on li "[DATE] 080337 0.63 ha" at bounding box center [996, 256] width 267 height 17
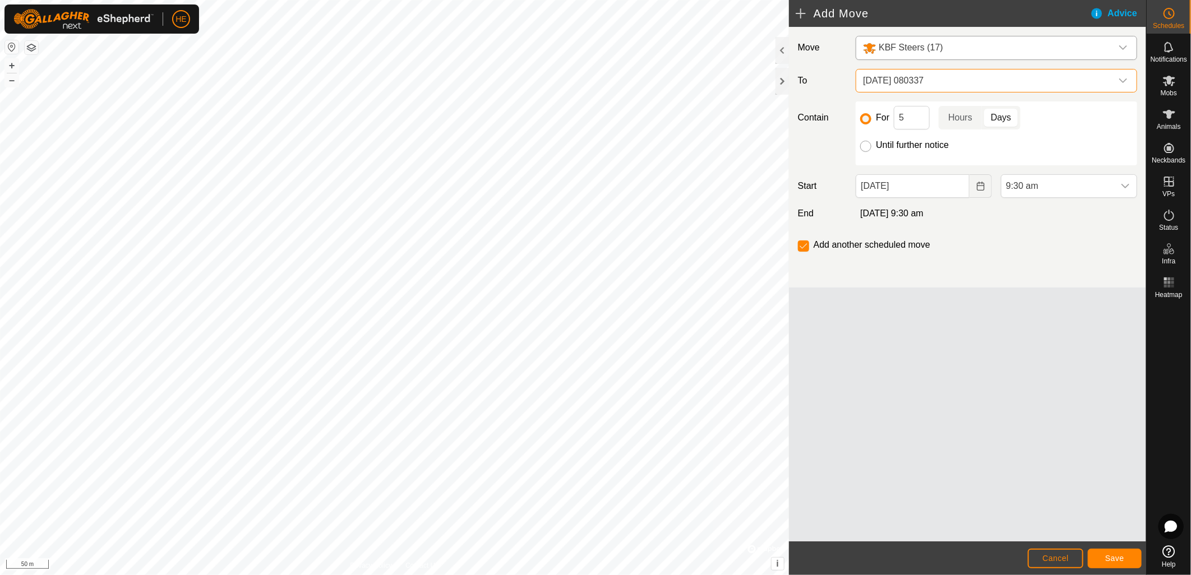
click at [864, 142] on input "Until further notice" at bounding box center [865, 146] width 11 height 11
radio input "true"
checkbox input "false"
click at [1111, 556] on span "Save" at bounding box center [1114, 558] width 19 height 9
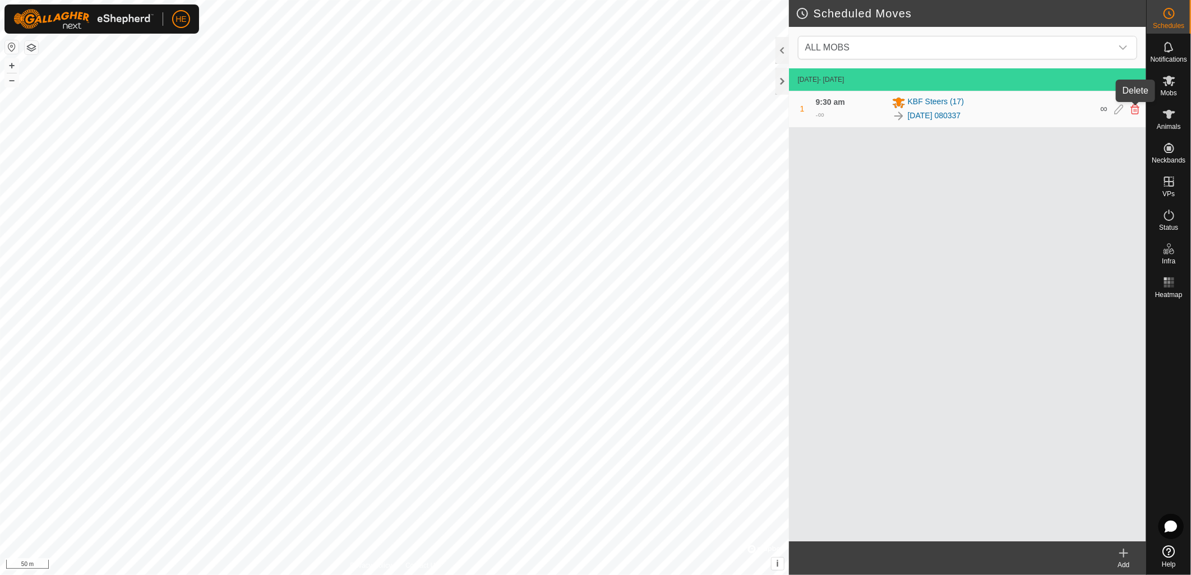
click at [1136, 109] on icon at bounding box center [1134, 109] width 9 height 10
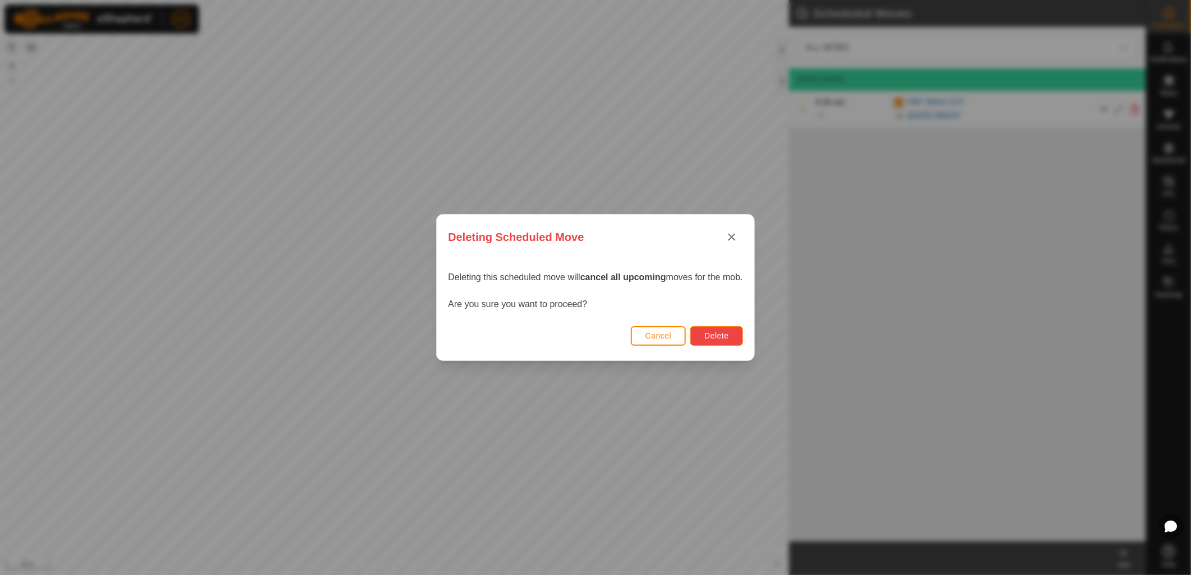
click at [728, 331] on button "Delete" at bounding box center [716, 336] width 52 height 20
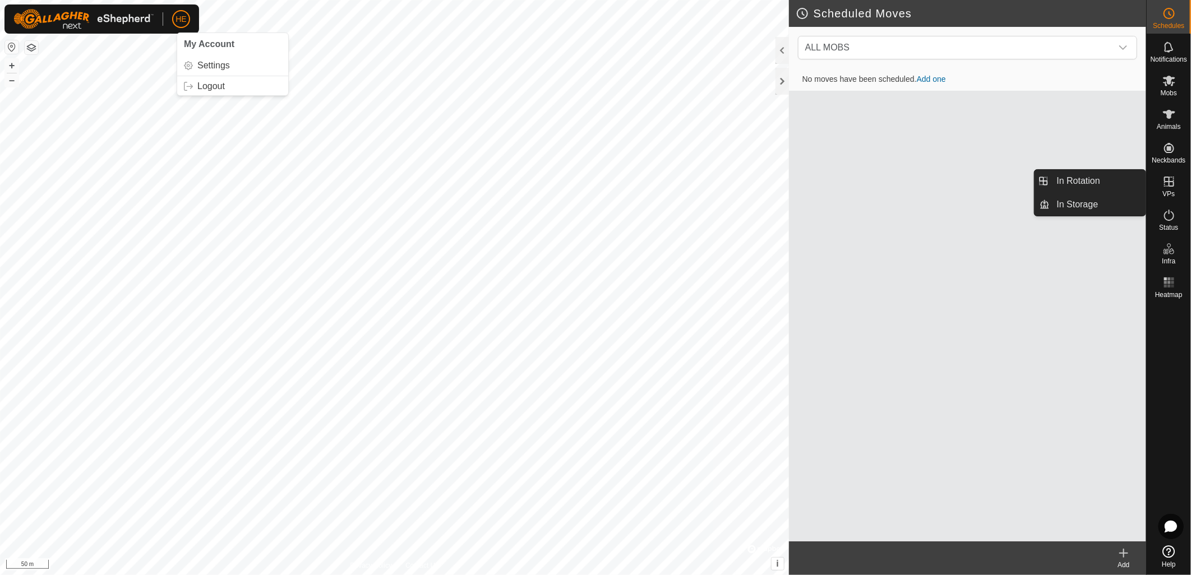
click at [1169, 187] on icon at bounding box center [1168, 181] width 13 height 13
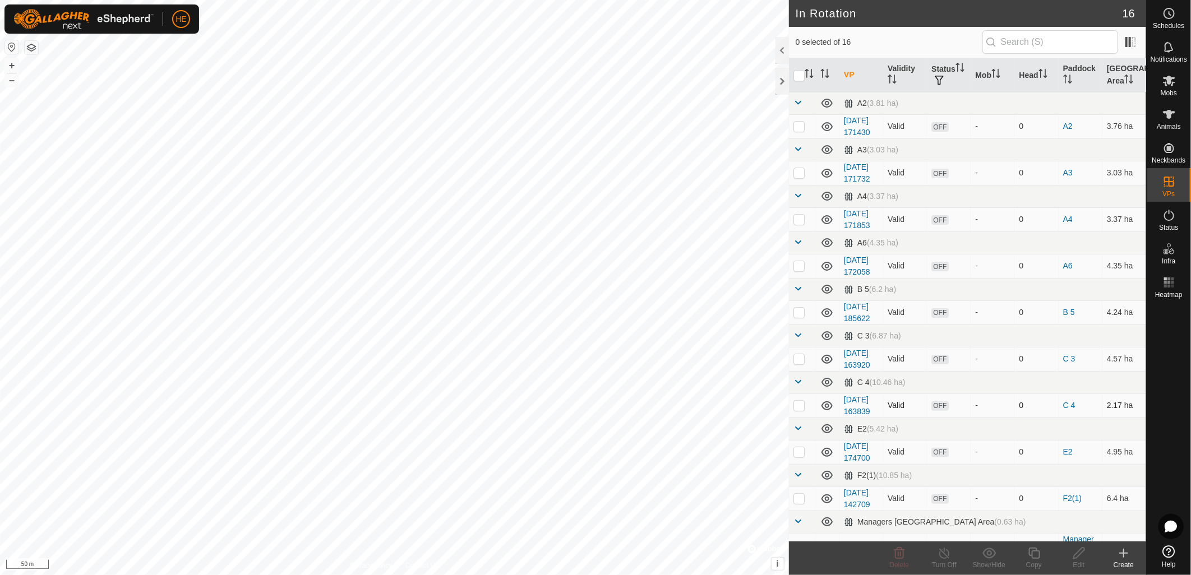
scroll to position [499, 0]
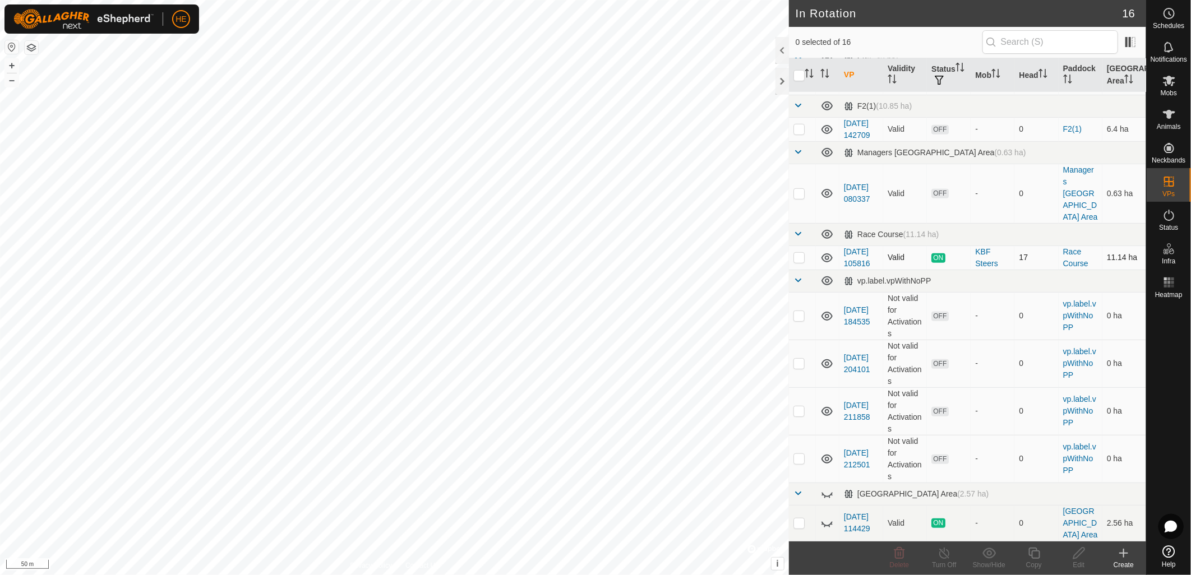
click at [796, 253] on p-checkbox at bounding box center [798, 257] width 11 height 9
checkbox input "true"
click at [802, 519] on p-checkbox at bounding box center [798, 523] width 11 height 9
click at [801, 519] on p-checkbox at bounding box center [798, 523] width 11 height 9
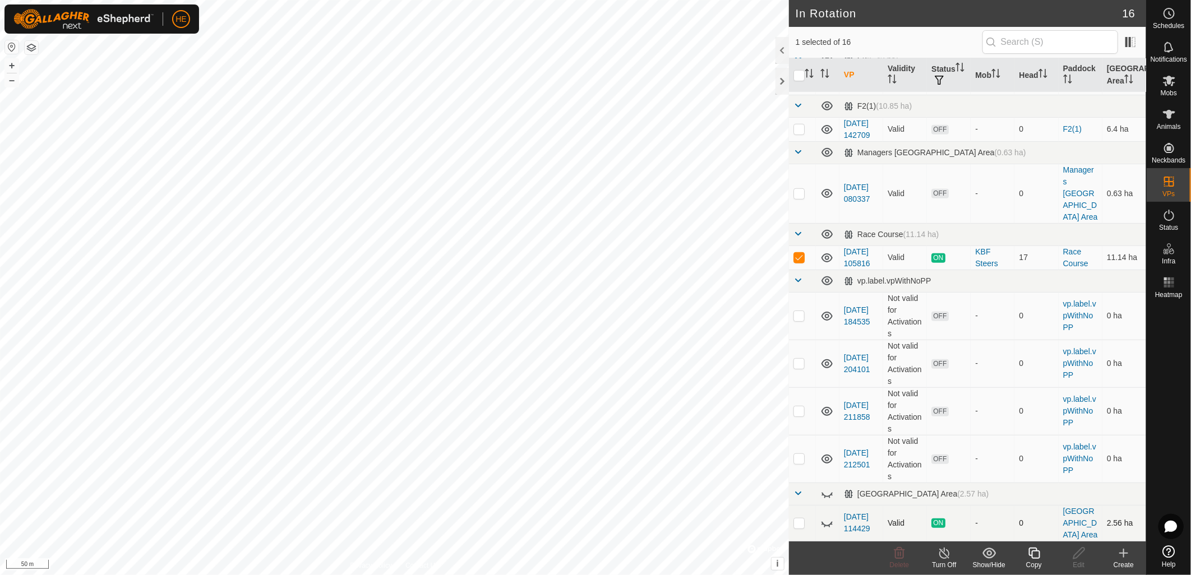
checkbox input "true"
click at [827, 516] on icon at bounding box center [826, 522] width 13 height 13
click at [945, 558] on icon at bounding box center [944, 553] width 14 height 13
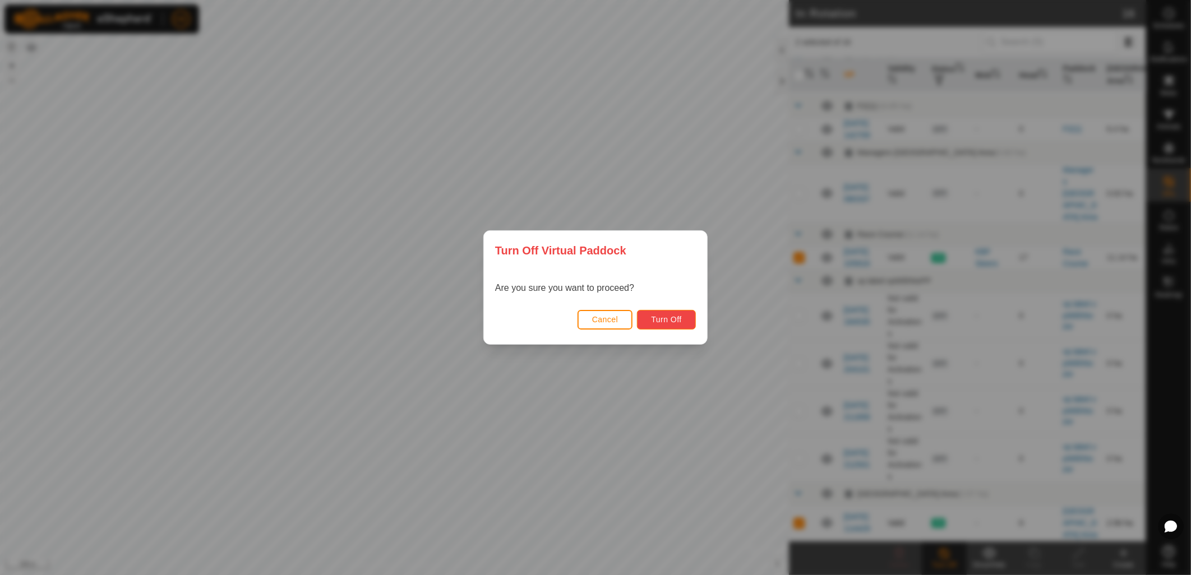
click at [680, 317] on span "Turn Off" at bounding box center [666, 319] width 31 height 9
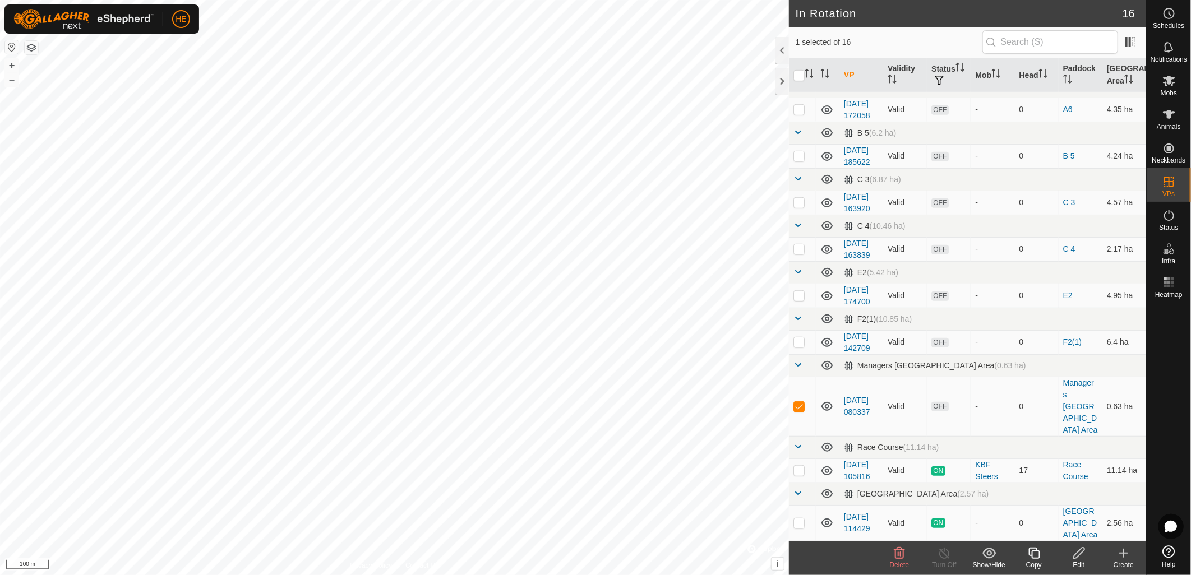
scroll to position [499, 0]
click at [980, 459] on div "KBF Steers" at bounding box center [992, 471] width 35 height 24
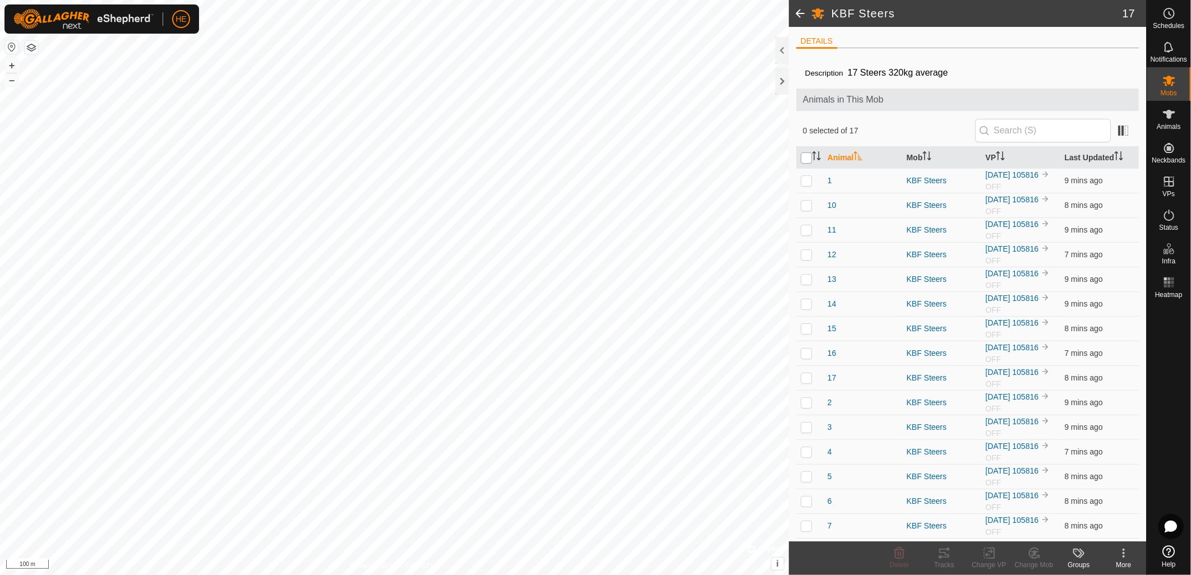
click at [810, 159] on input "checkbox" at bounding box center [806, 157] width 11 height 11
checkbox input "true"
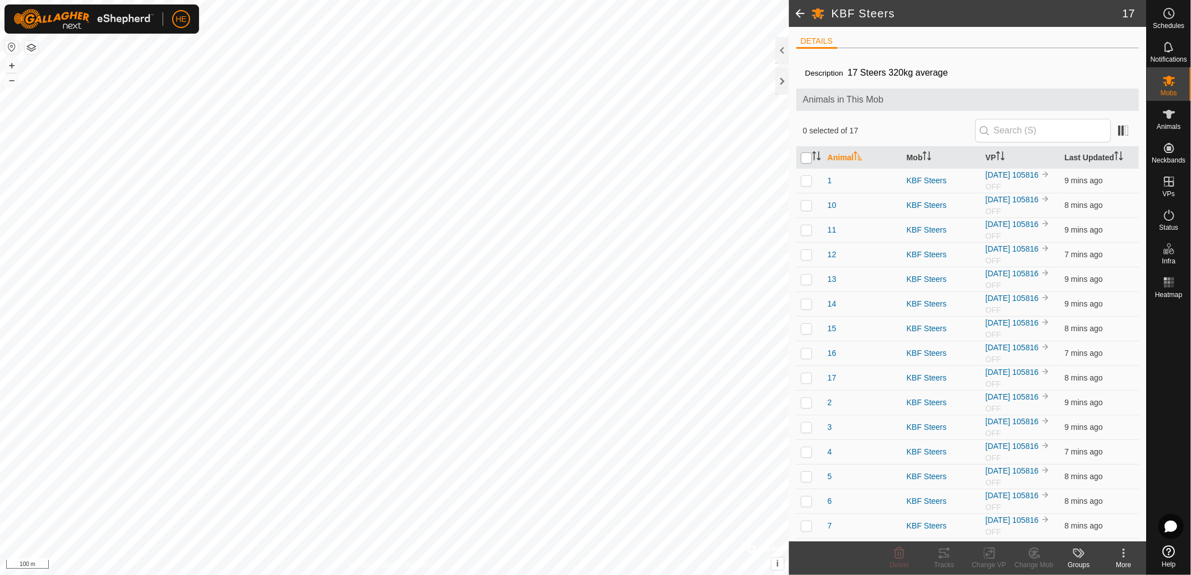
checkbox input "true"
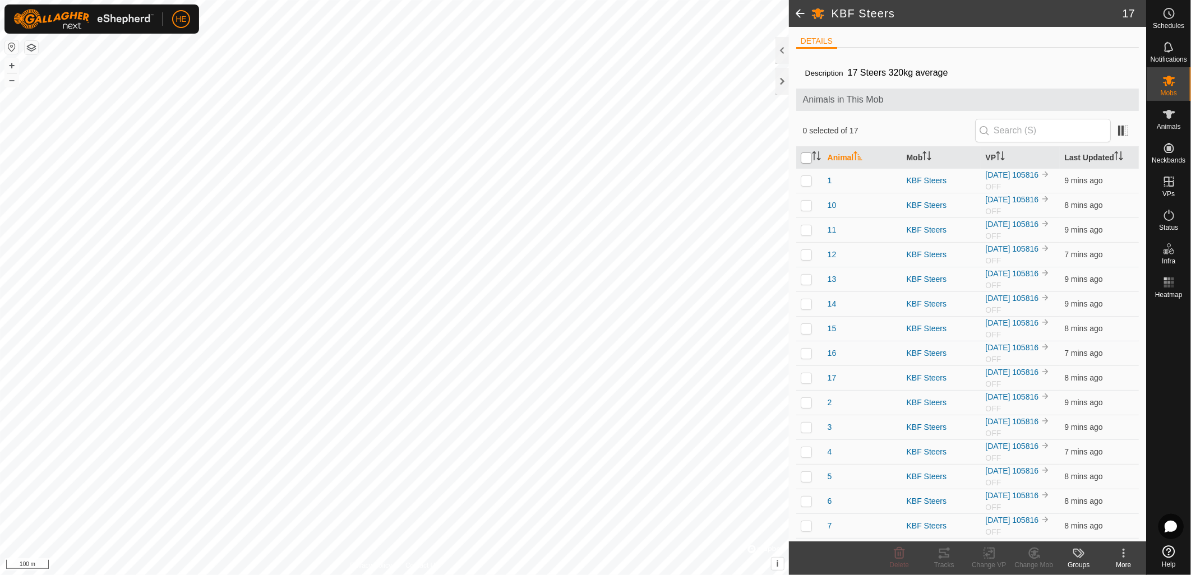
checkbox input "true"
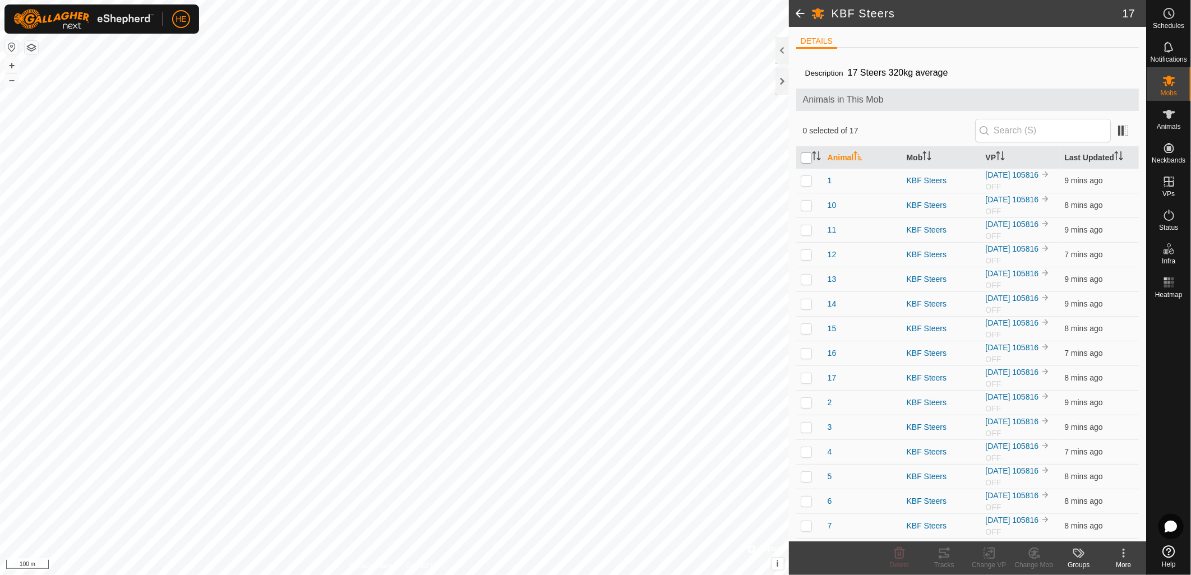
checkbox input "true"
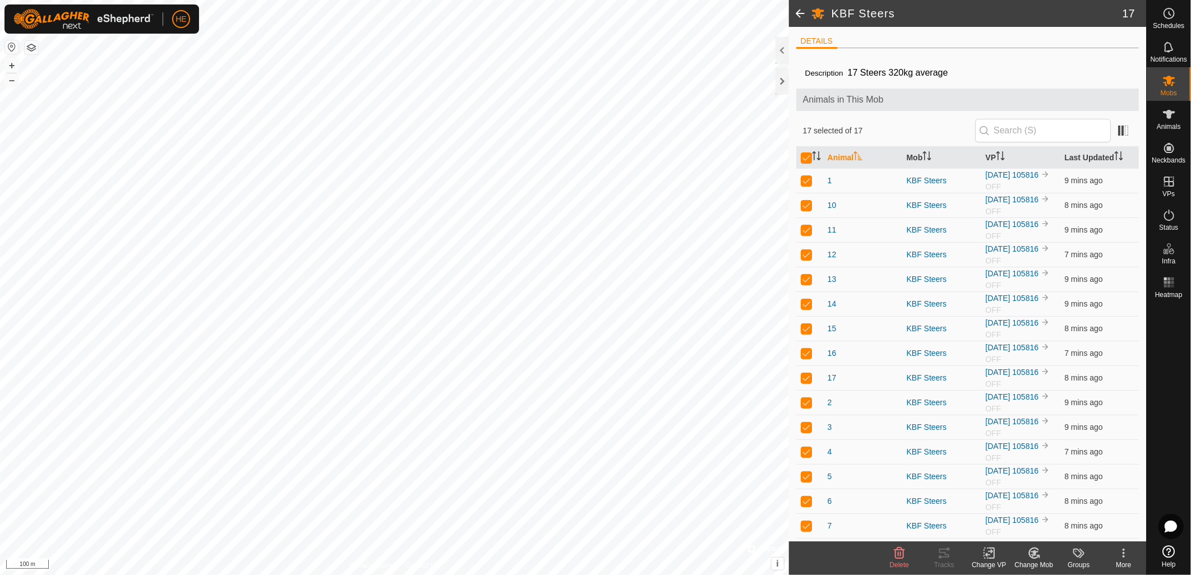
click at [989, 557] on icon at bounding box center [989, 553] width 14 height 13
click at [1000, 503] on link "Choose VP..." at bounding box center [1022, 505] width 111 height 22
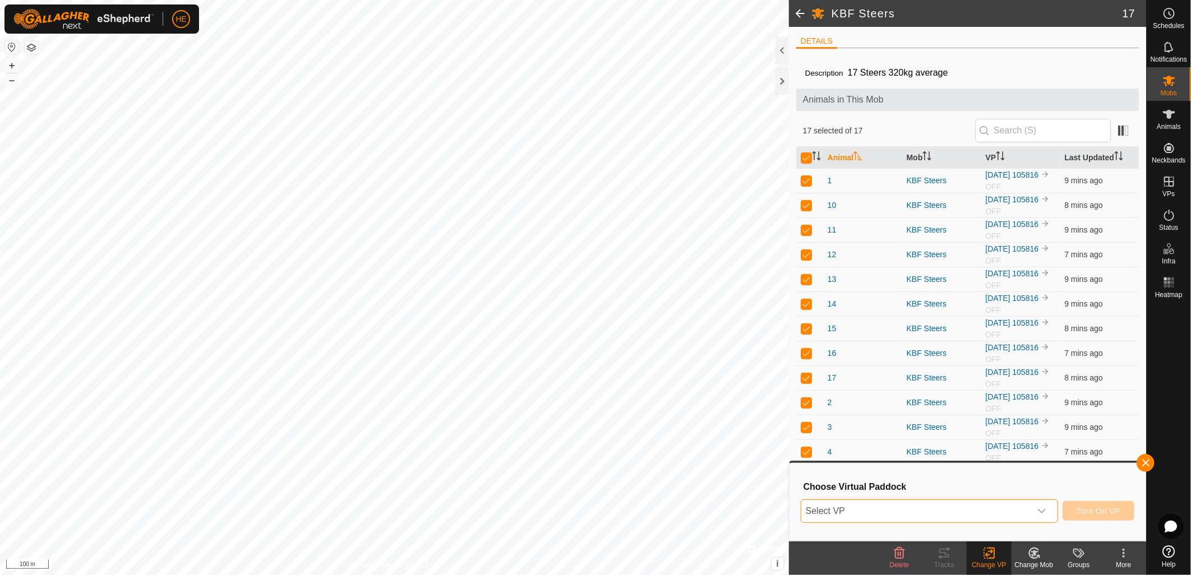
click at [931, 507] on span "Select VP" at bounding box center [915, 511] width 229 height 22
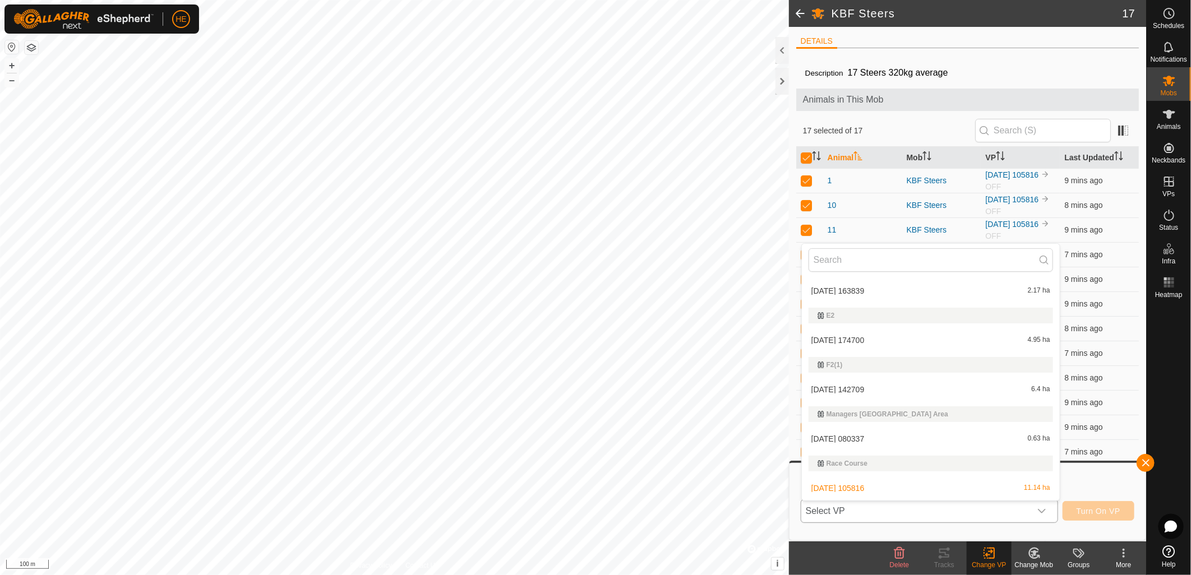
scroll to position [485, 0]
click at [861, 390] on li "[DATE] 080337 0.63 ha" at bounding box center [931, 392] width 258 height 22
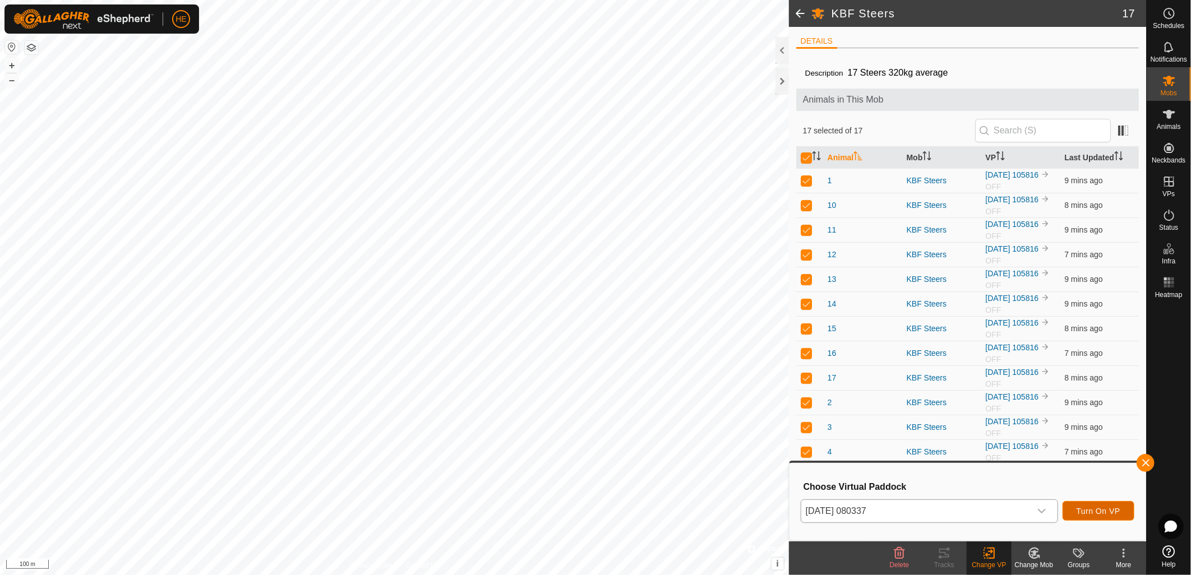
click at [1086, 507] on span "Turn On VP" at bounding box center [1098, 511] width 44 height 9
